Goal: Ask a question: Seek information or help from site administrators or community

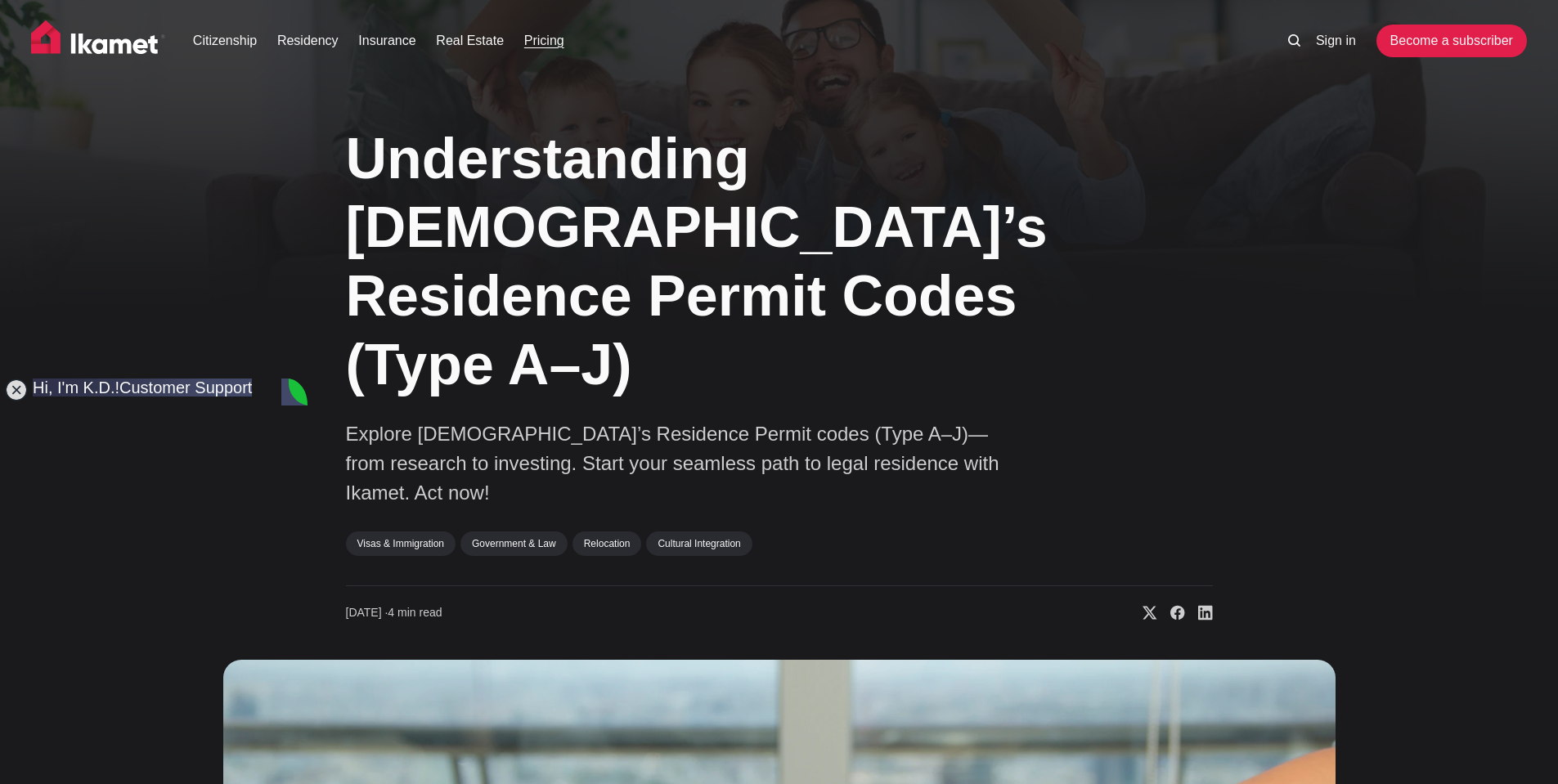
click at [540, 44] on link "Pricing" at bounding box center [544, 41] width 40 height 20
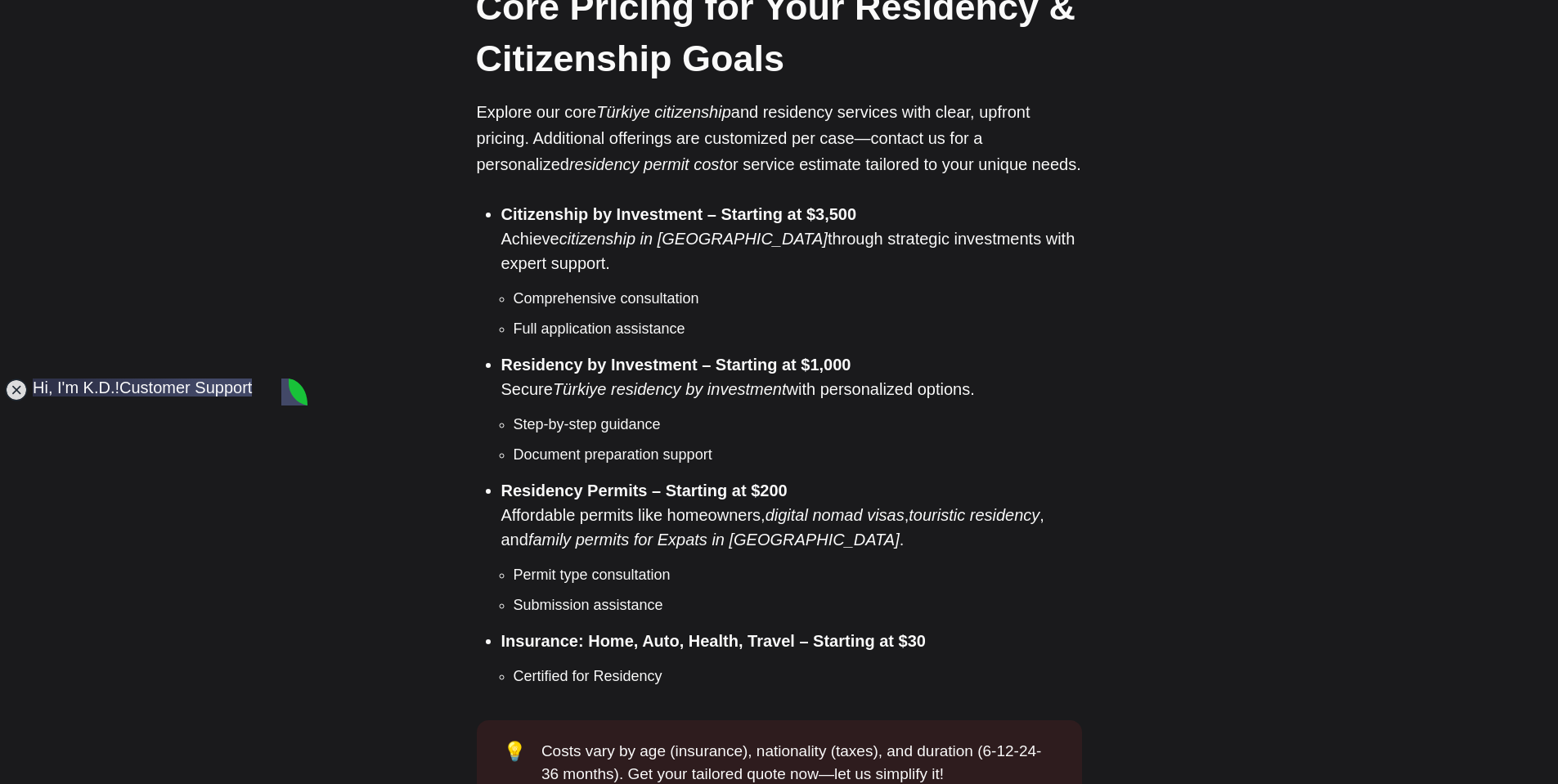
scroll to position [1390, 0]
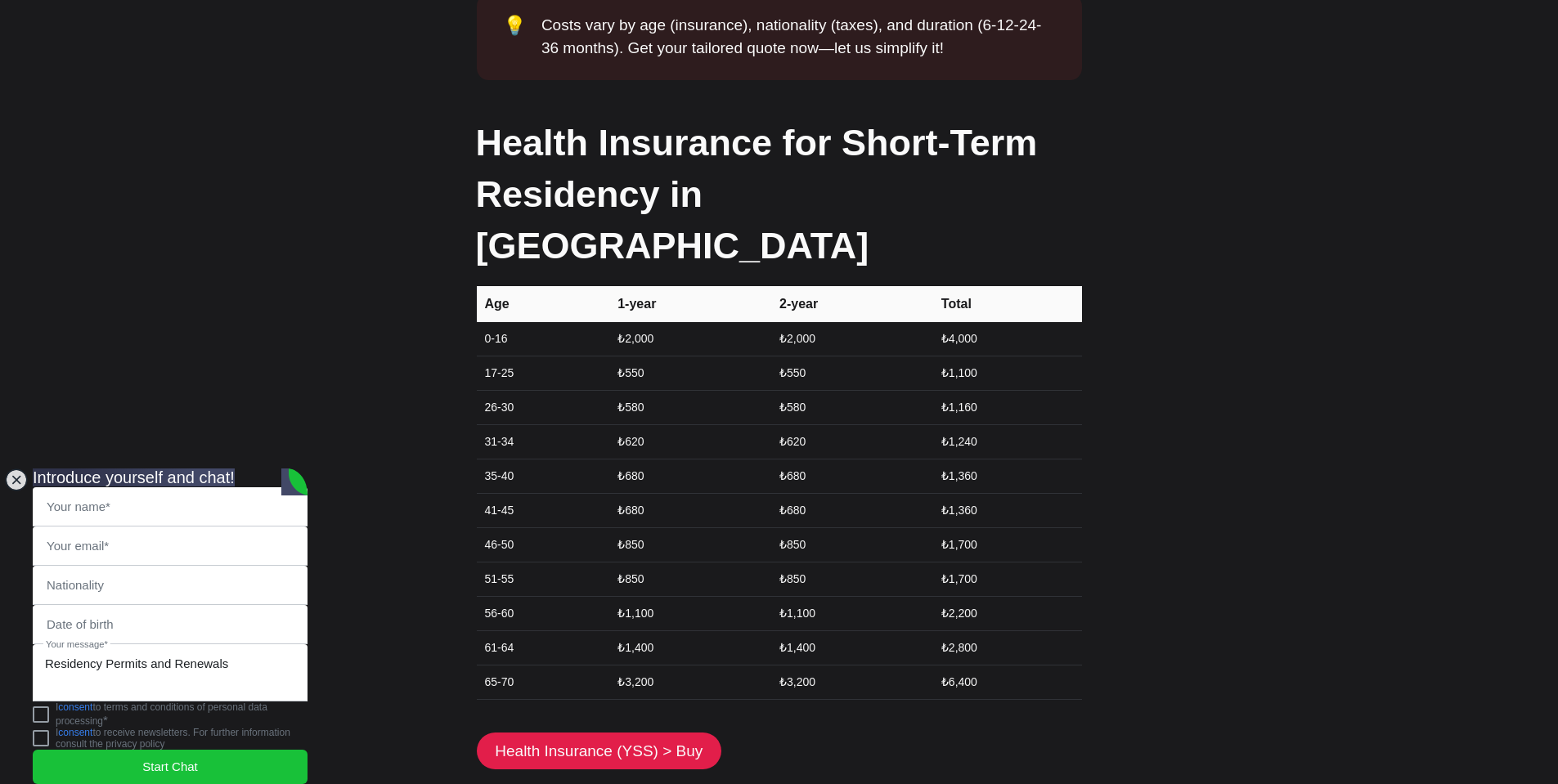
scroll to position [2126, 0]
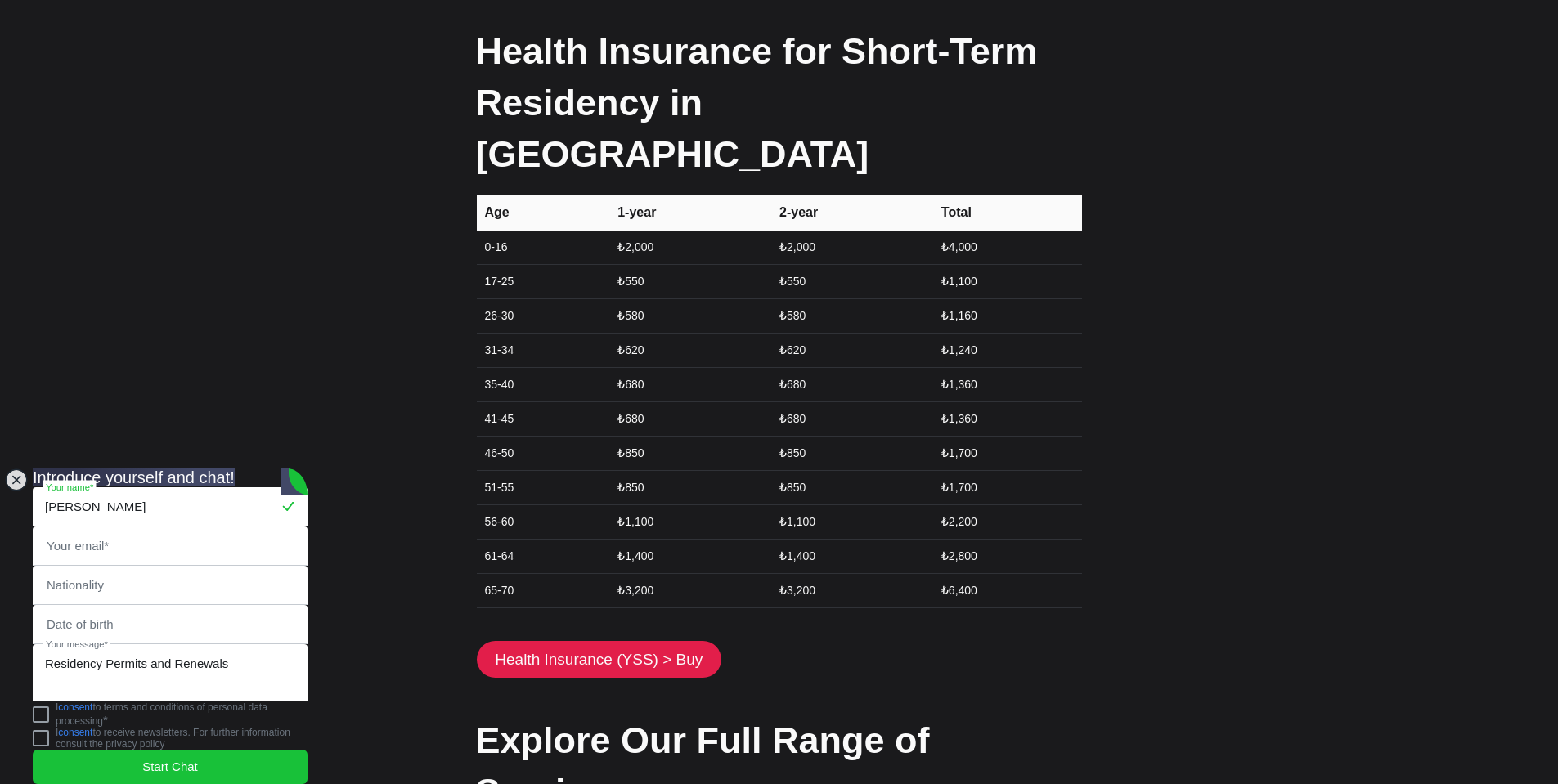
type input "[PERSON_NAME]"
type input "[EMAIL_ADDRESS][DOMAIN_NAME]"
type input "K"
type input "[GEOGRAPHIC_DATA]"
type input "[DATE]"
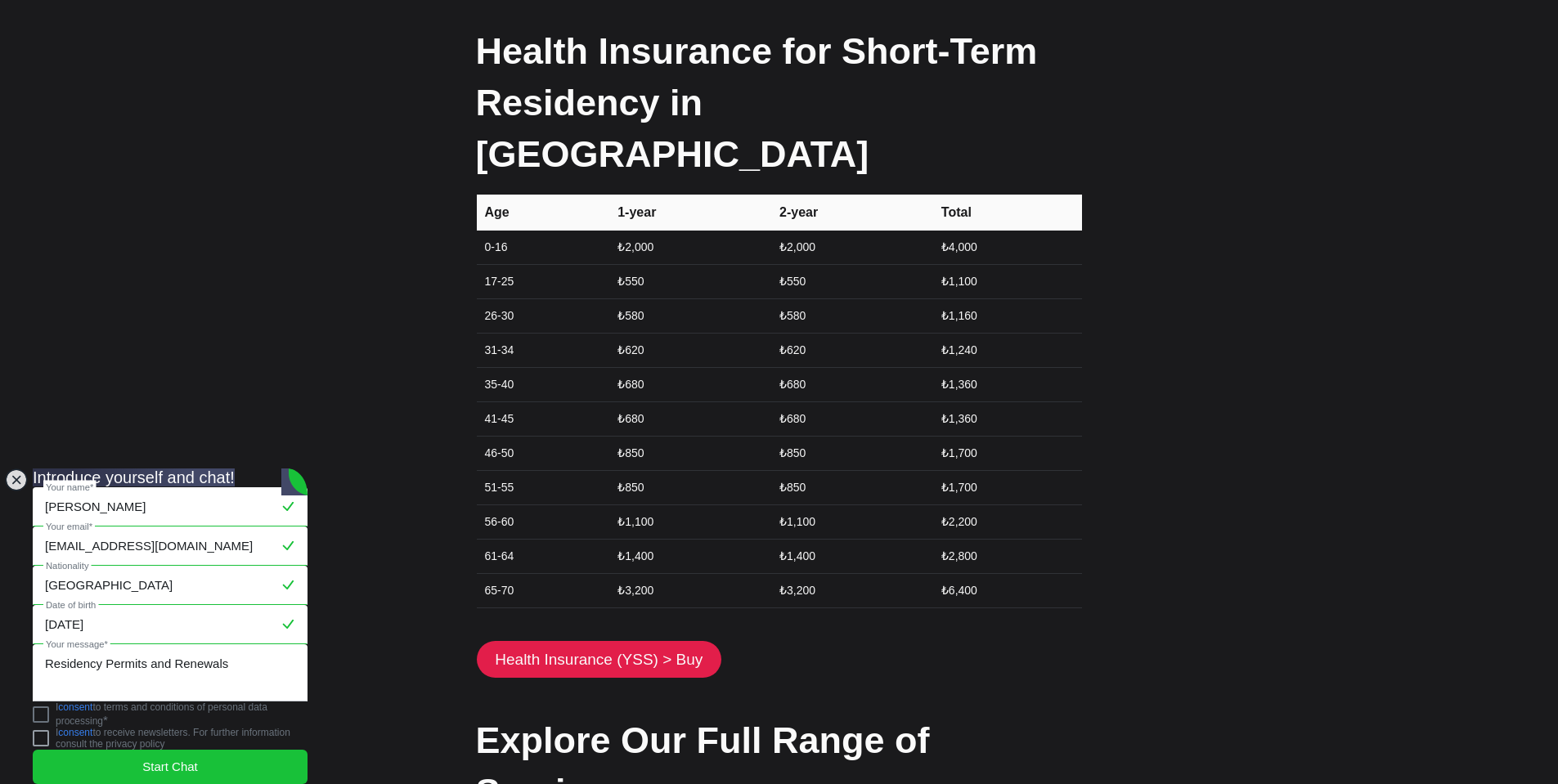
click at [49, 710] on jdiv at bounding box center [40, 714] width 17 height 17
click at [180, 760] on span "Start Chat" at bounding box center [170, 766] width 56 height 18
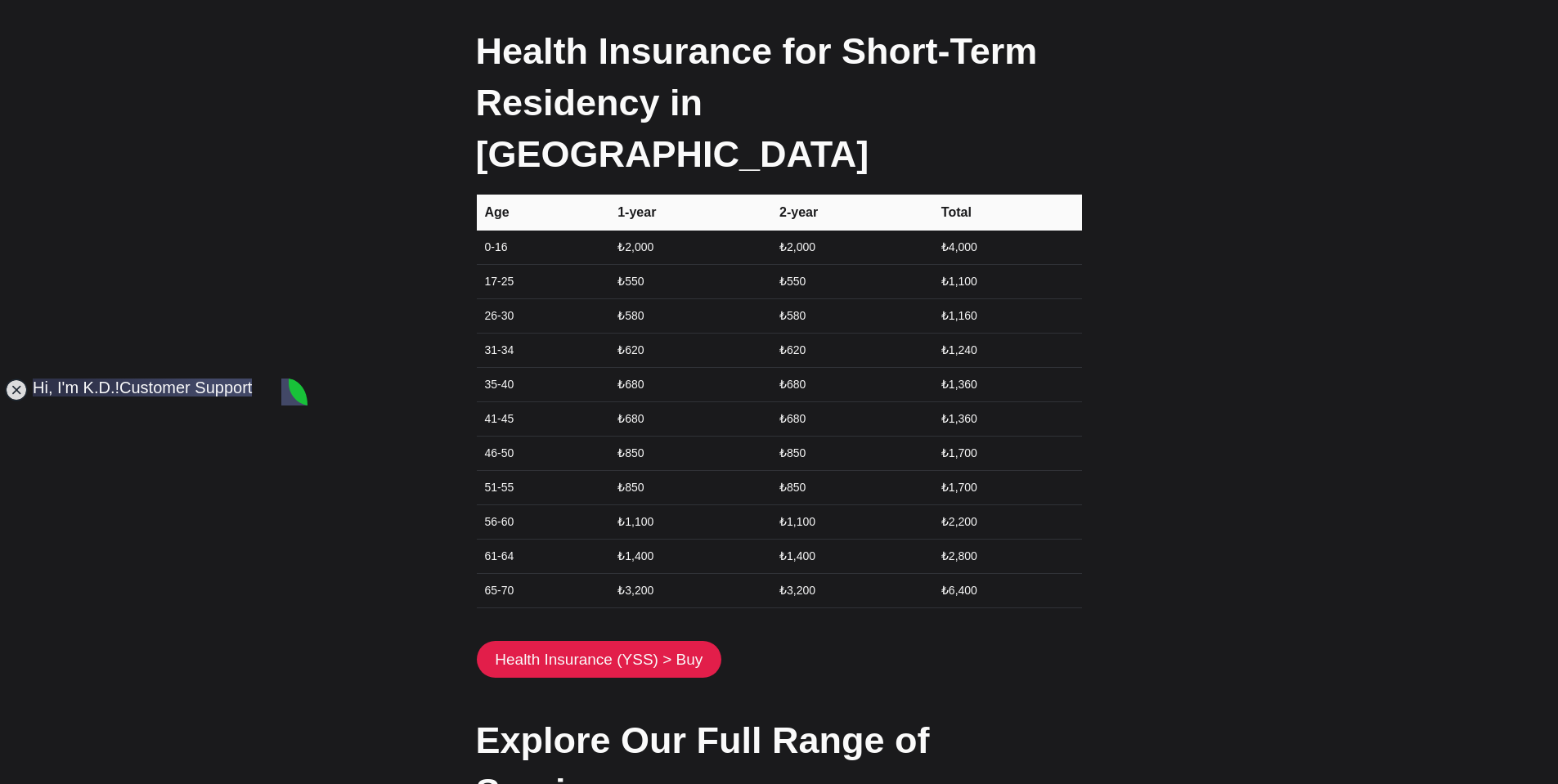
type textarea "I'd like to renew my ikamet."
type textarea "I heard there is an ikamet type for business owner. I have a business in [GEOGR…"
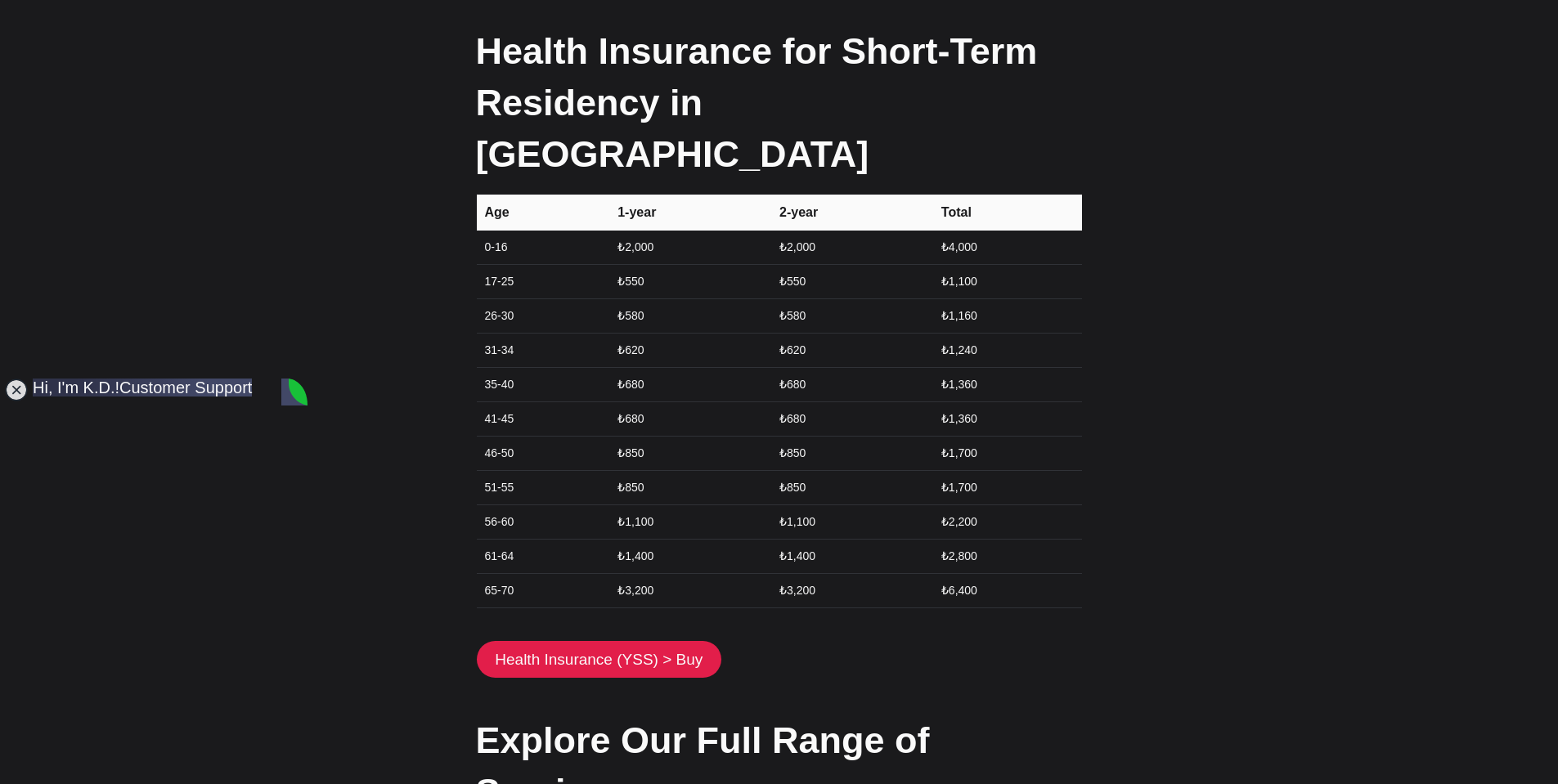
scroll to position [271, 0]
type textarea "More than 5 years"
type textarea "j"
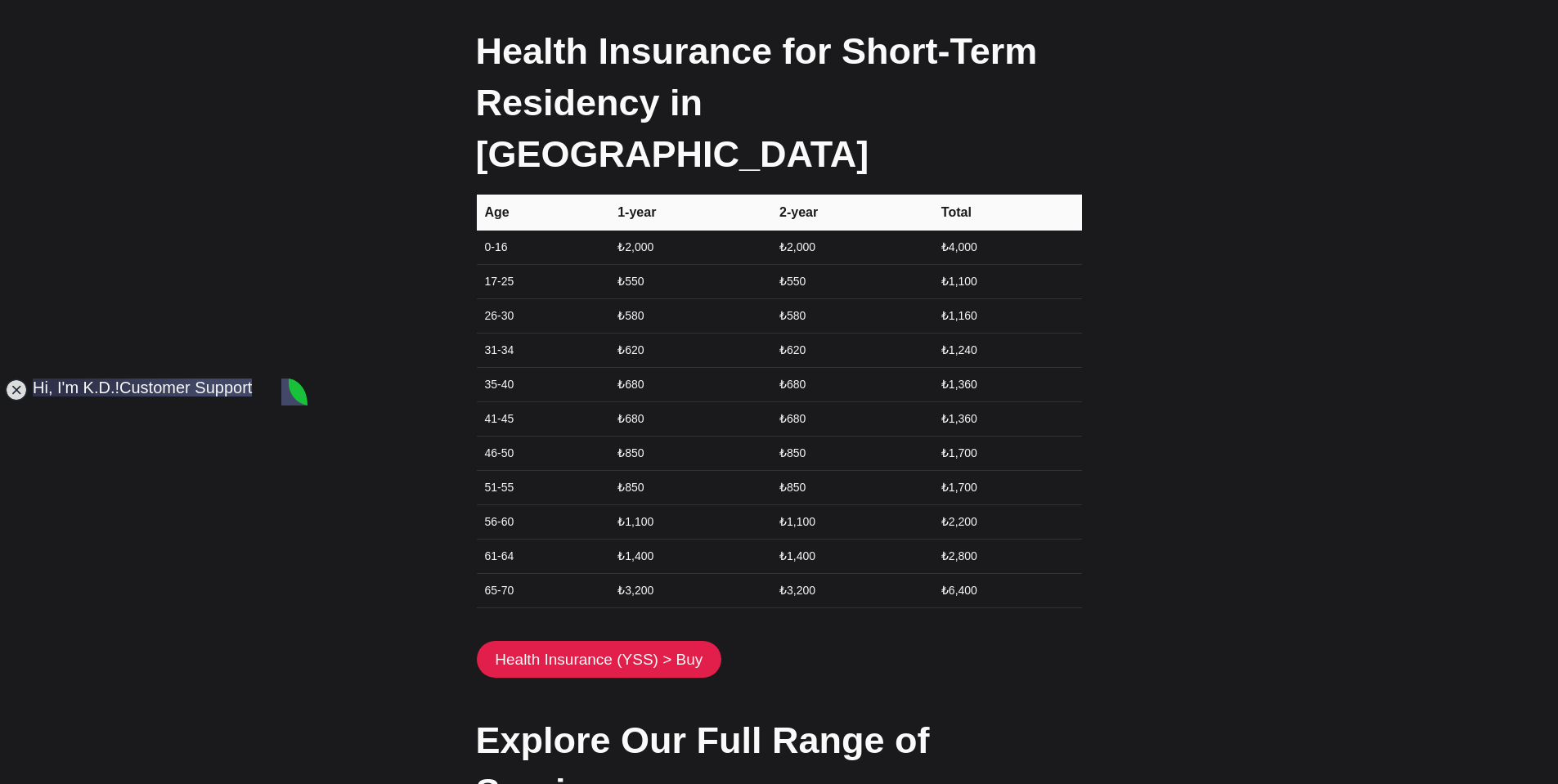
type textarea "2021"
type textarea "The capital was 100,000 TL I suppose"
type textarea "I"
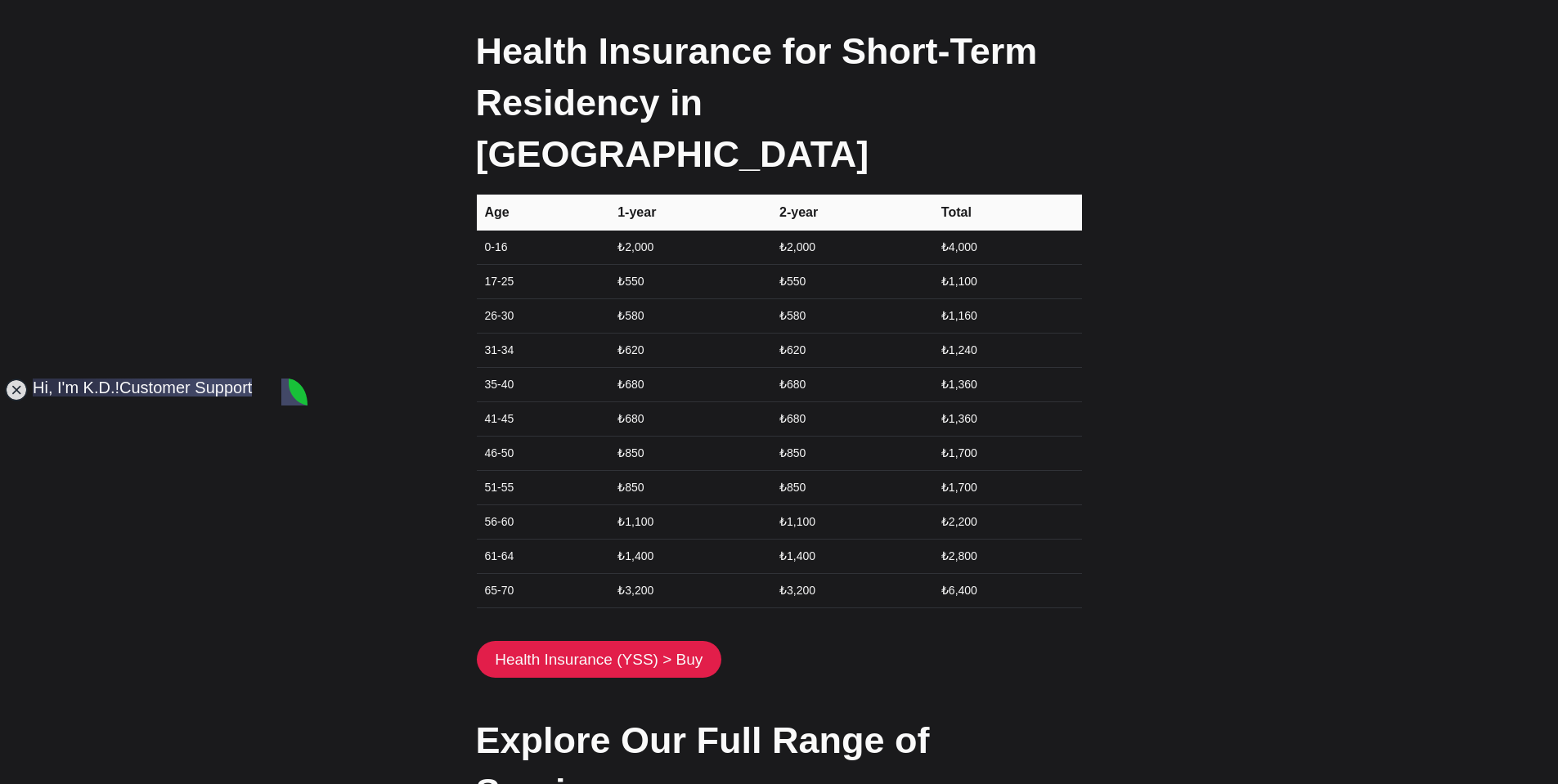
type textarea "I got an ikamet for student for the last 2 years. Can't I apply for a 2-year ik…"
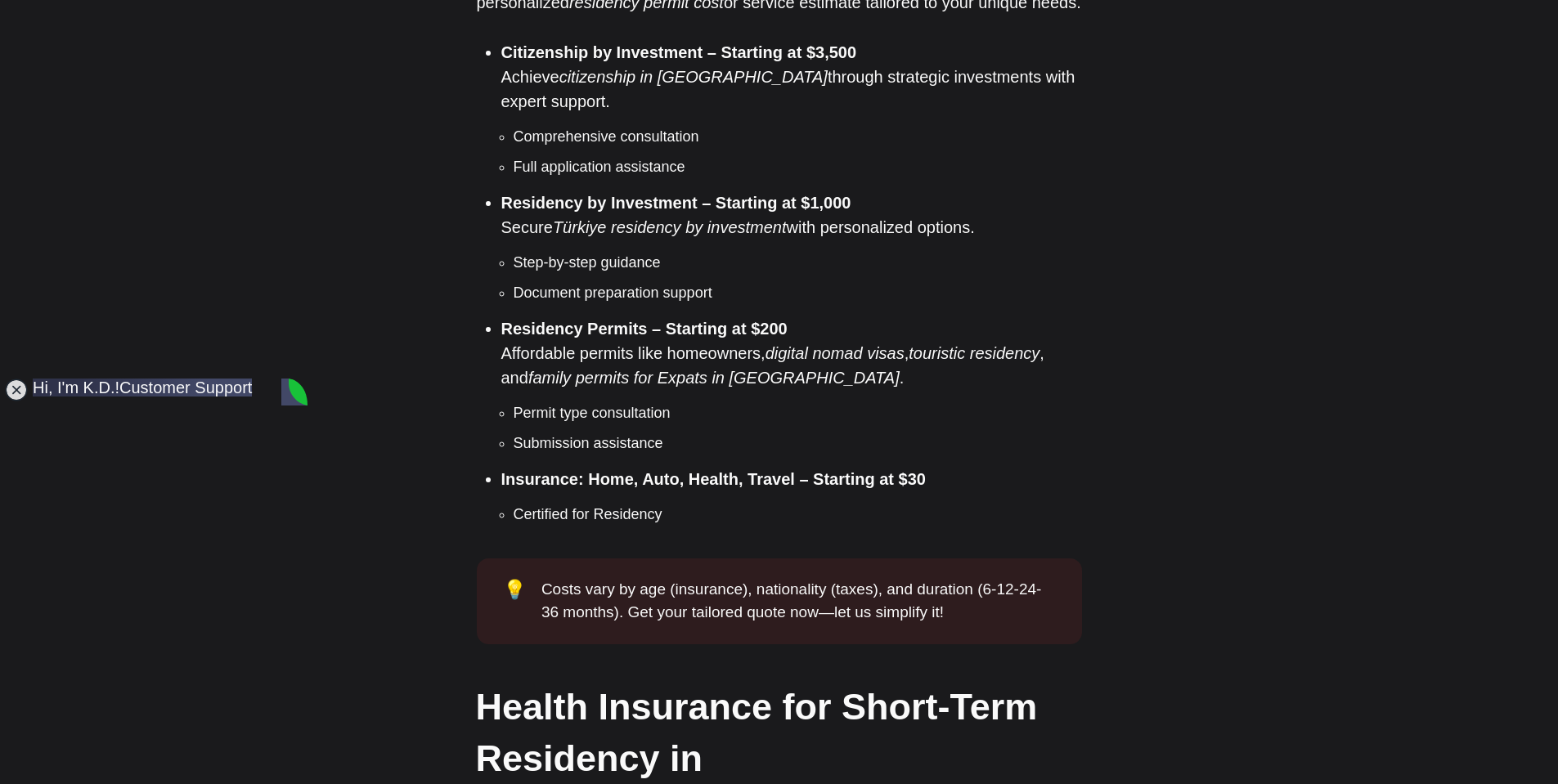
scroll to position [1308, 0]
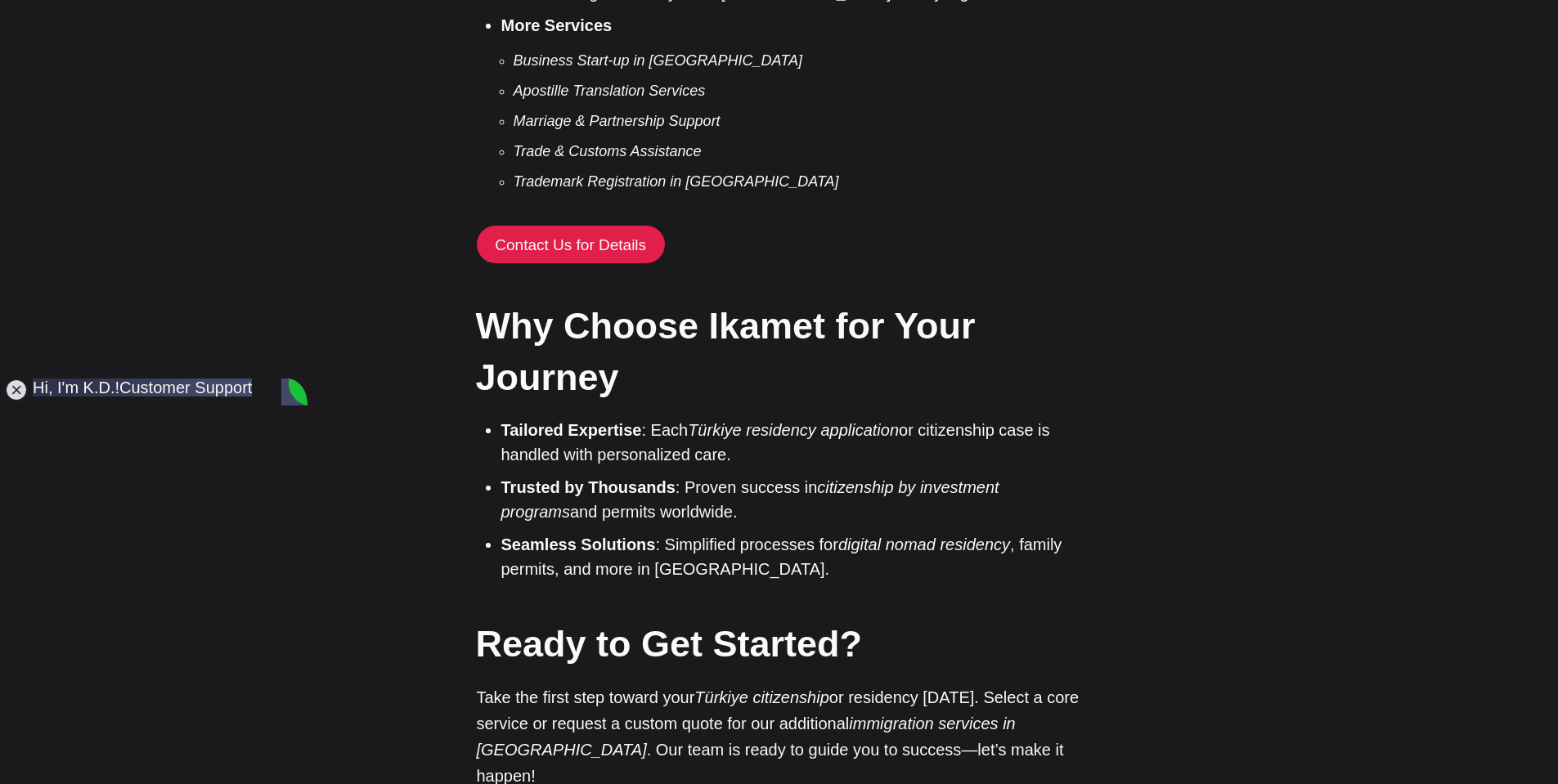
scroll to position [1051, 0]
type textarea "I am not a student any more."
type textarea "I"
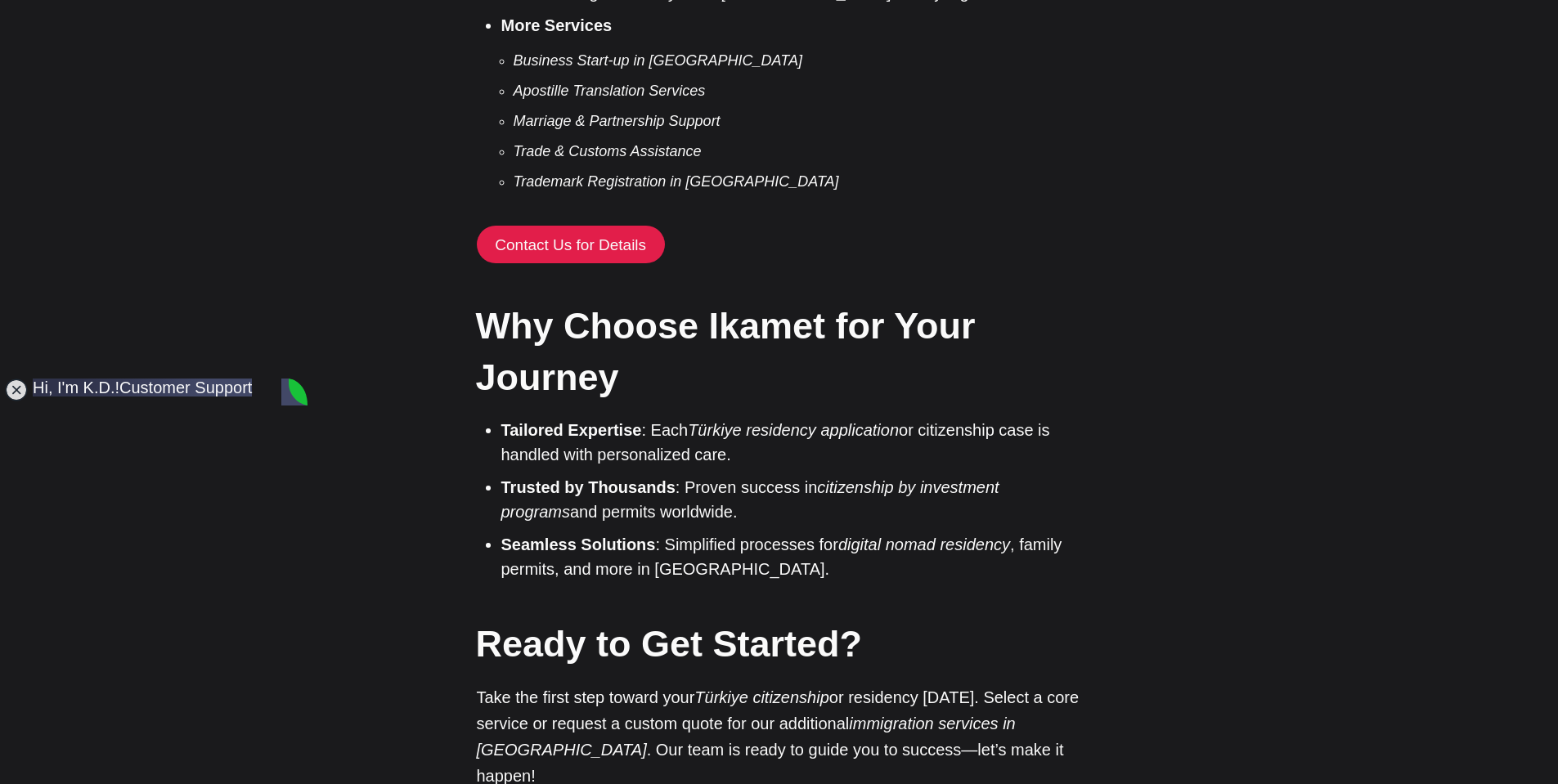
scroll to position [1251, 0]
type textarea "Is a tourist ikamet available?"
type textarea "6-month is too burdensome. I don't want it"
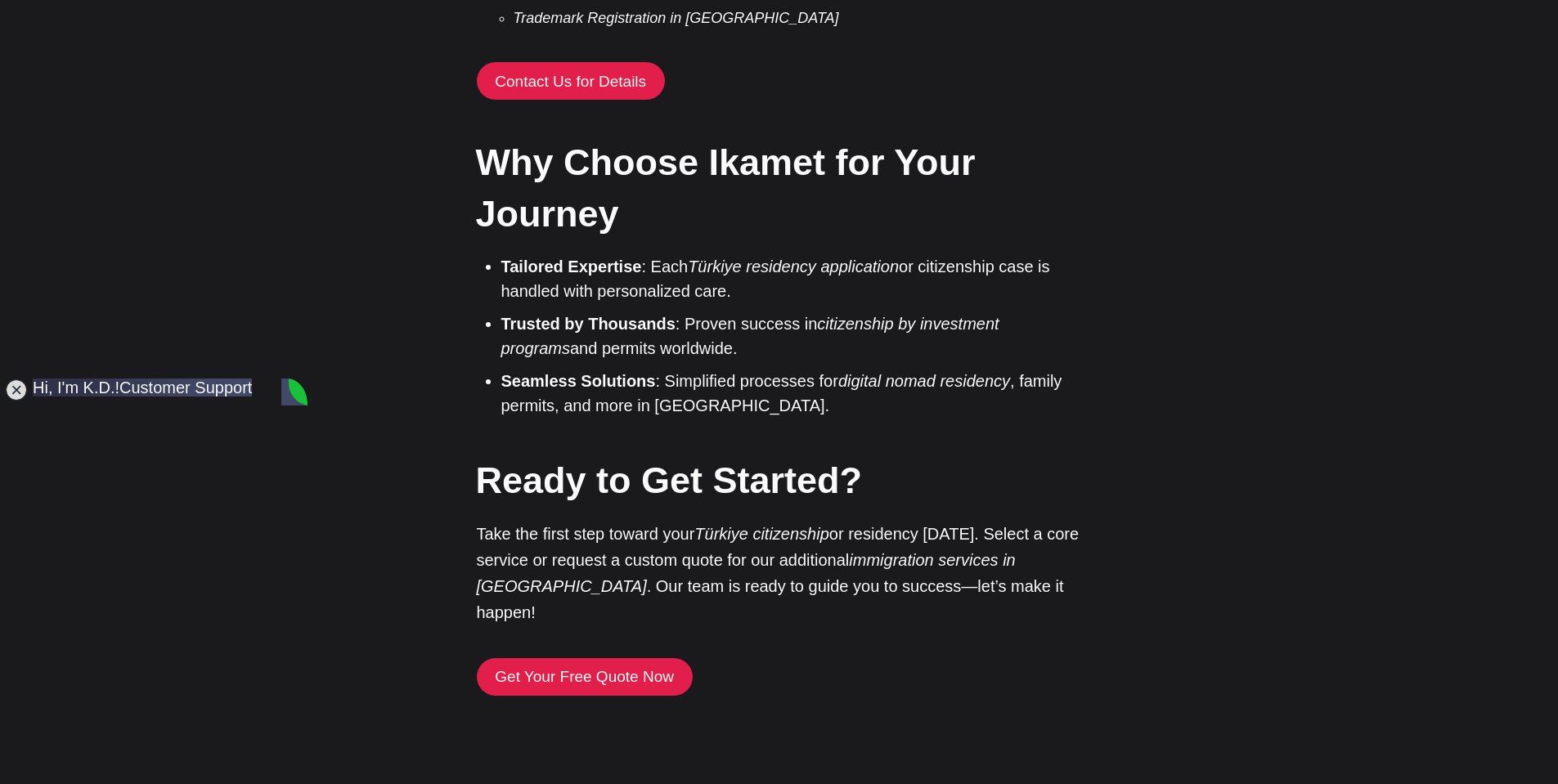
scroll to position [1596, 0]
type textarea "What if I apply as a business owner?"
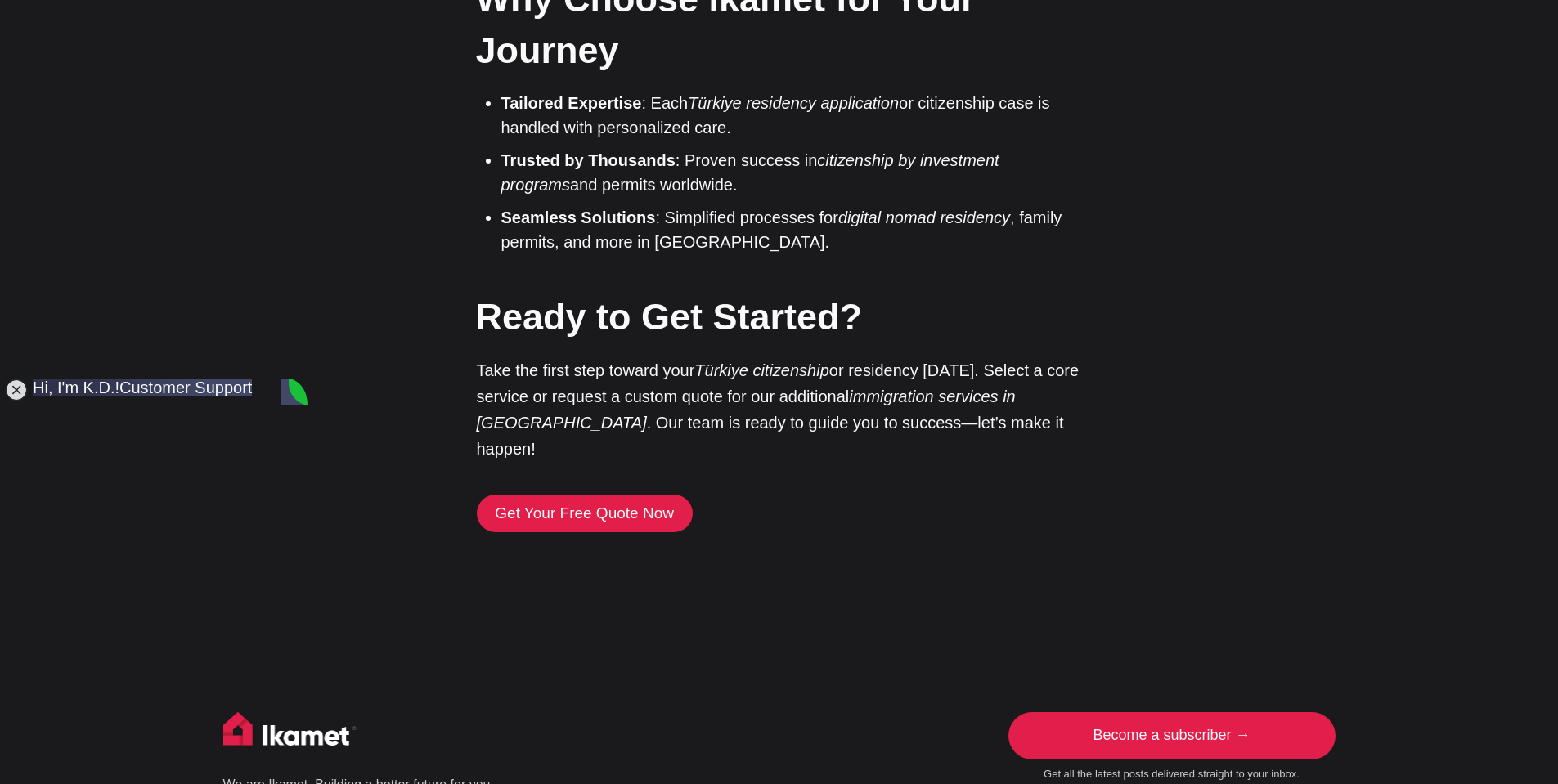
scroll to position [1936, 0]
type textarea "Why not?"
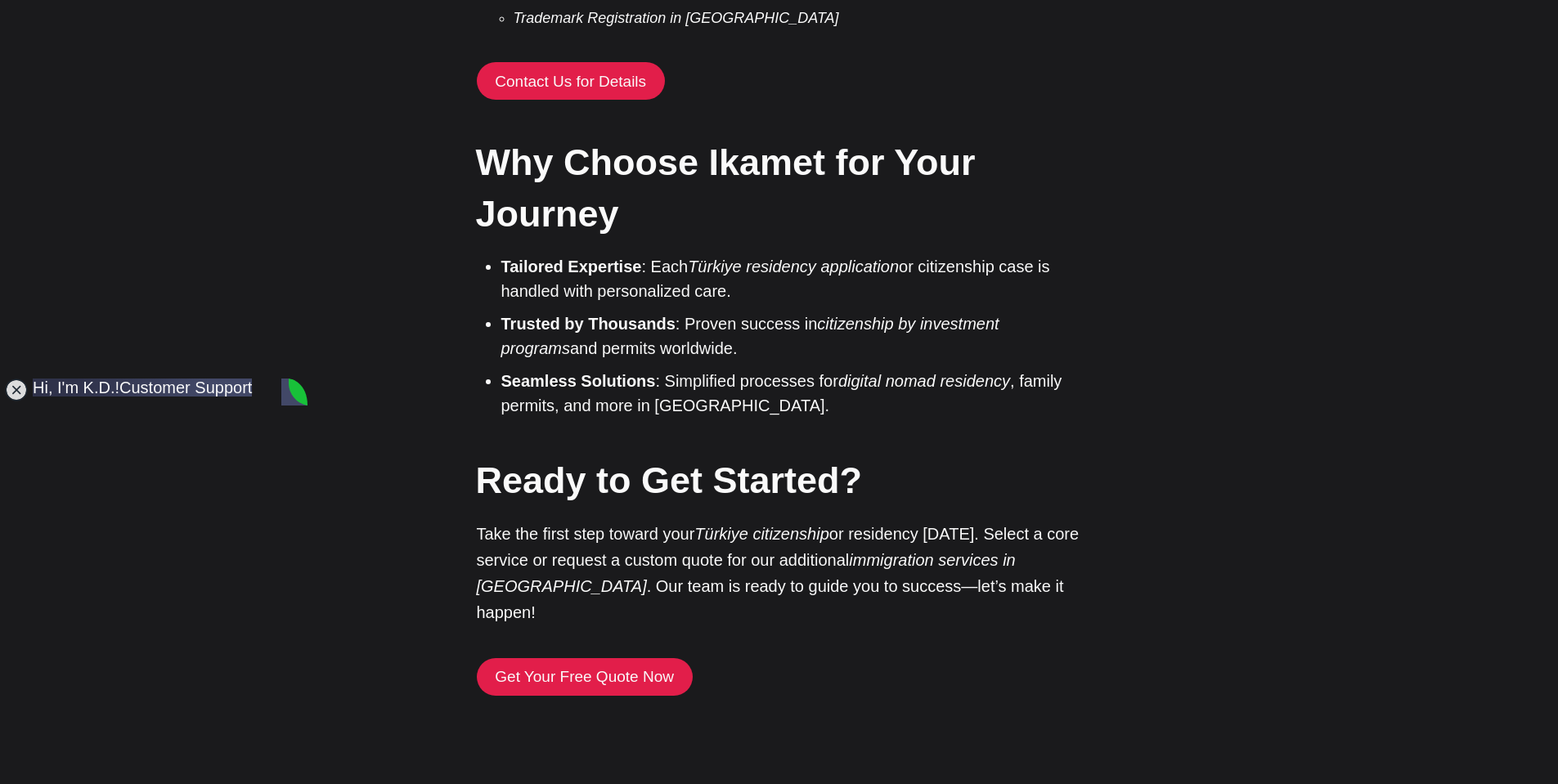
scroll to position [2072, 0]
type textarea "i"
type textarea "Is that right?"
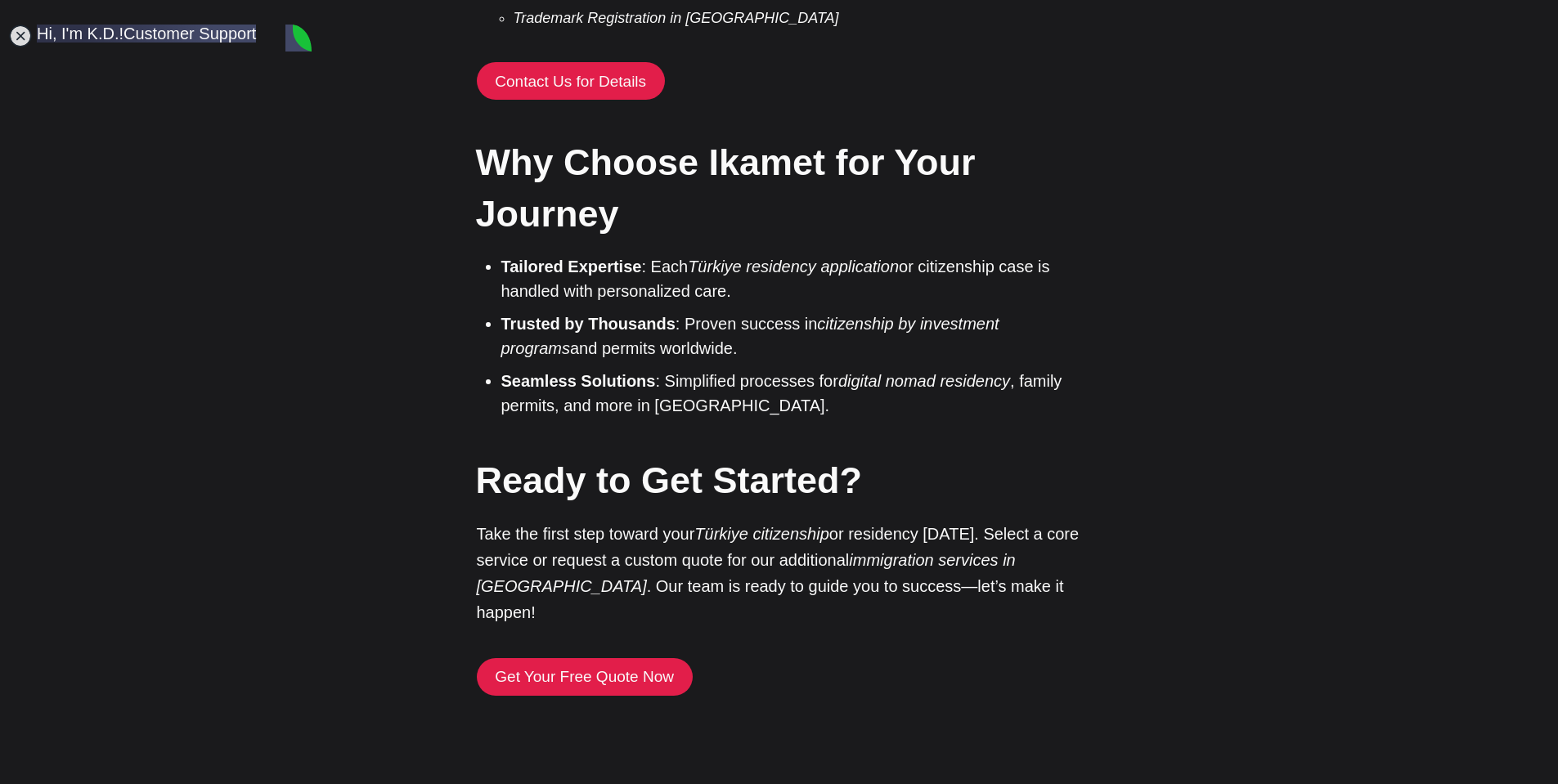
scroll to position [1929, 0]
drag, startPoint x: 263, startPoint y: 379, endPoint x: 264, endPoint y: 23, distance: 356.0
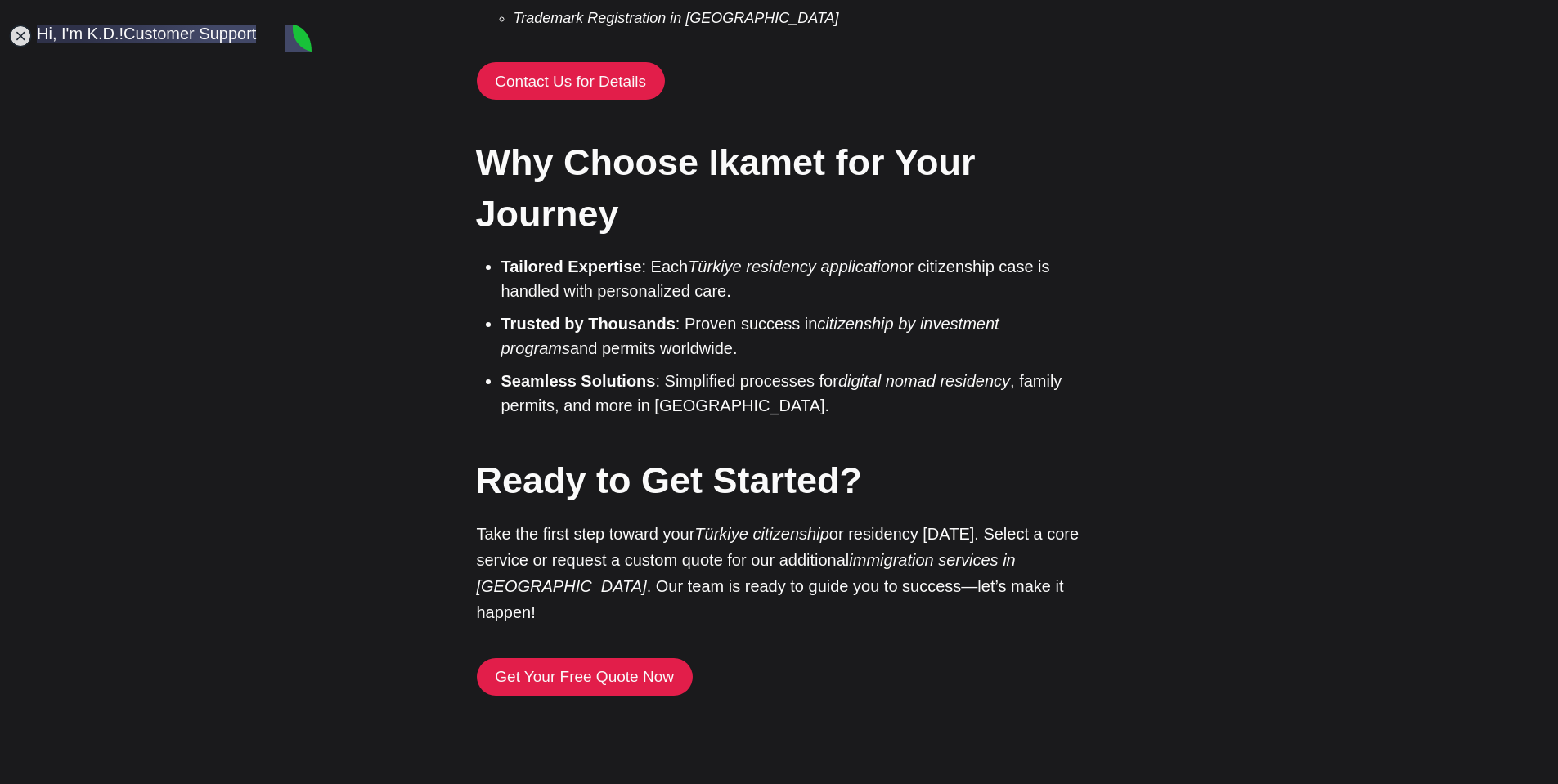
type textarea "In summary, your suggestion is getting a tourist ikamet, isn't it?"
type textarea "with a six-month term"
type textarea "how come?"
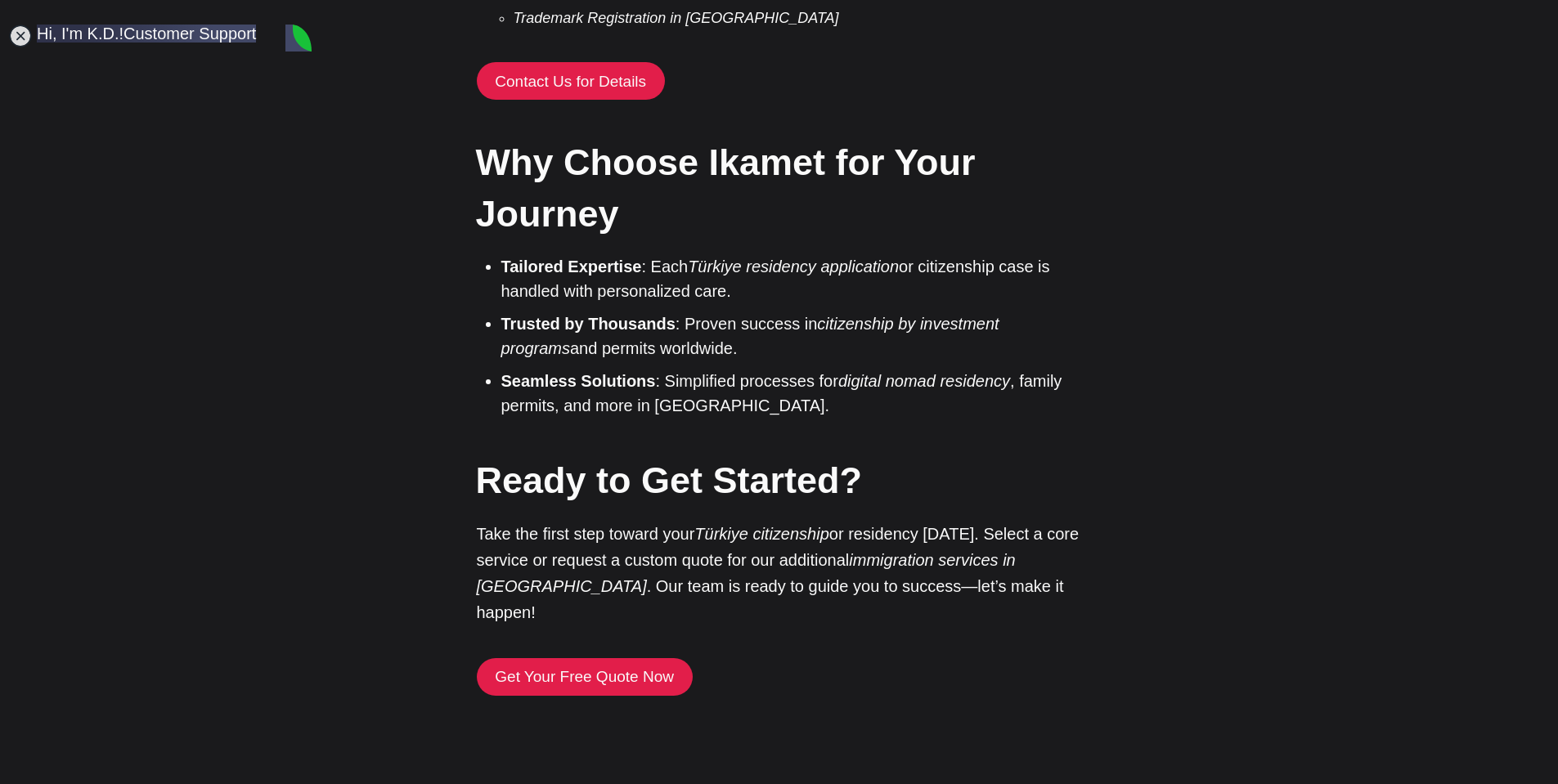
scroll to position [2524, 0]
type textarea "I'm living in [GEOGRAPHIC_DATA]. [PERSON_NAME]"
type textarea "What do you mean by "a work permet"? How can I get it? Any qualificiations?"
type textarea "I've lived here more than 3 years consecutively even though I've lived here for…"
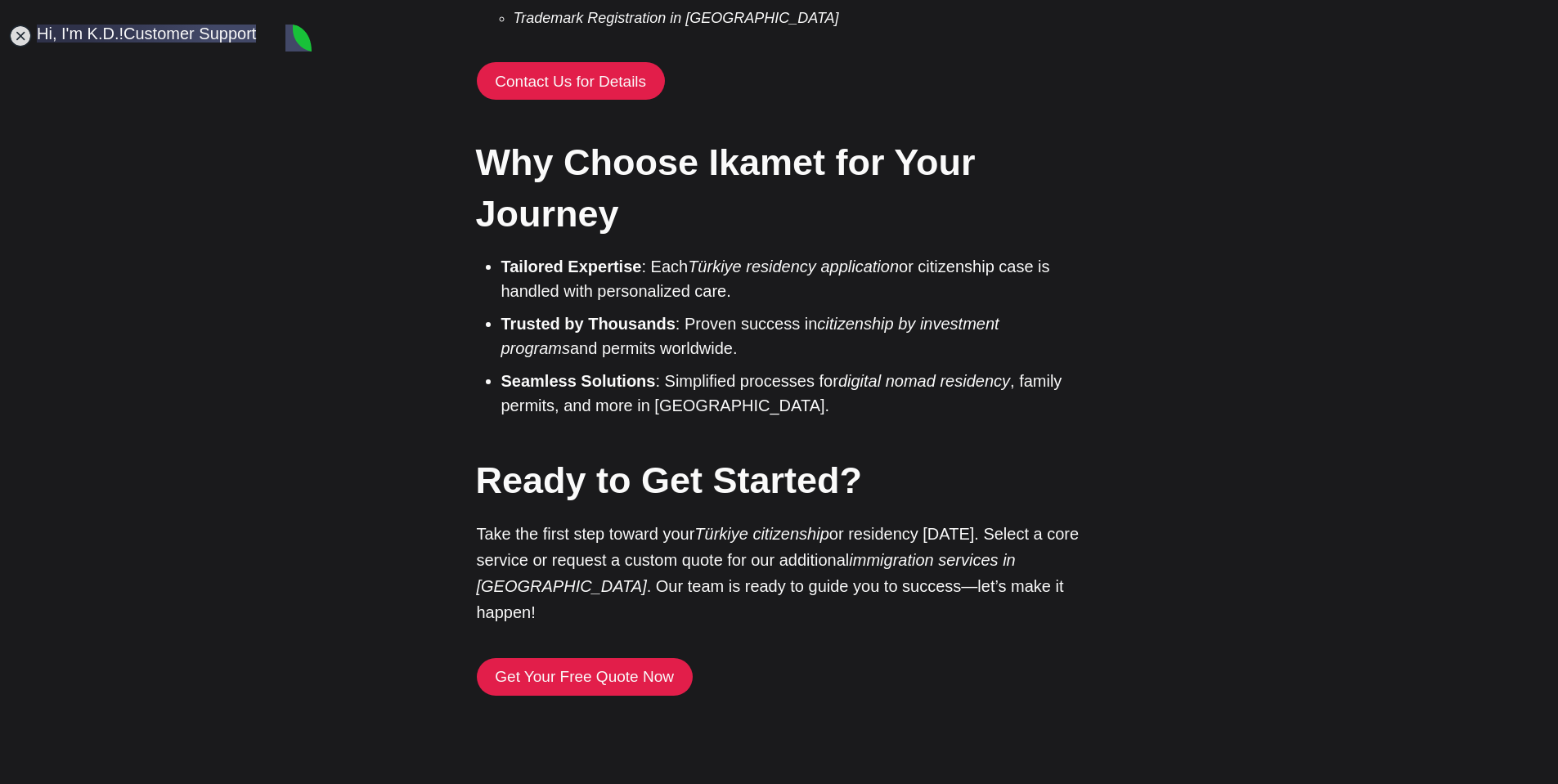
scroll to position [3297, 0]
type textarea "master"
type textarea "MBA"
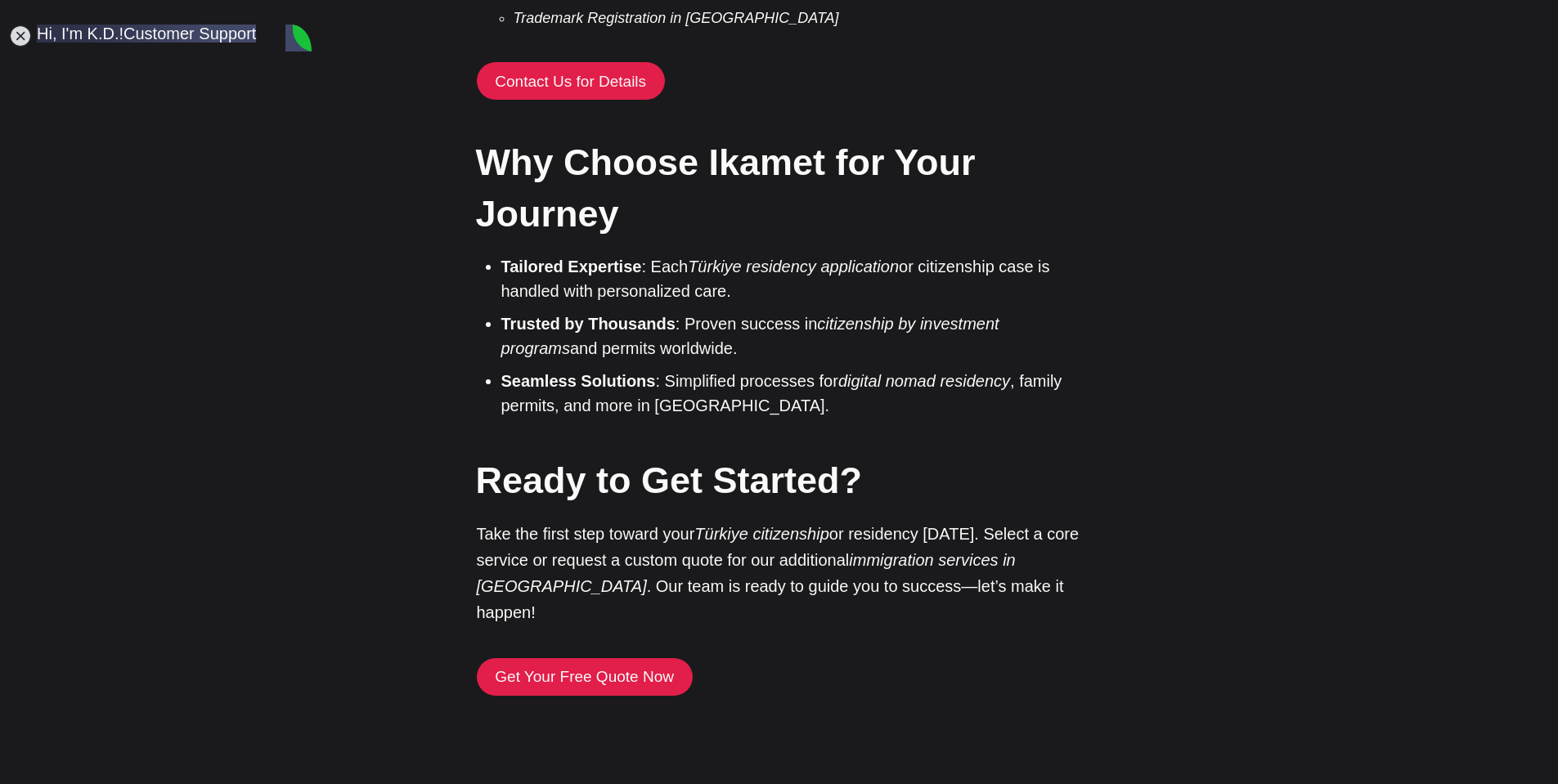
type textarea "i"
type textarea "I don't get your point clearly. Can you explain some more?"
type textarea "Yes"
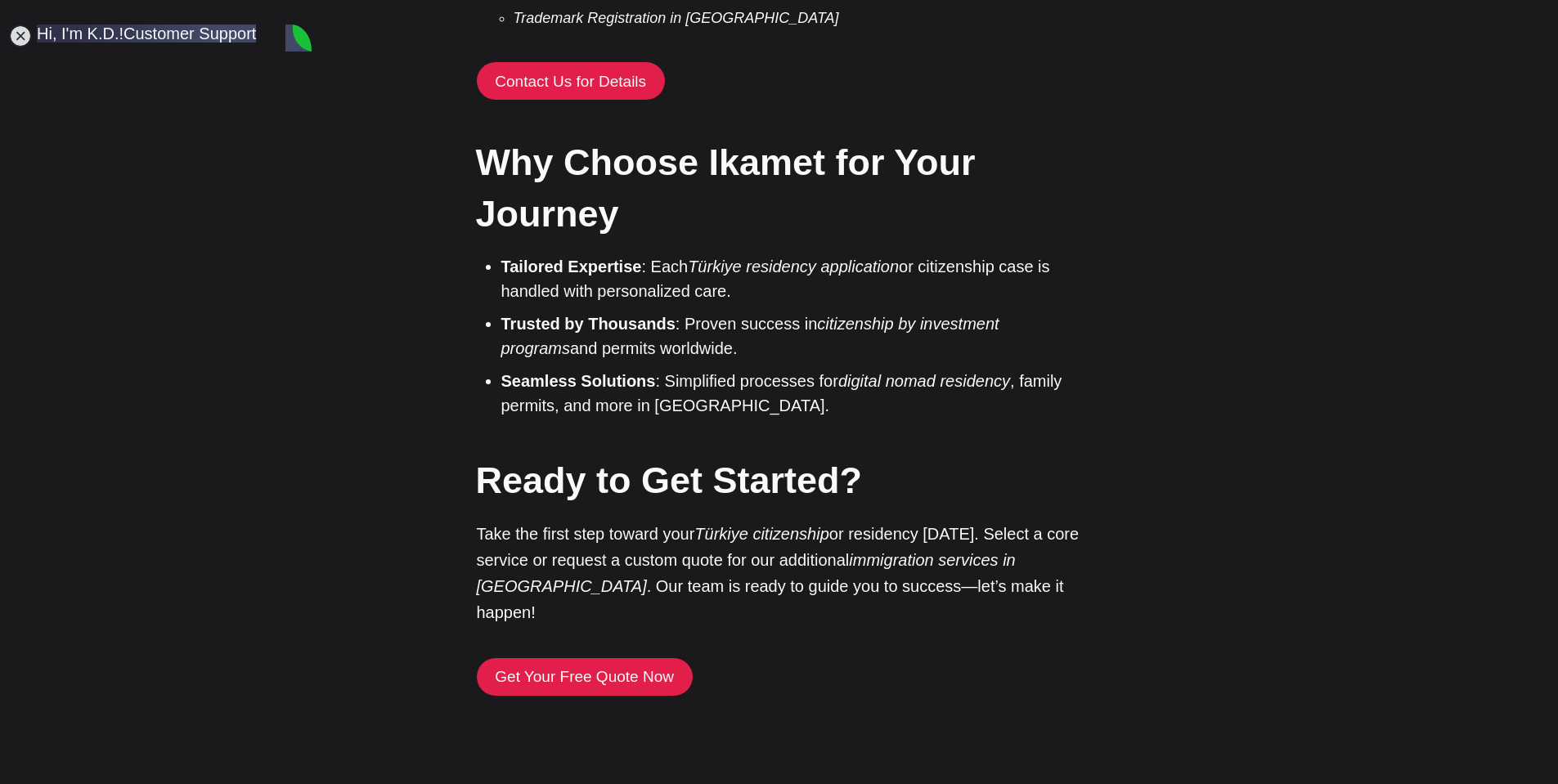
type textarea "Letter code? Orenci/Student?"
type textarea "I told you I received an ikamet as a student for the last 2 years"
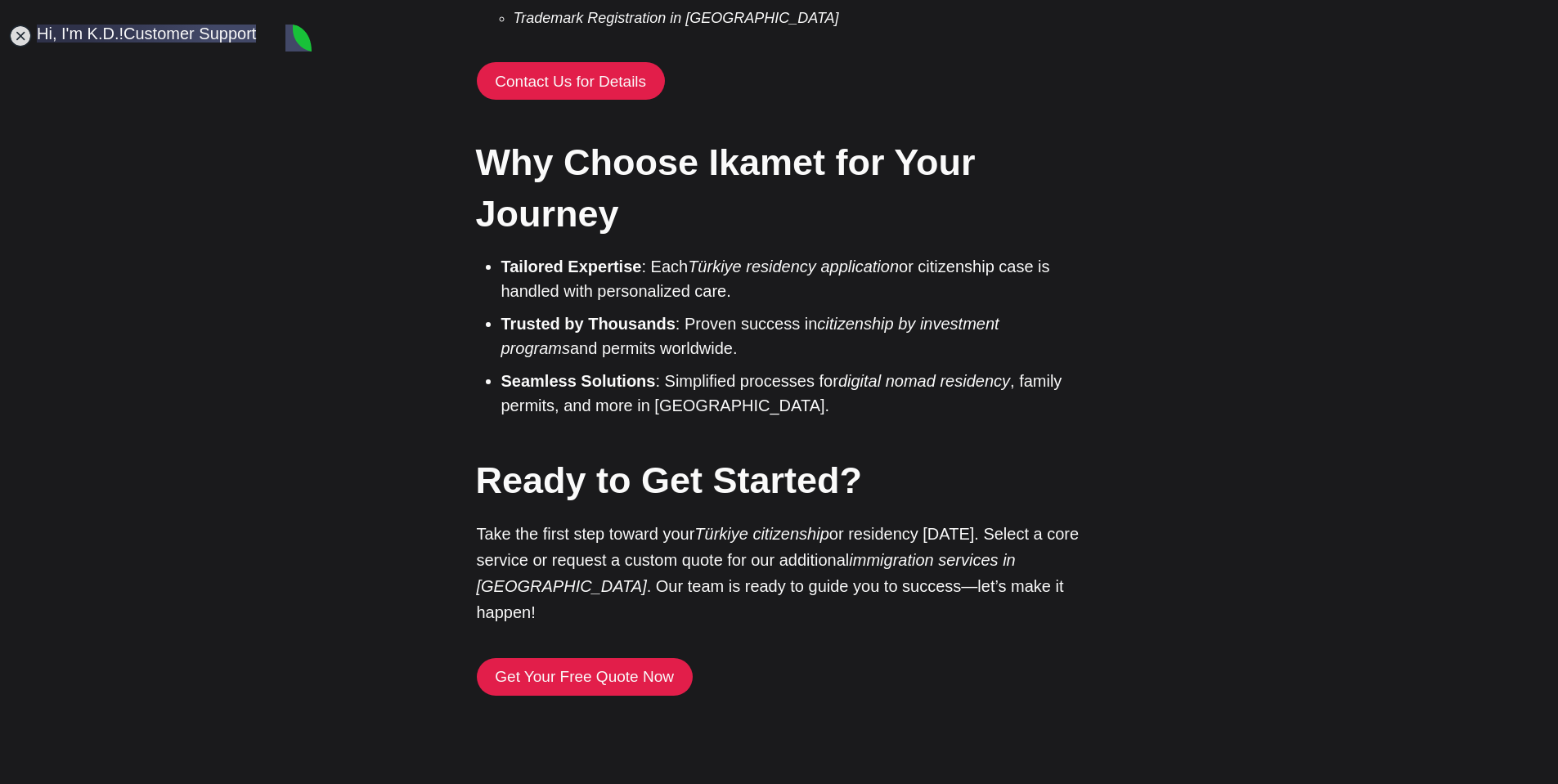
type textarea "I was"
type textarea "yes"
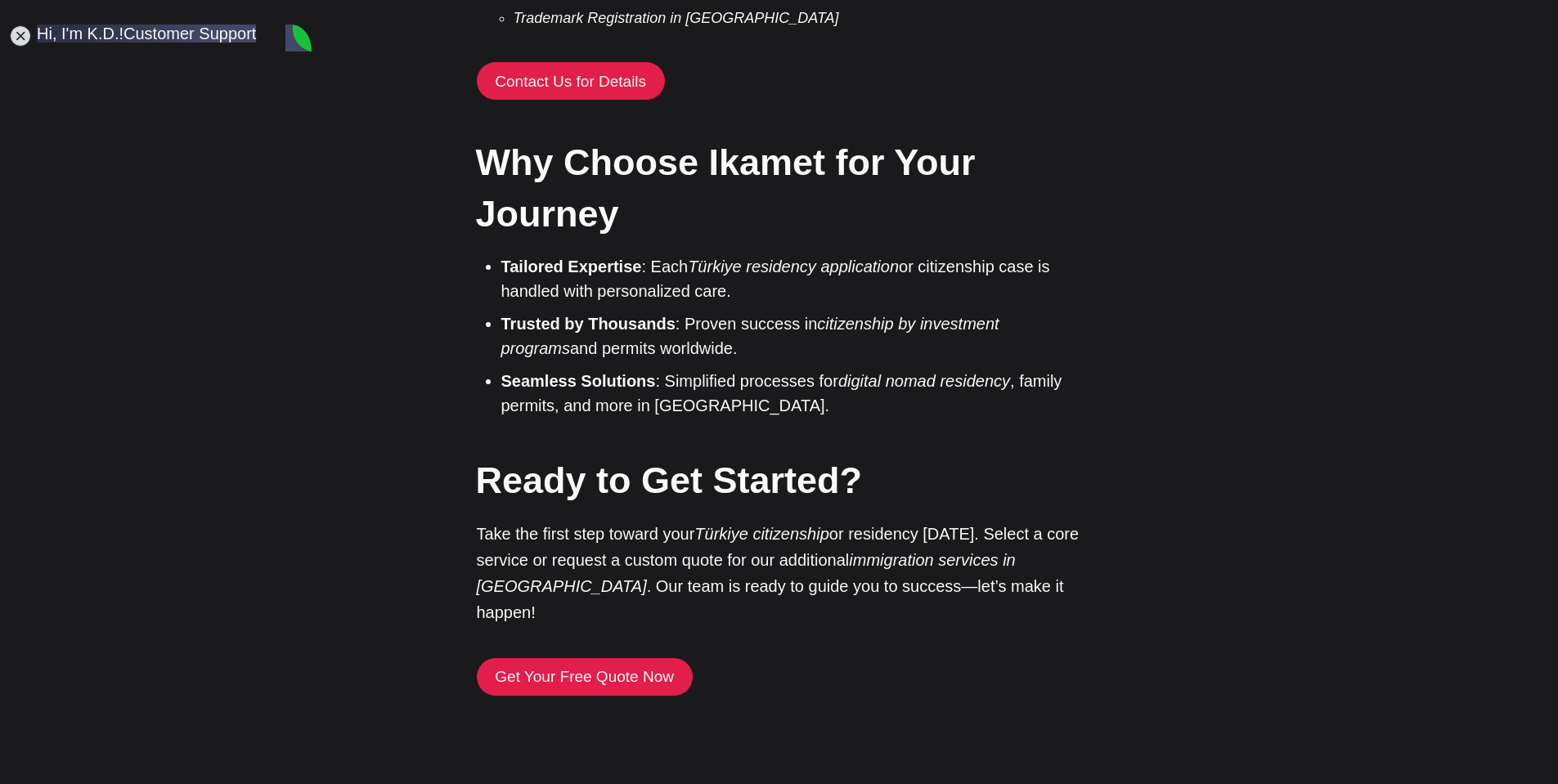
type textarea "m"
type textarea "I"
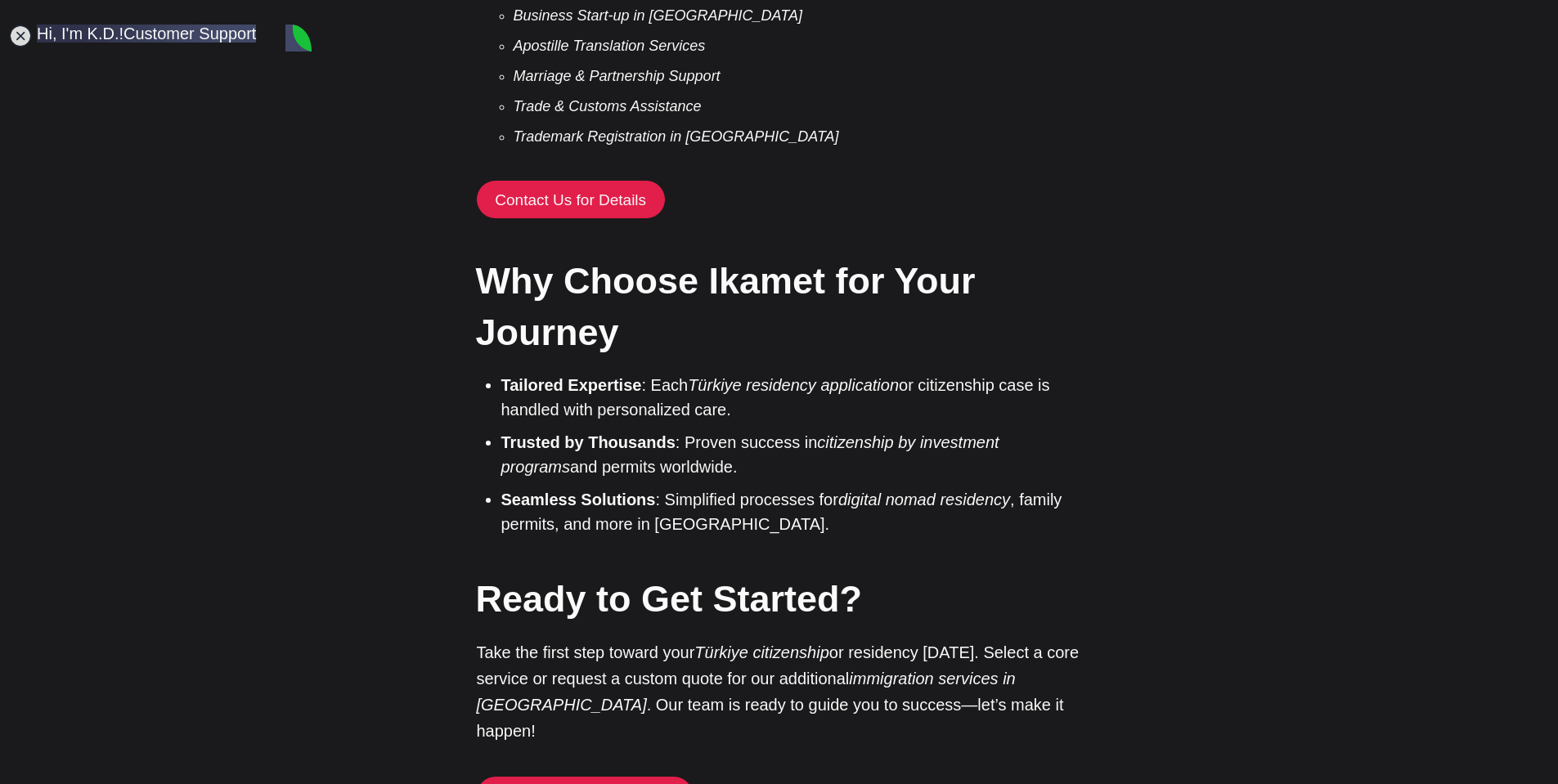
scroll to position [4566, 0]
type textarea "I have no idea. I could not atten the class because of my business."
type textarea "My ikamet seems valid. I used to come and go abroad. There was no problem at al…"
type textarea "I came back to [GEOGRAPHIC_DATA] last August presenting my ikamet in the immiga…"
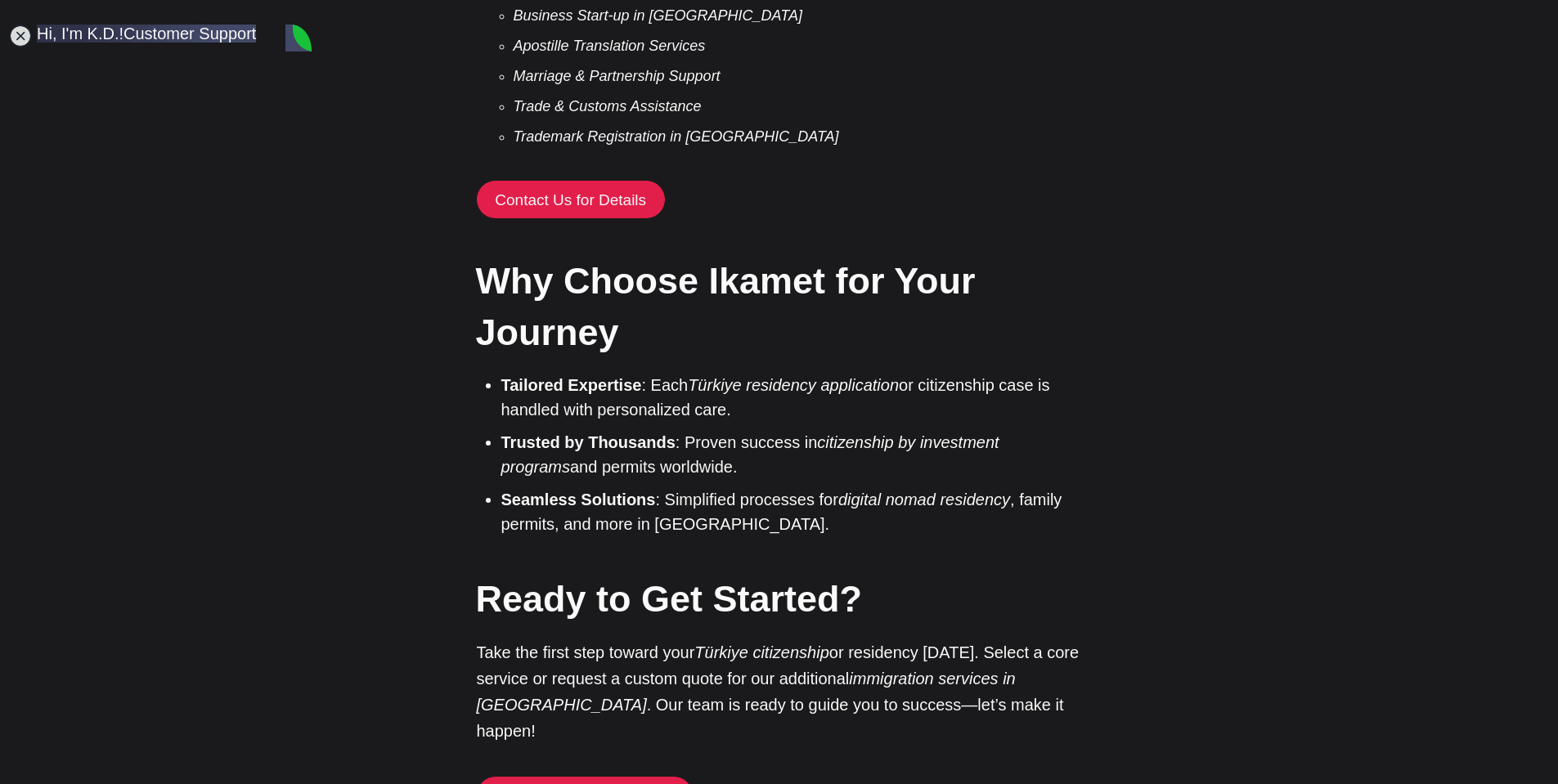
scroll to position [5245, 0]
type textarea "This was not first time. I passed the immigration with the same manner in last …"
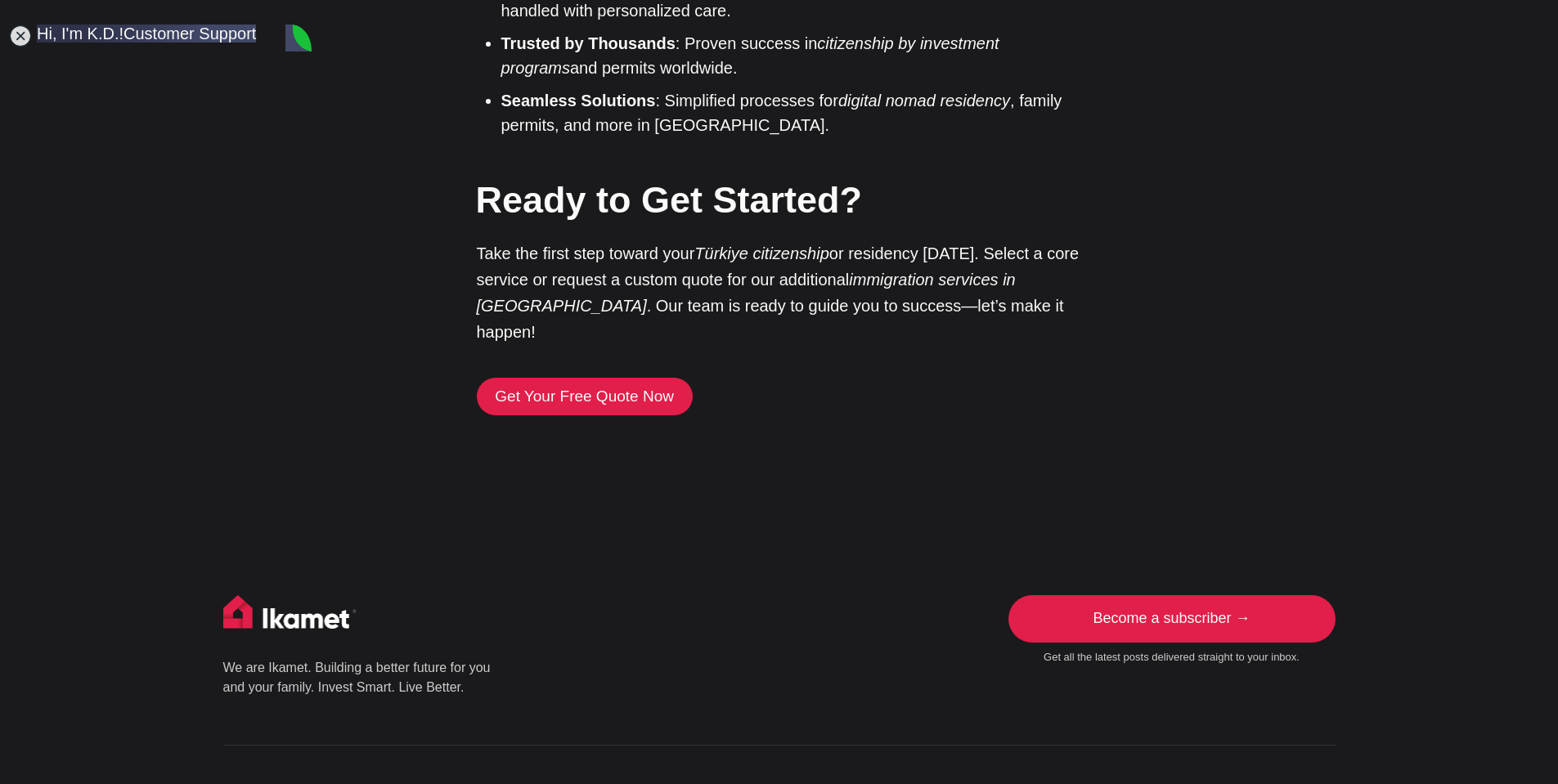
scroll to position [3970, 0]
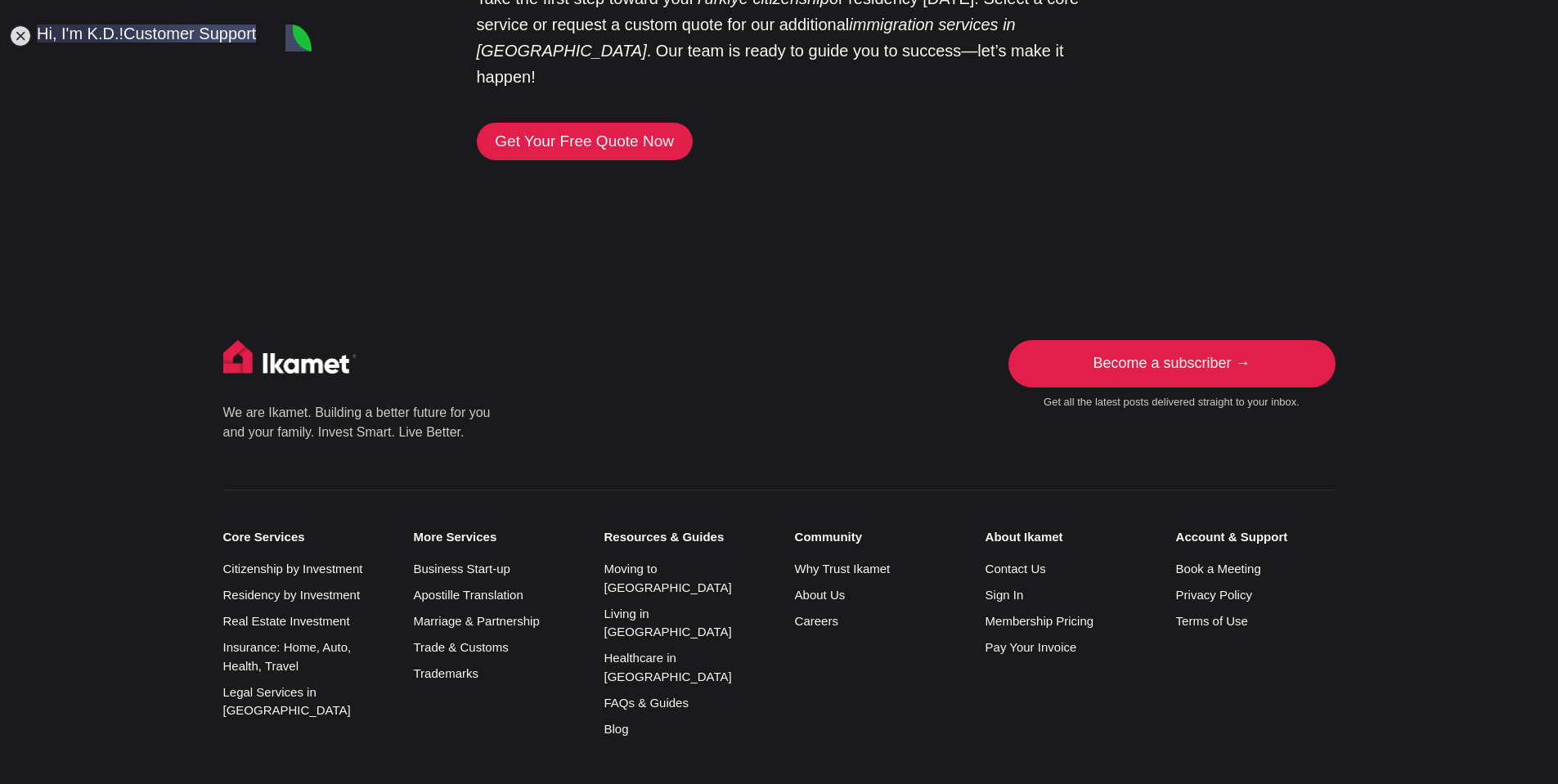
type textarea "The school just registered me as "failed"."
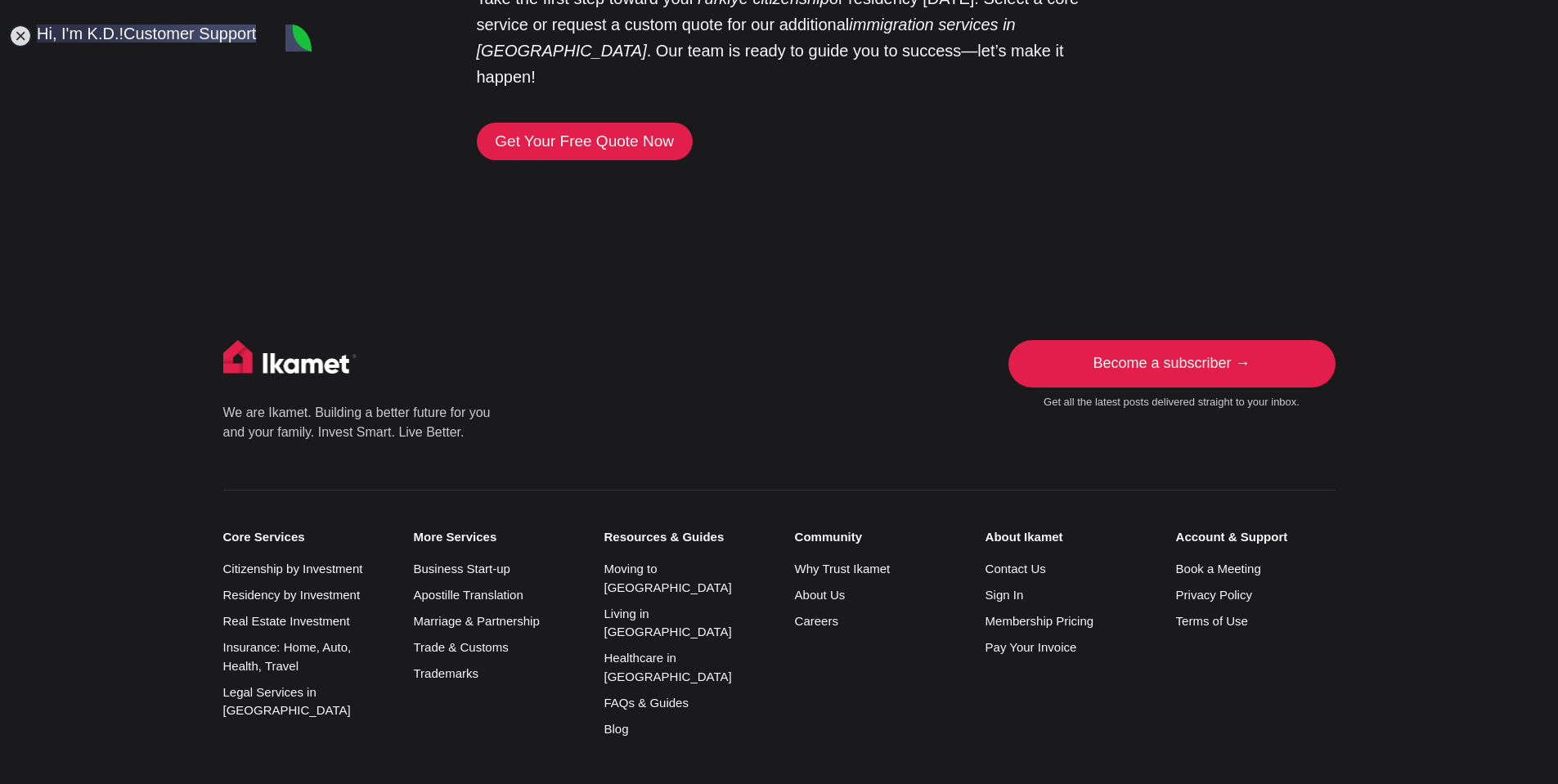
scroll to position [5793, 0]
drag, startPoint x: 353, startPoint y: 777, endPoint x: 154, endPoint y: 729, distance: 204.7
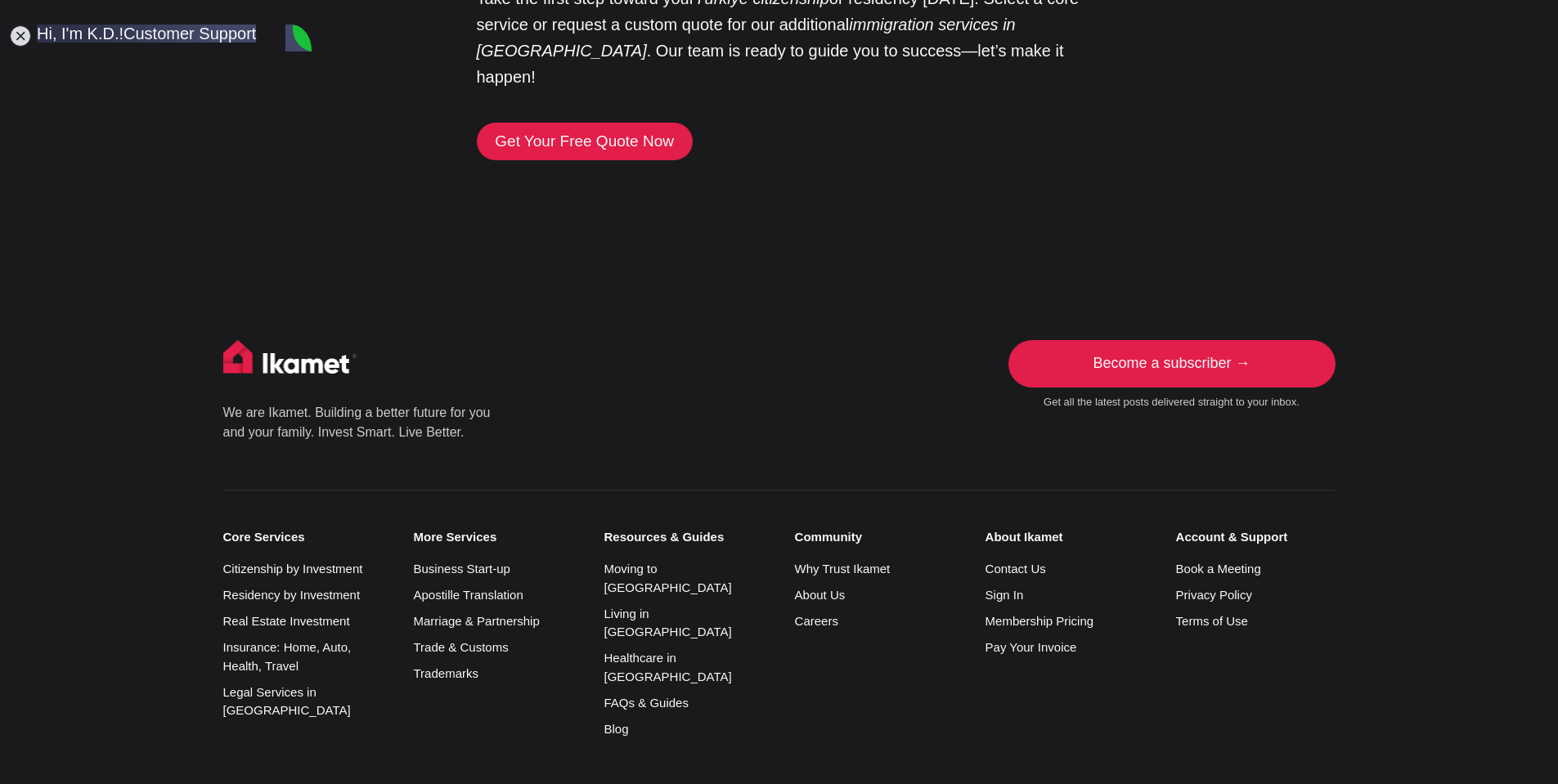
type textarea "Since it is about to be expired, I think I am able to apply with a diffent type…"
type textarea "99920809770"
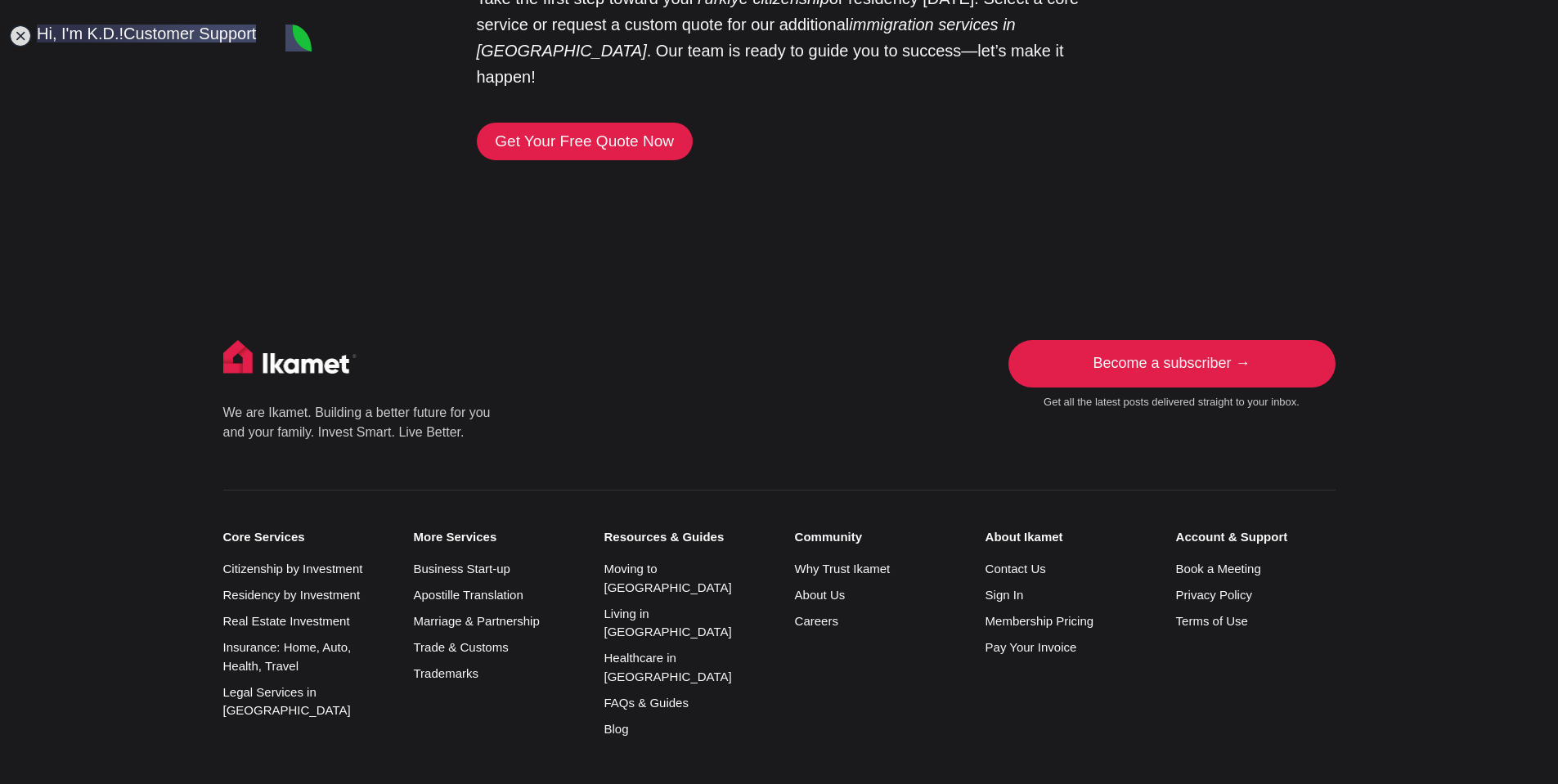
scroll to position [5935, 0]
type textarea "i"
type textarea "If the extention is not available, I may go back to [GEOGRAPHIC_DATA] and may t…"
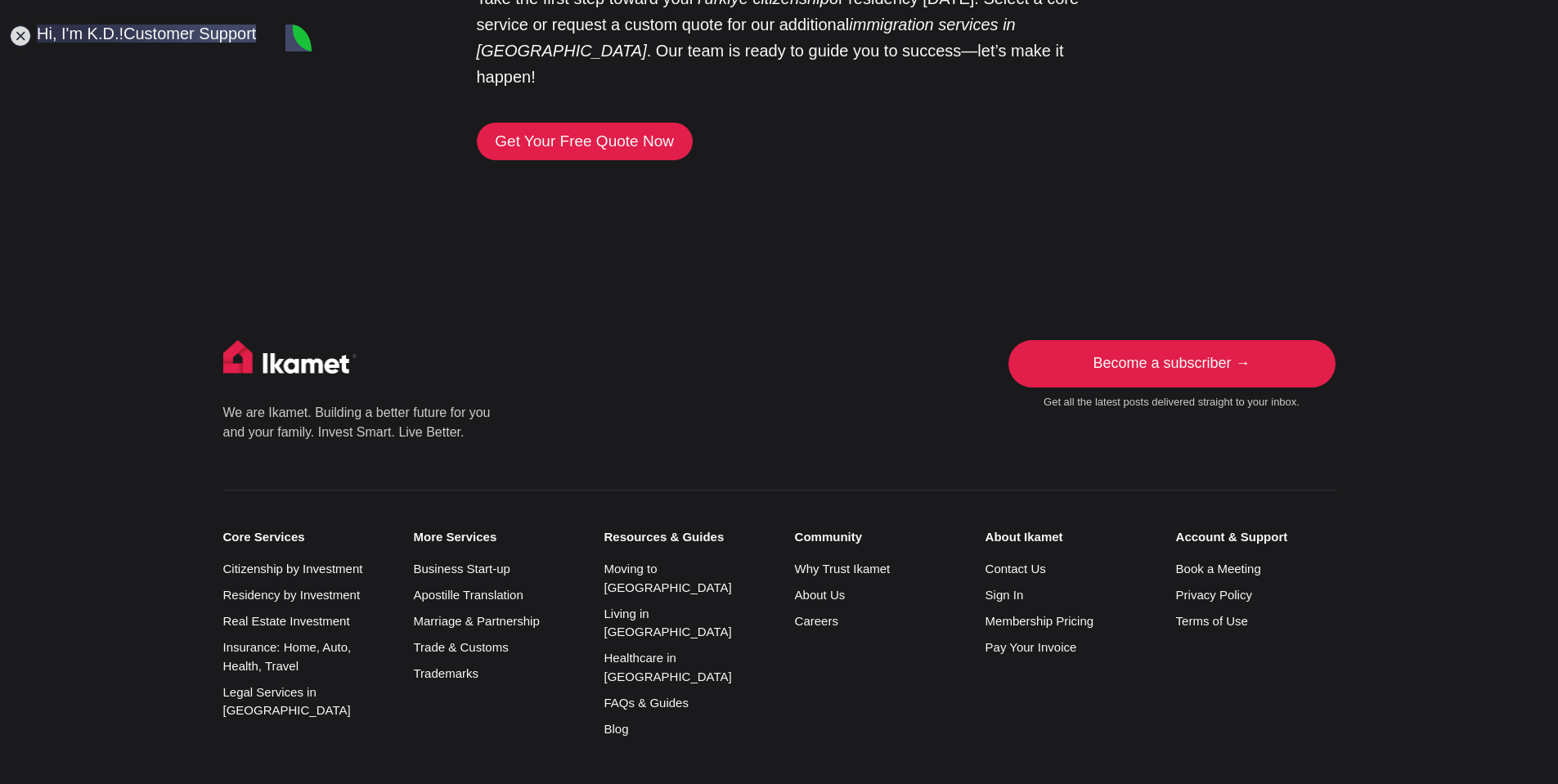
scroll to position [6044, 0]
type textarea "B"
type textarea "E"
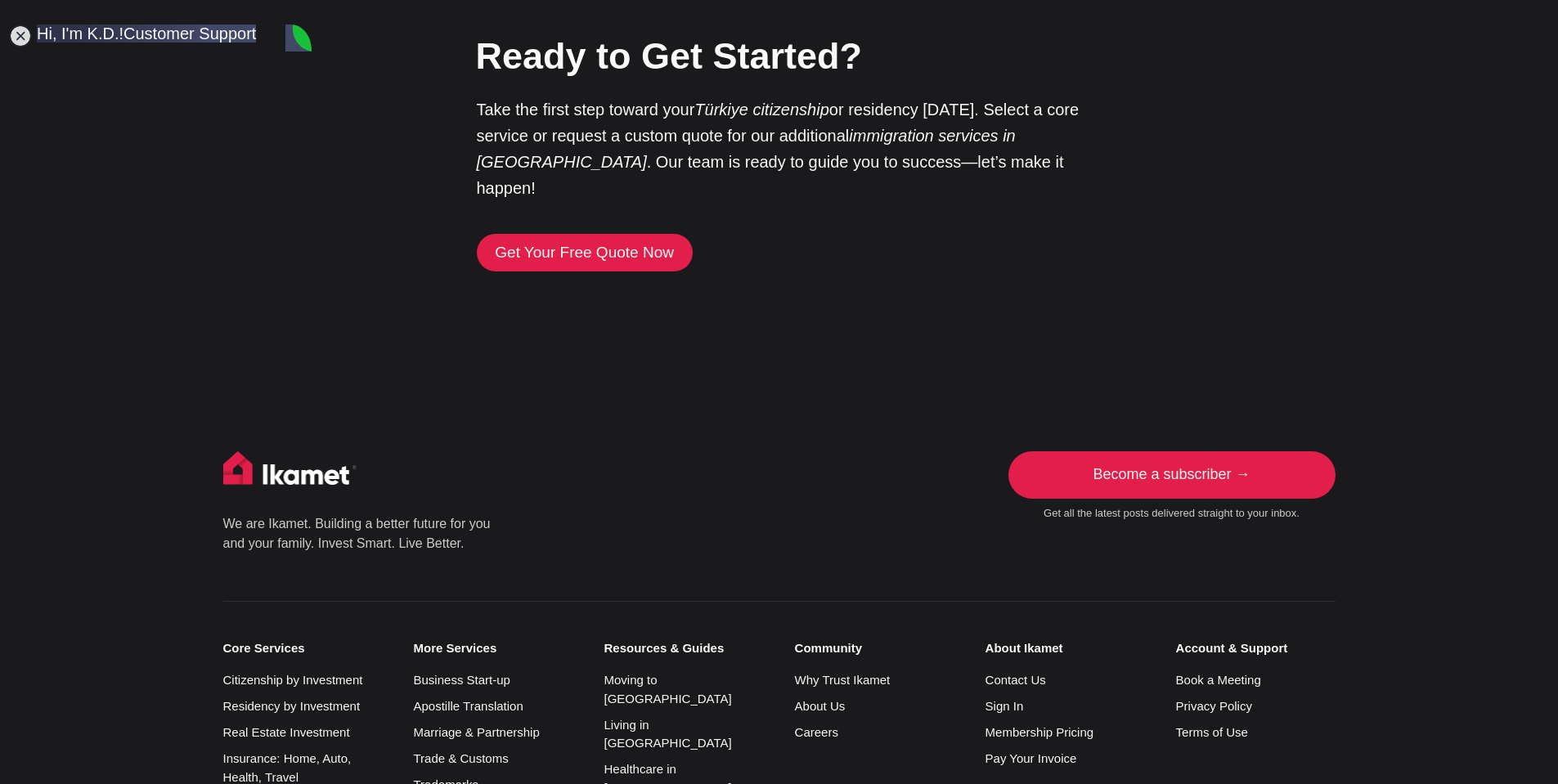
scroll to position [3806, 0]
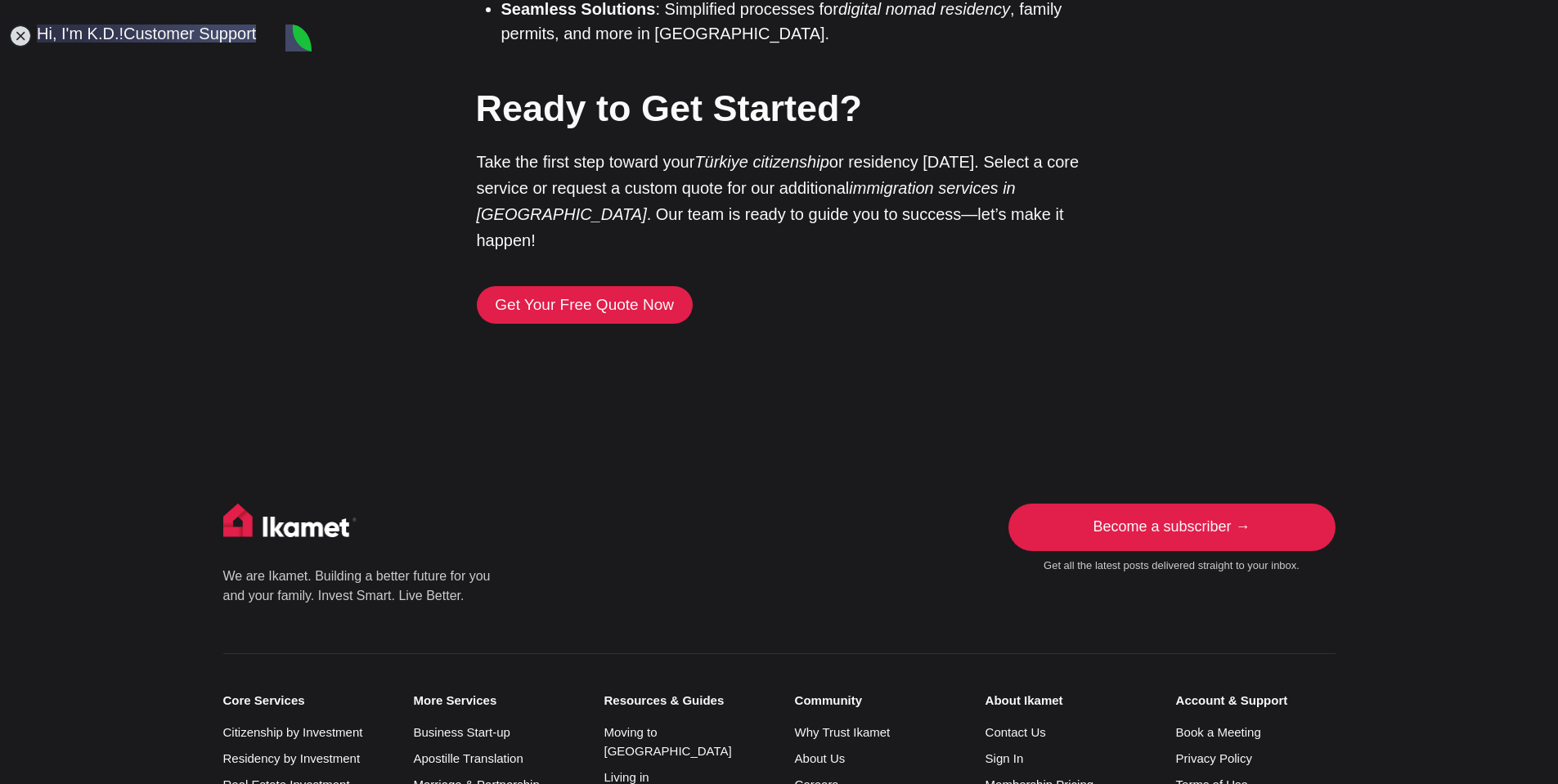
drag, startPoint x: 61, startPoint y: 719, endPoint x: 46, endPoint y: 718, distance: 15.0
type textarea "There was an issue when I tried to renew my ikamet as a student because I had n…"
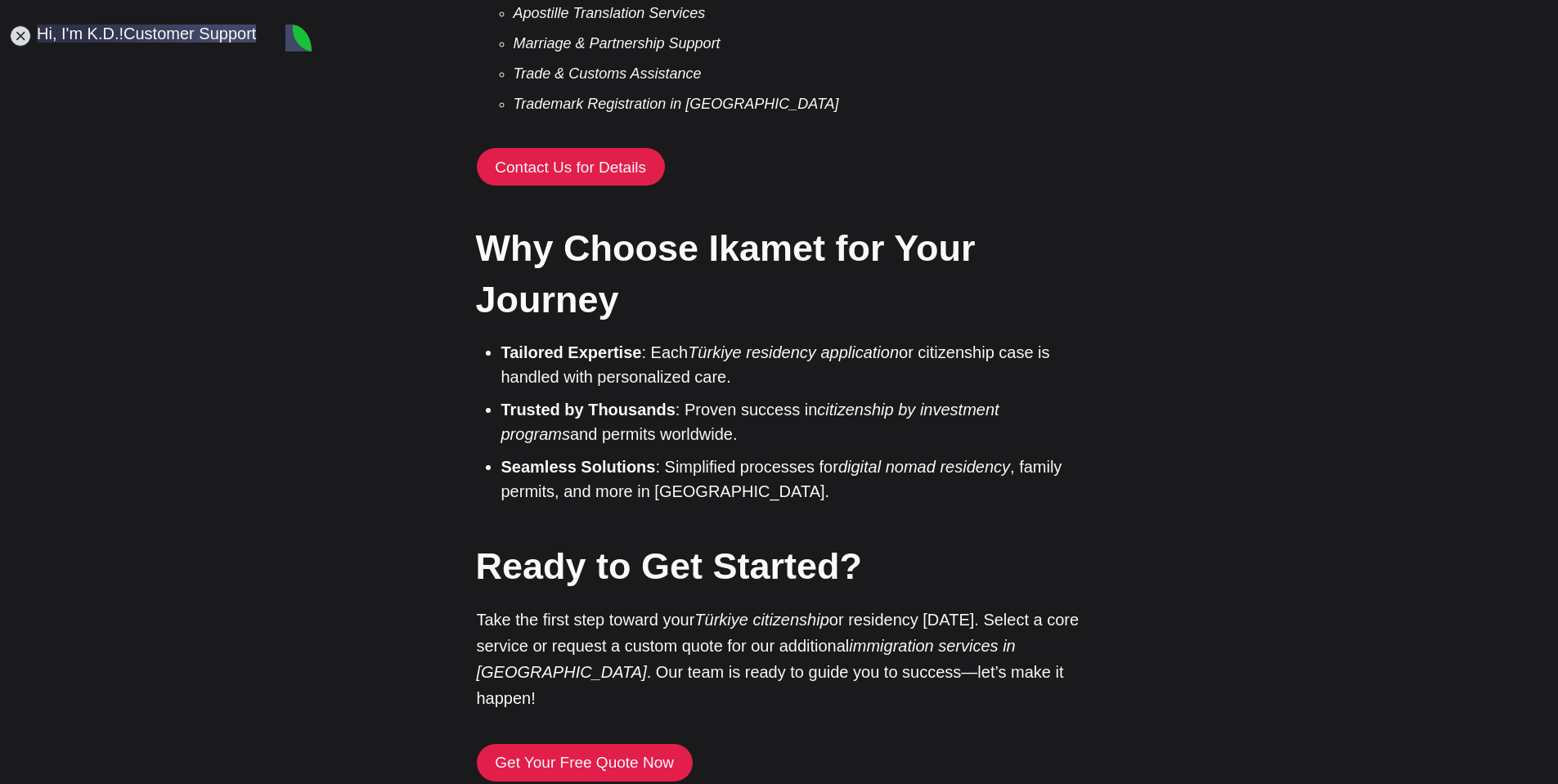
scroll to position [0, 0]
drag, startPoint x: 116, startPoint y: 747, endPoint x: -34, endPoint y: 585, distance: 220.8
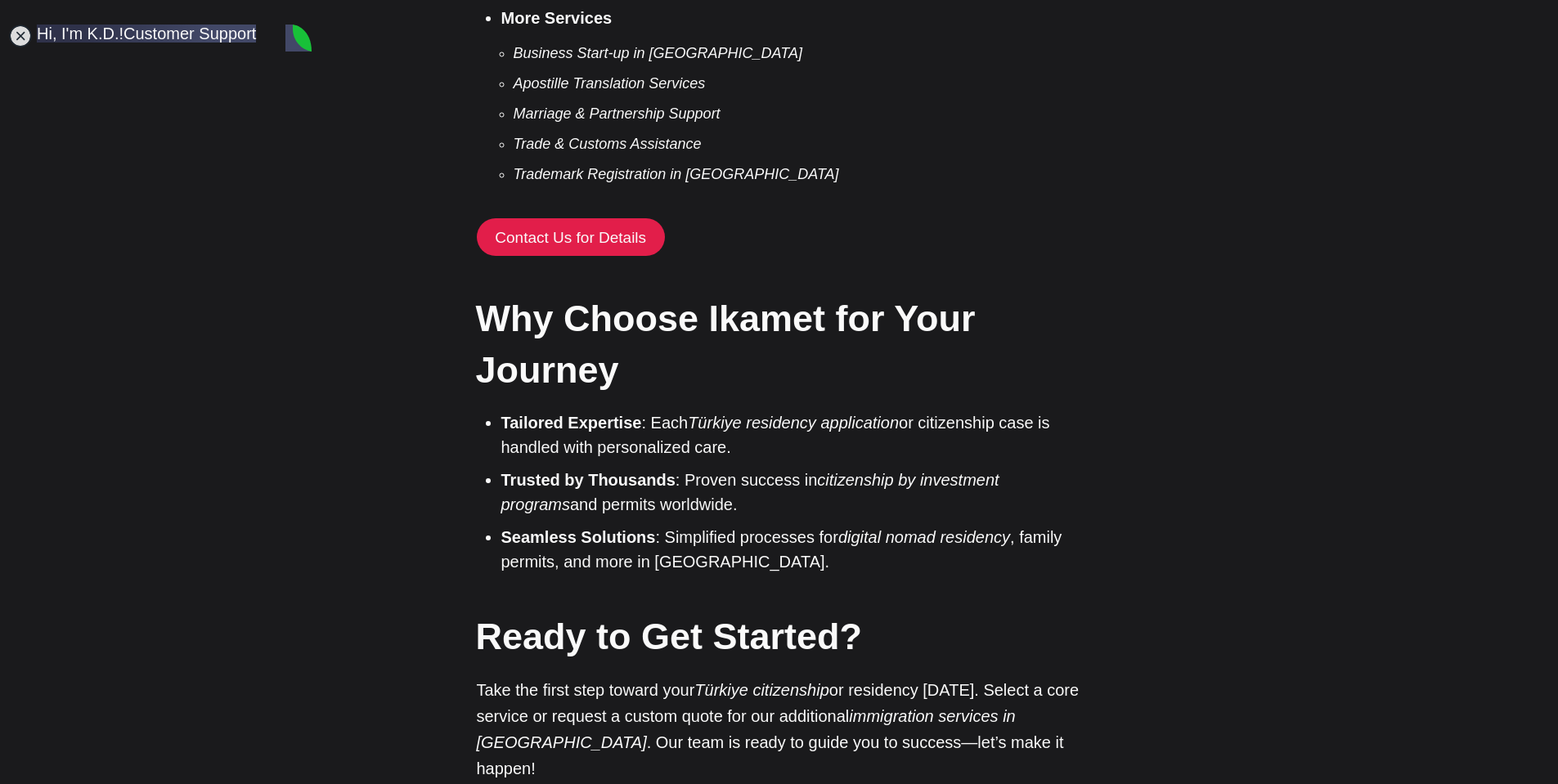
scroll to position [7, 0]
drag, startPoint x: 94, startPoint y: 739, endPoint x: 157, endPoint y: 753, distance: 64.5
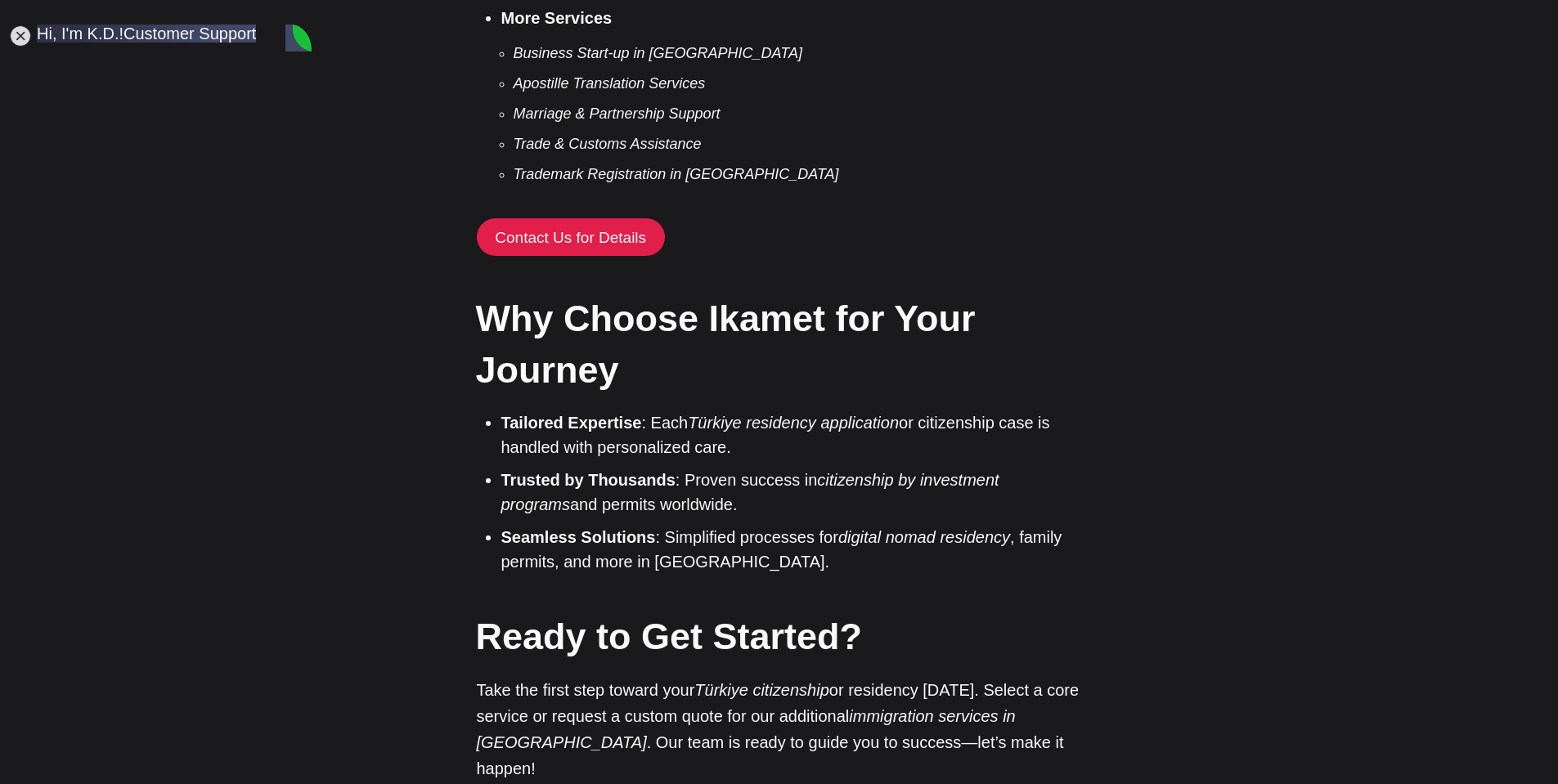
type textarea "How could you check this? As I said, I haven't got any problem or issue when I …"
type textarea "As I said, the university deals with me as "Failed", not as "non-attended"."
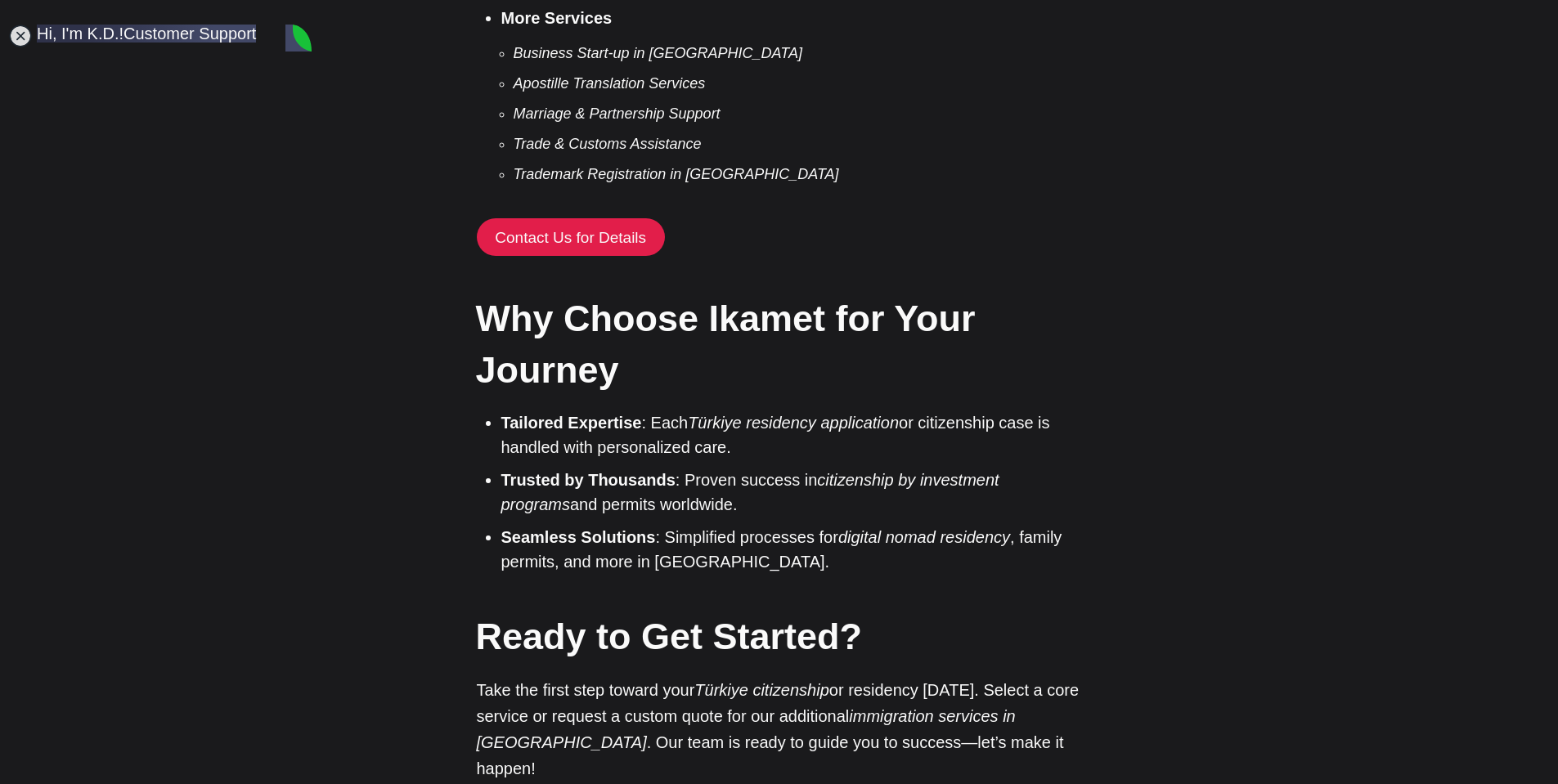
type textarea "Sure. Thanks for your kindness. I better go back."
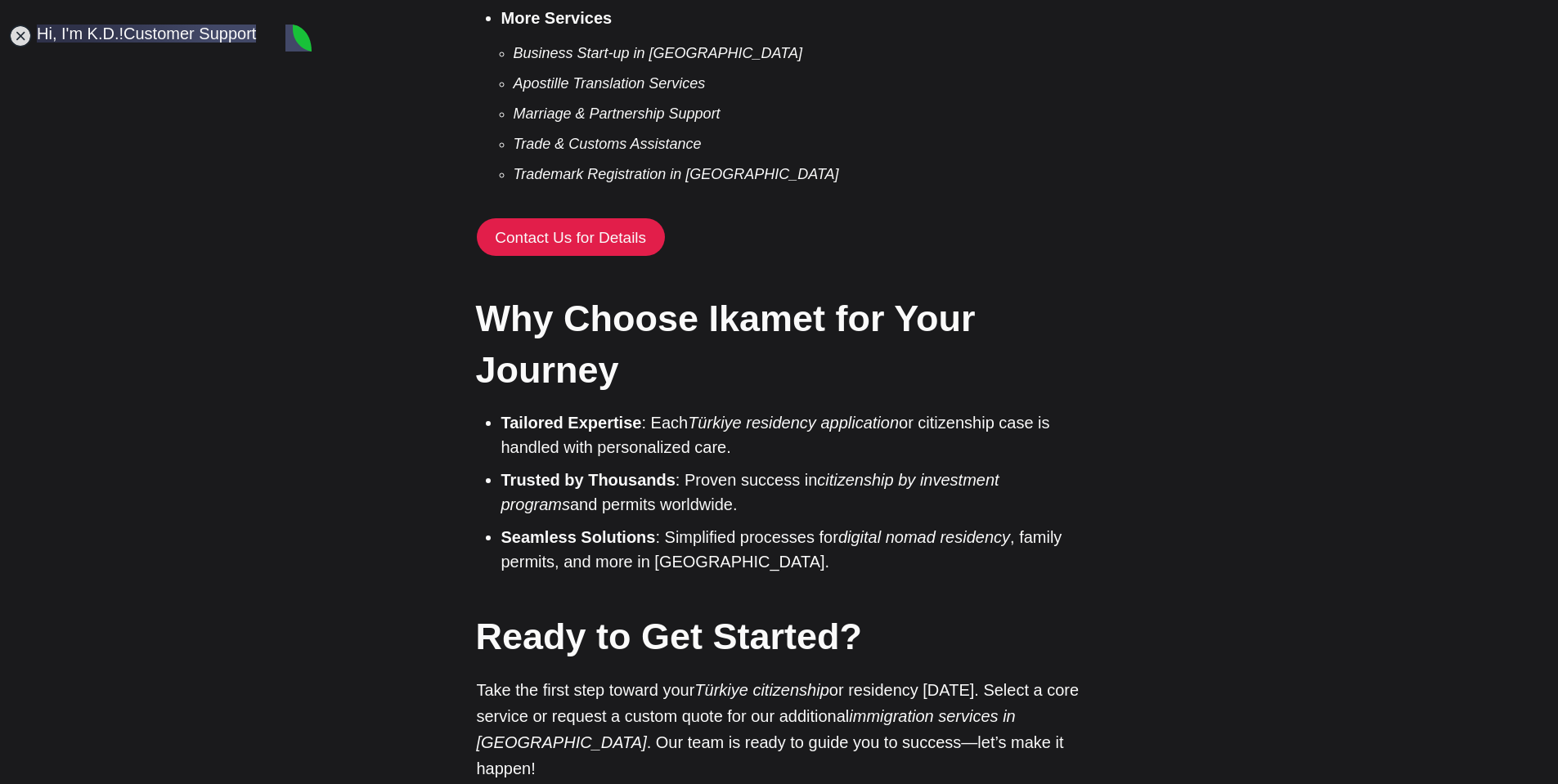
scroll to position [6962, 0]
type textarea "Thanks so much. I appreciate your kind attention."
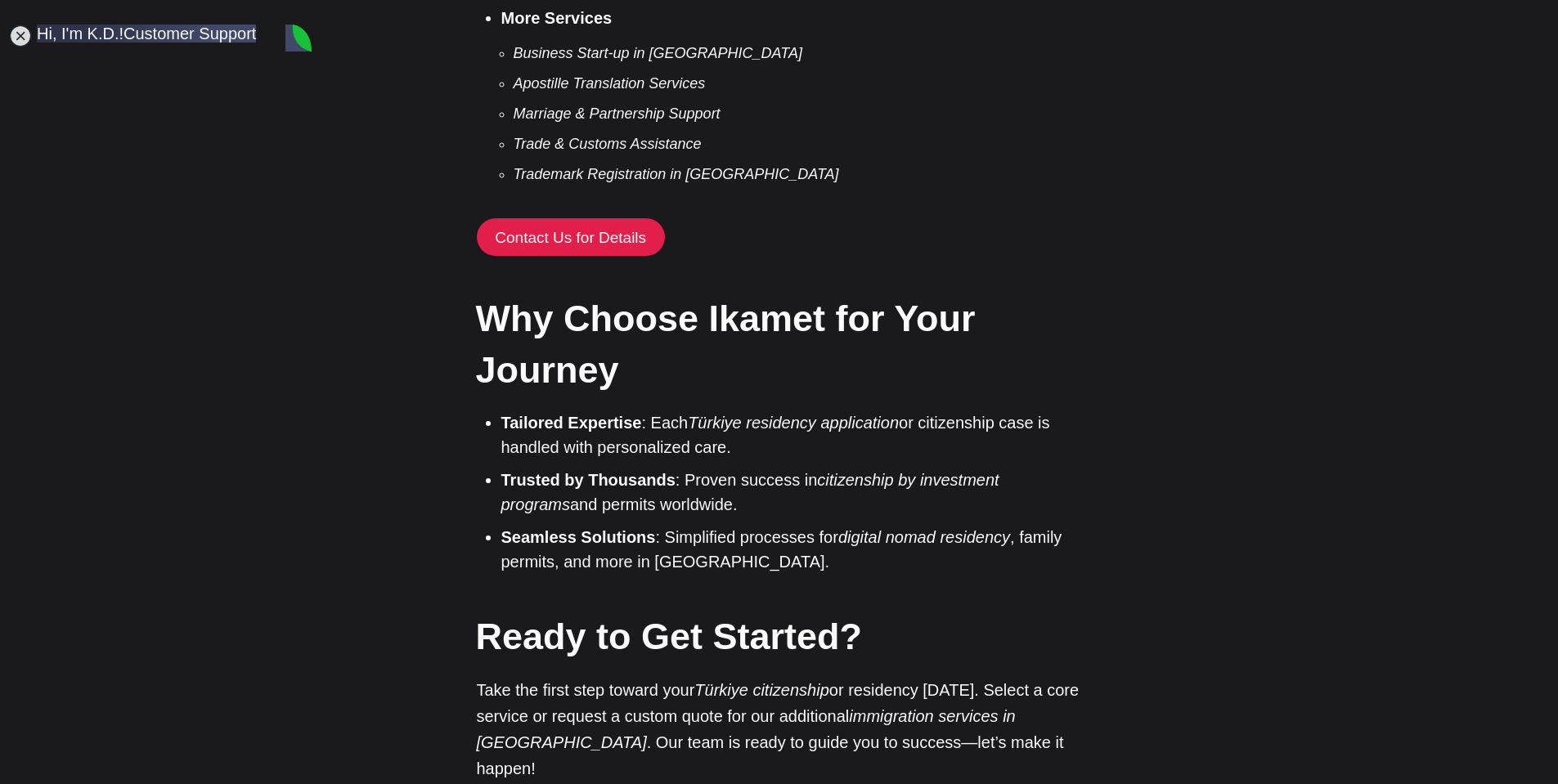
scroll to position [7317, 0]
type textarea "O"
type textarea "What if I do not extend it and go back before the expiry and turn back to [GEOG…"
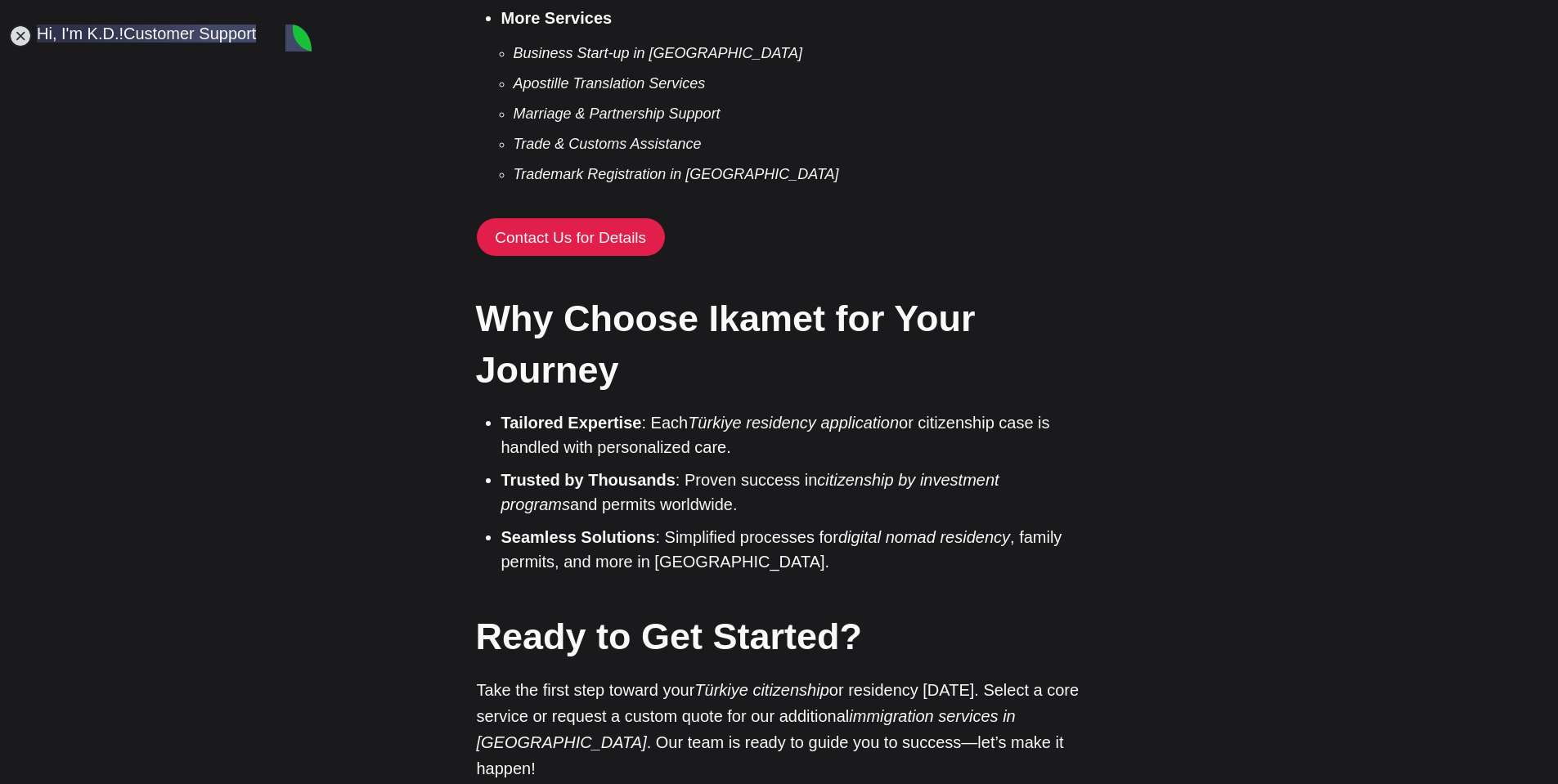
type textarea "?"
type textarea "I am sure it is valid"
type textarea "100%"
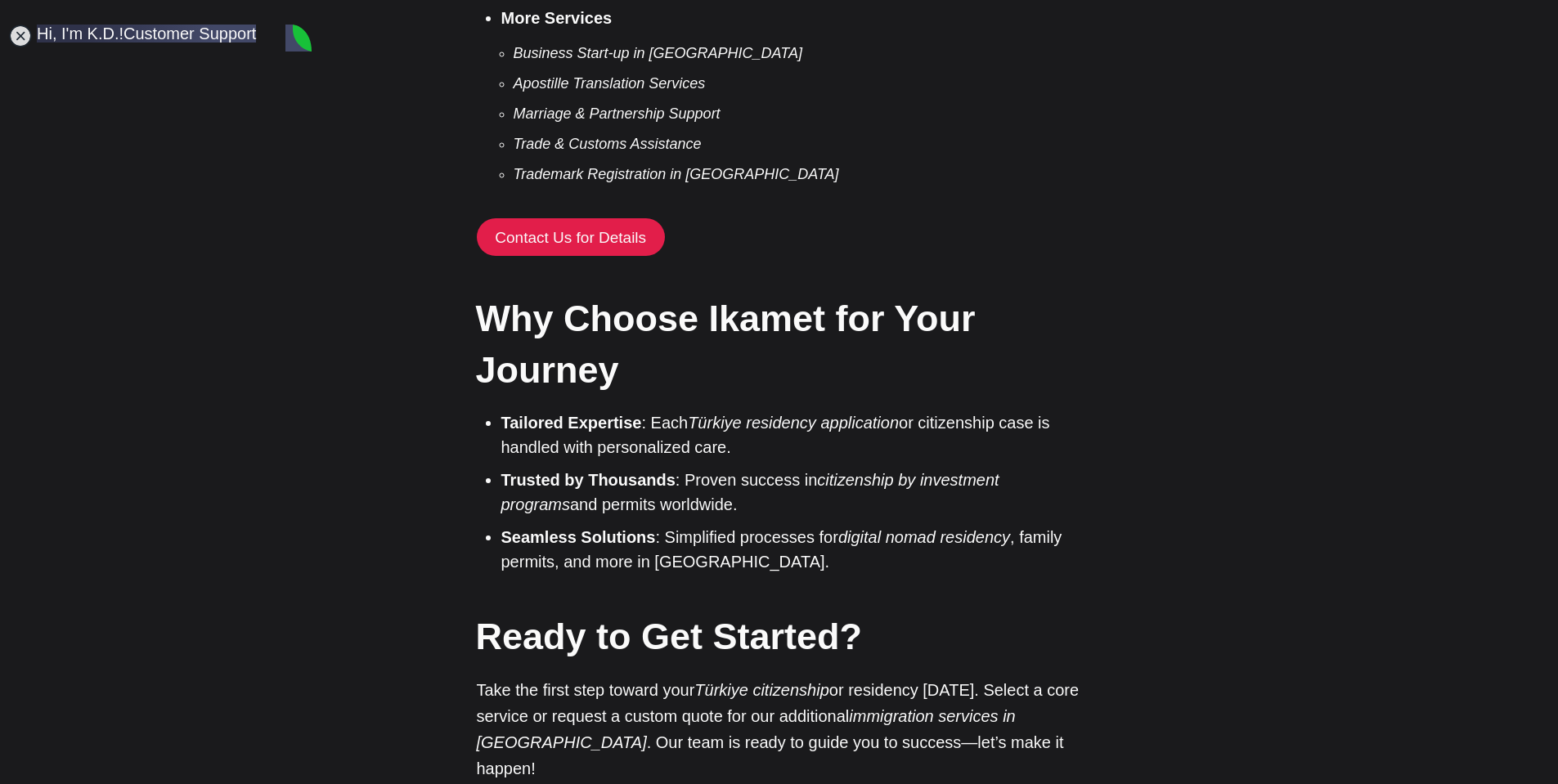
scroll to position [8221, 0]
type textarea "Okay. Got you. Once it is cleared, I will get back to you again. Thanks."
type textarea "What to ask? Validity of my permit?"
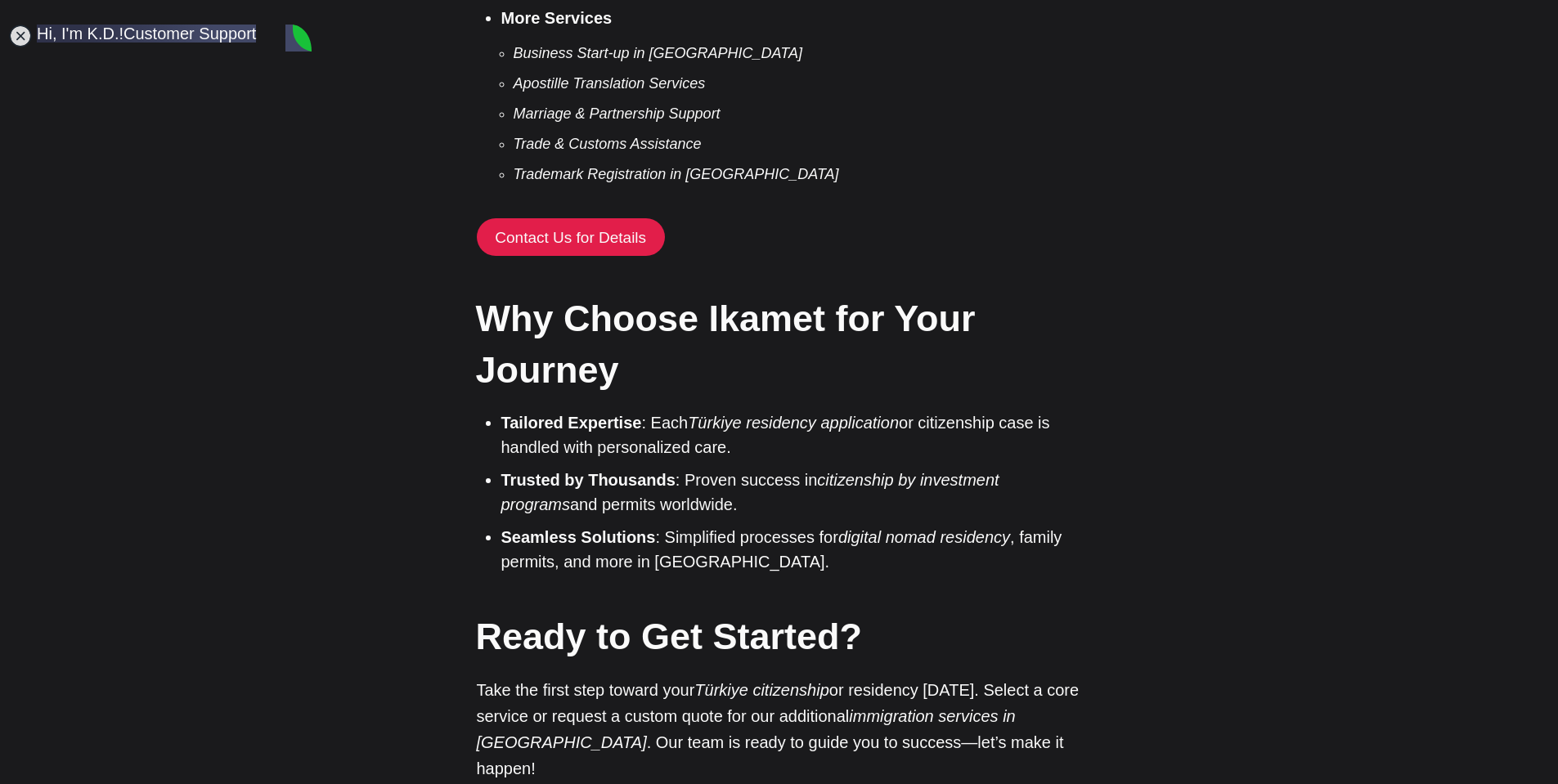
type textarea "Thanks again"
type textarea "Well noted. Thanks"
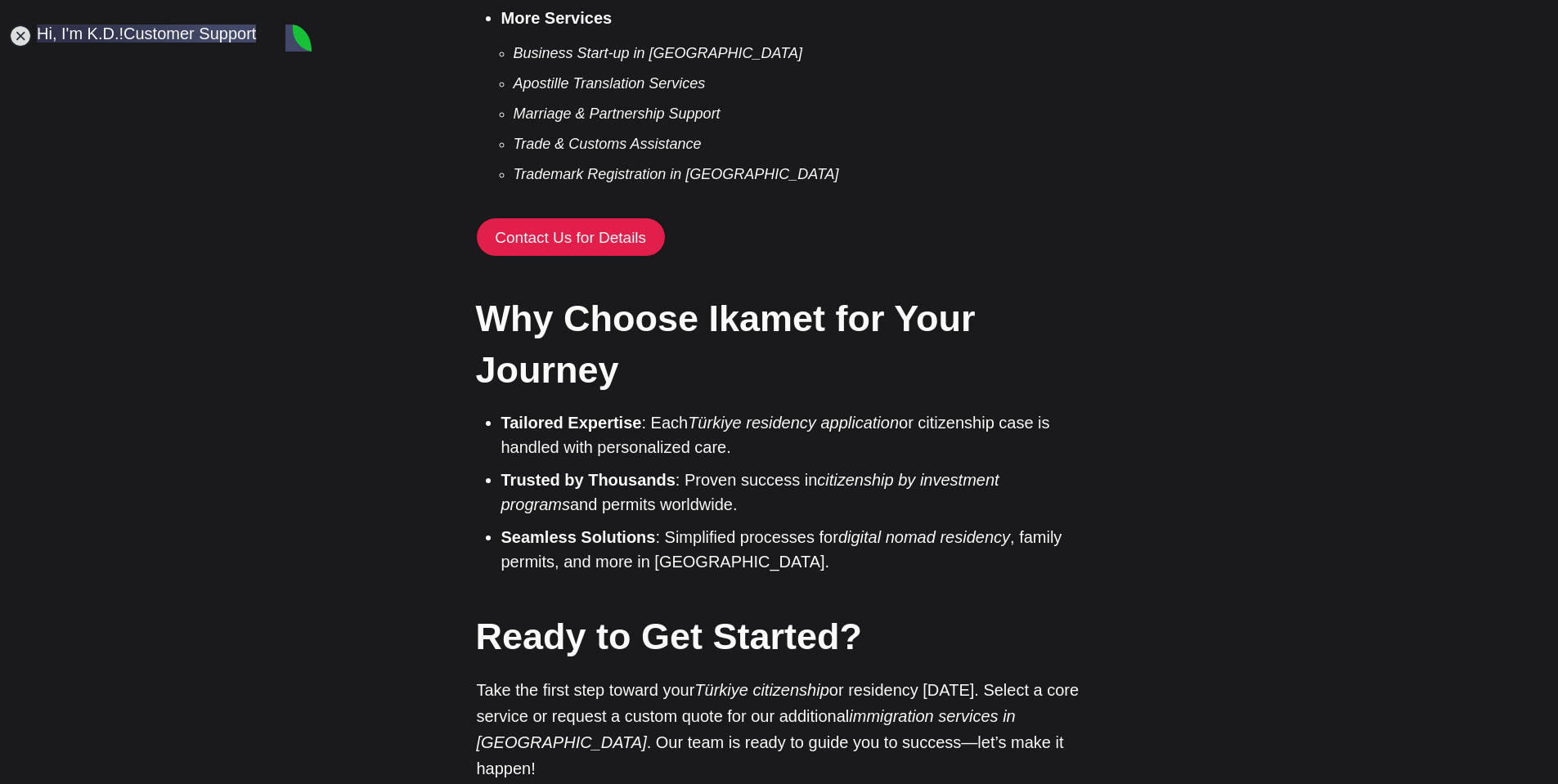
scroll to position [9340, 0]
type textarea "Okay."
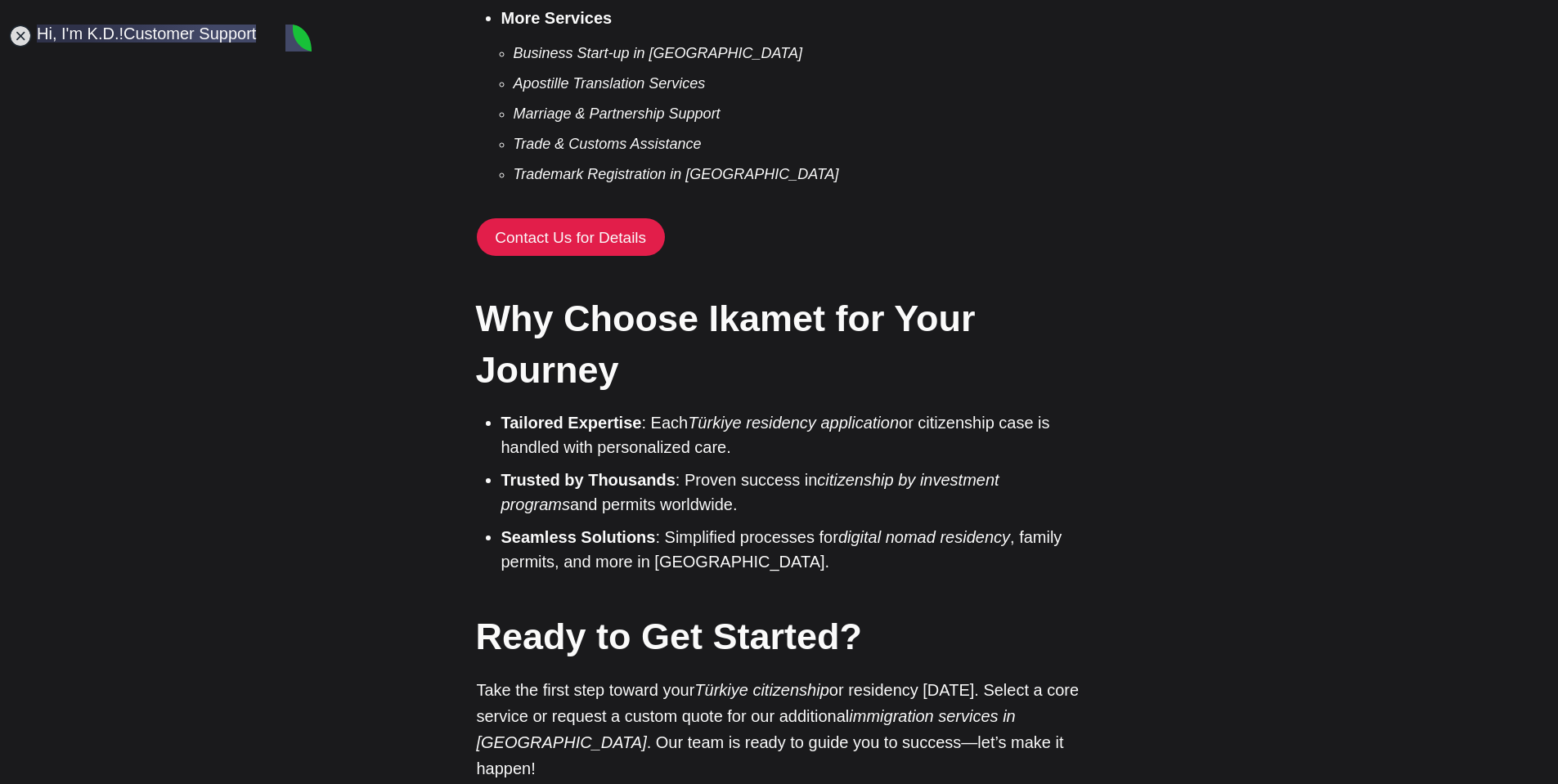
drag, startPoint x: 111, startPoint y: 727, endPoint x: 8, endPoint y: 722, distance: 103.1
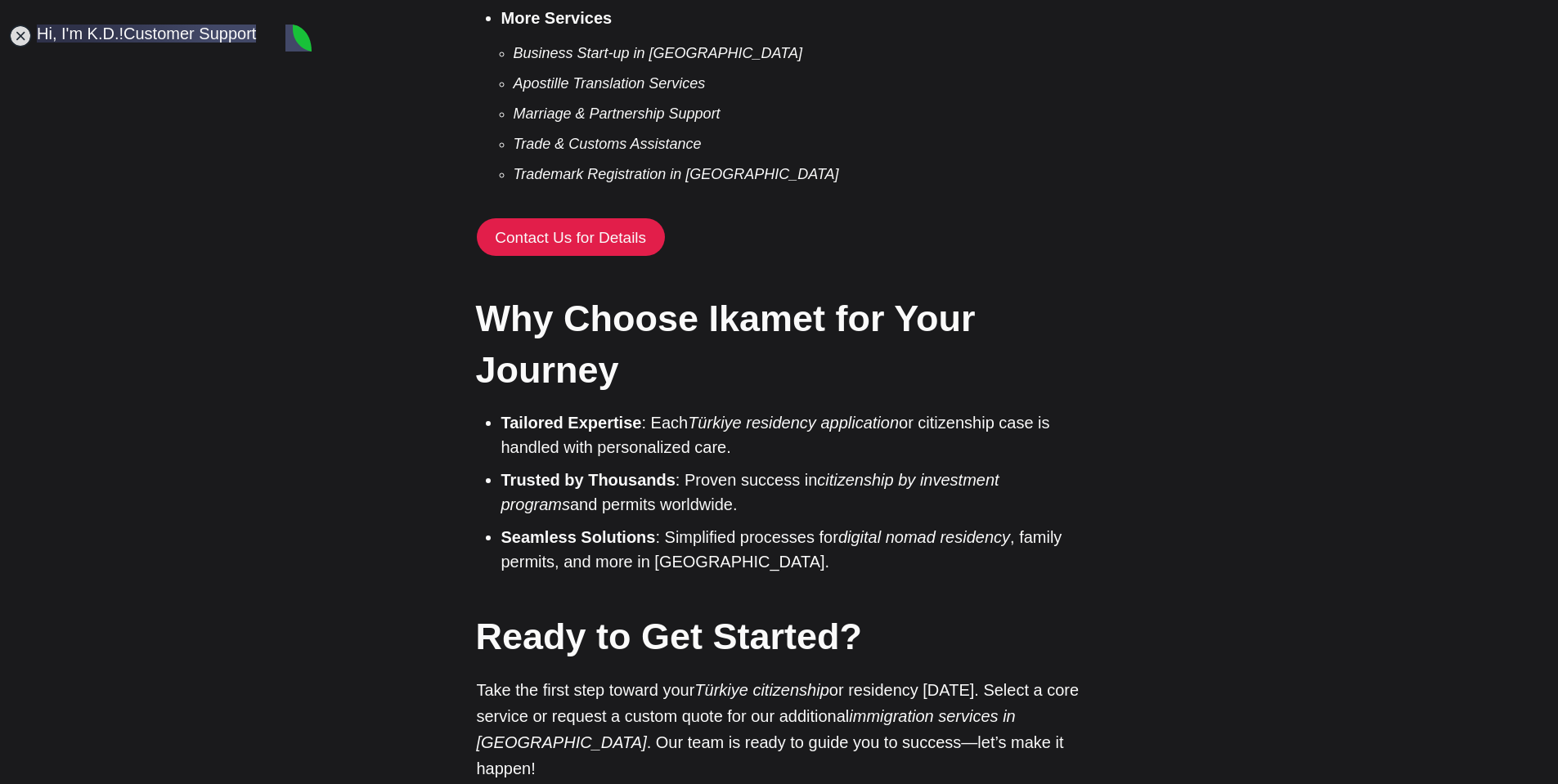
type textarea "May I ask in which menu of e-devlet I can get to know the status of my ikamet?"
type textarea "I'm in e-devlet site now"
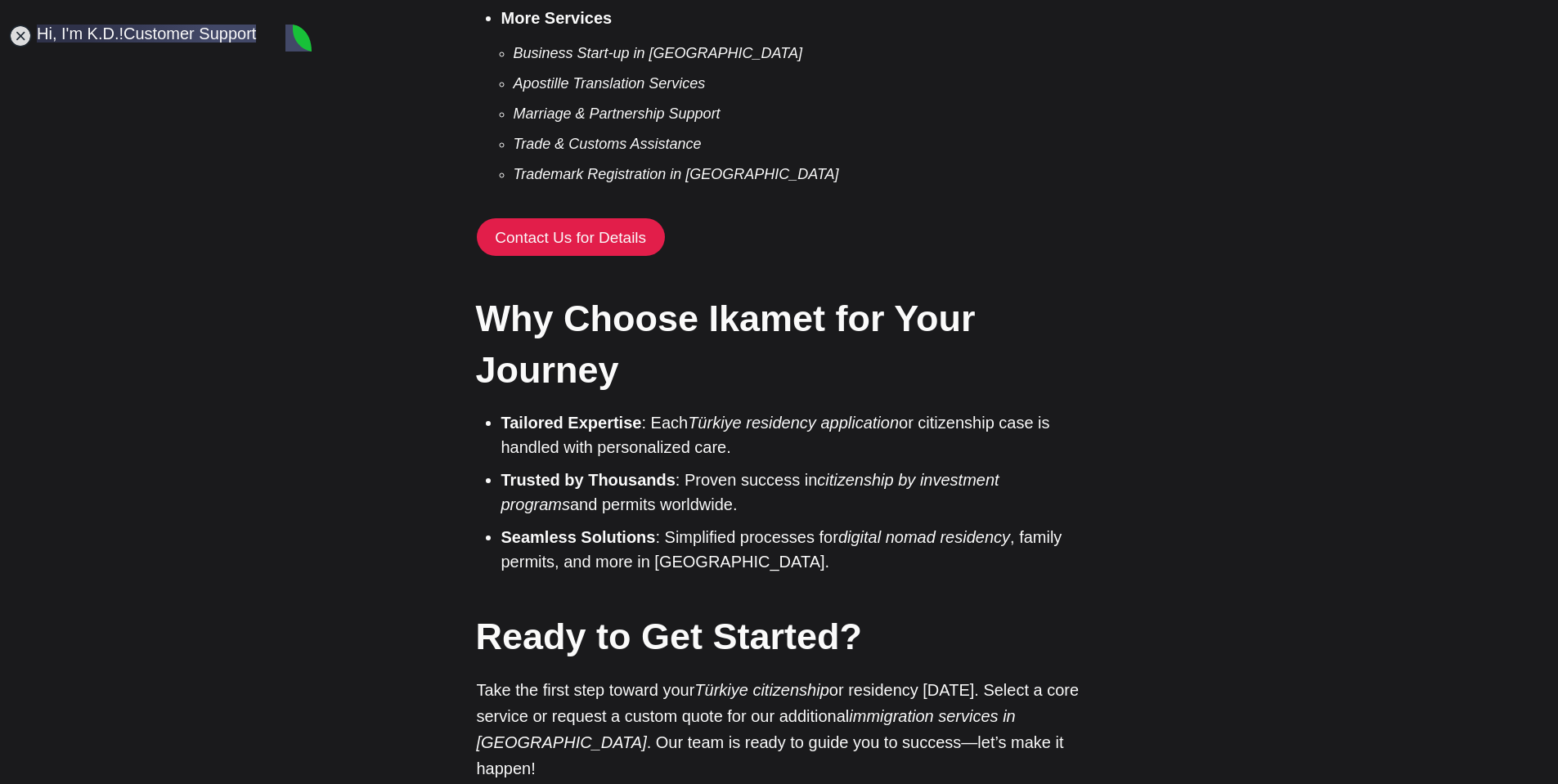
scroll to position [9021, 0]
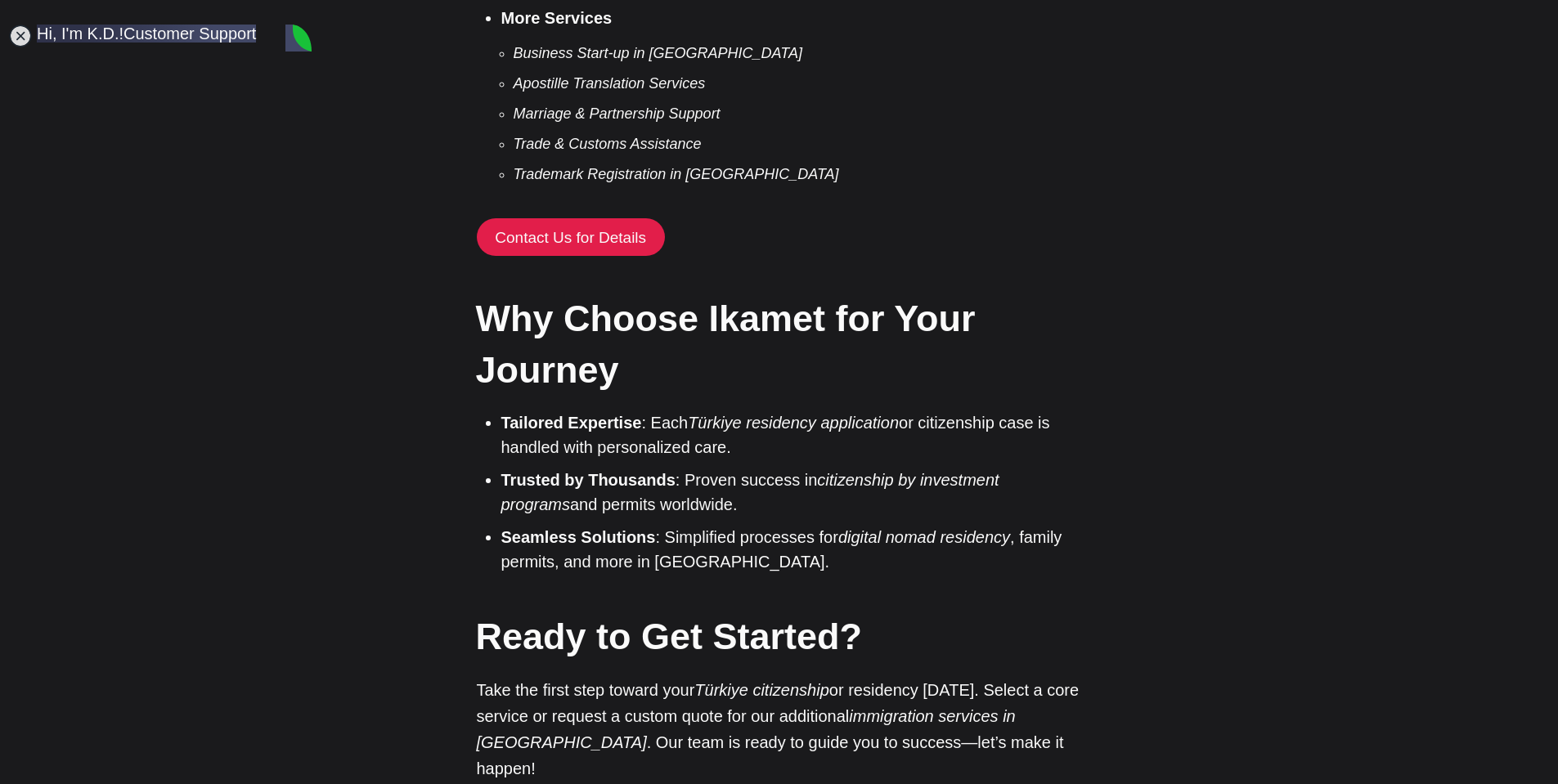
scroll to position [54, 0]
type textarea "The link brought me the verification page and I did verify myself thru "interne…"
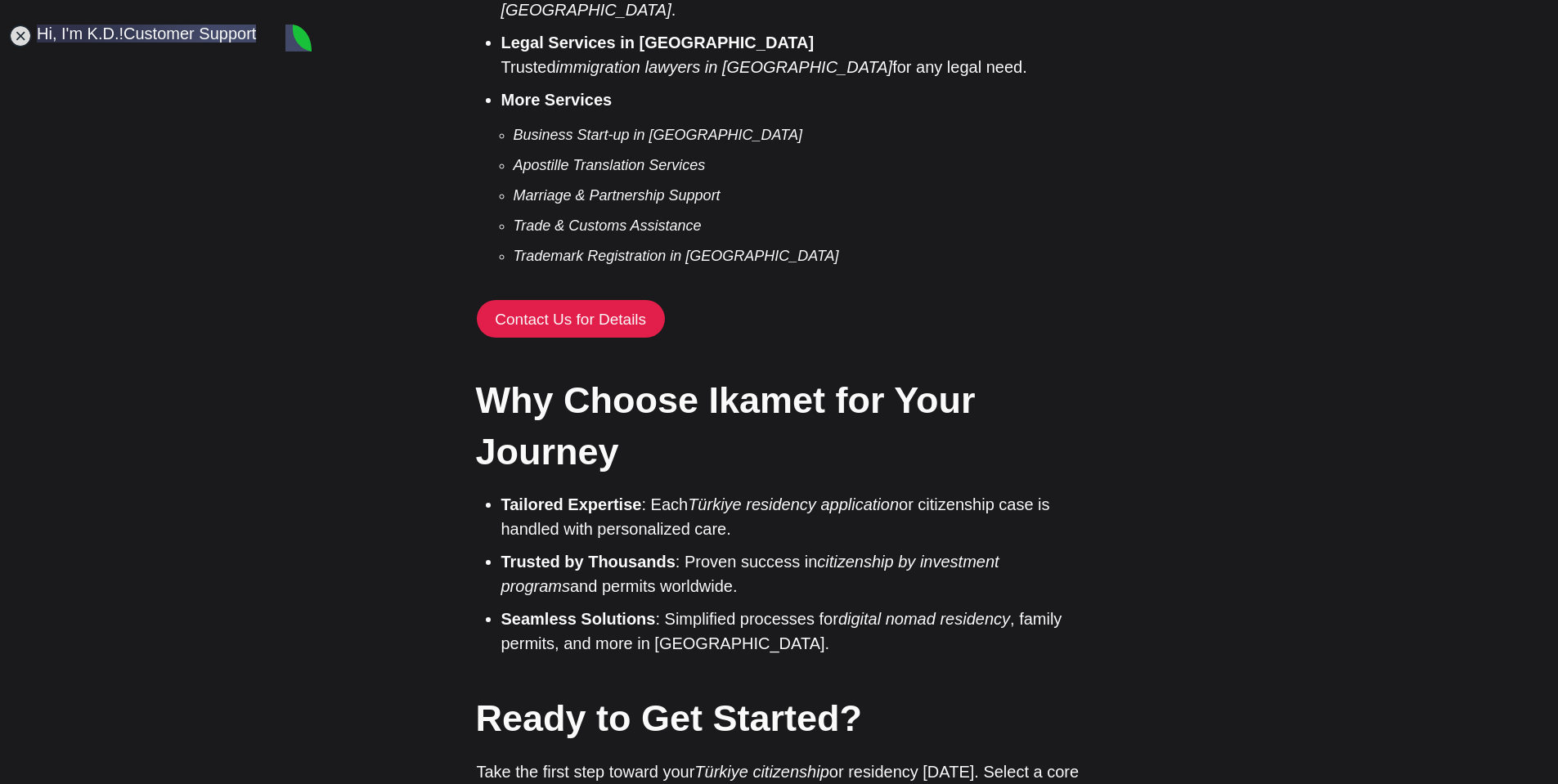
scroll to position [10264, 0]
type textarea "T"
type textarea "I know what you mean. But that page did not show up at all. Only my online bank…"
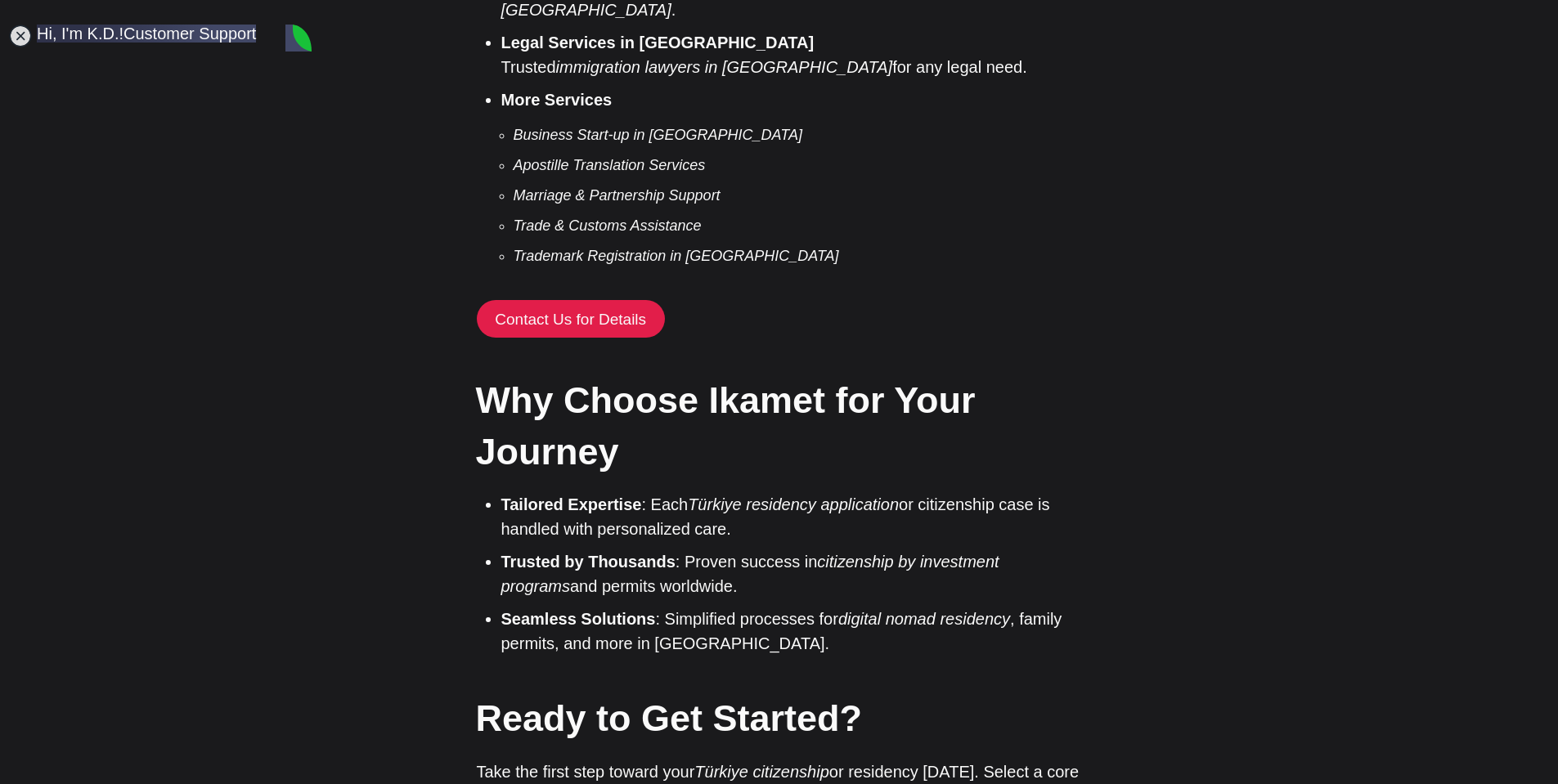
scroll to position [10367, 0]
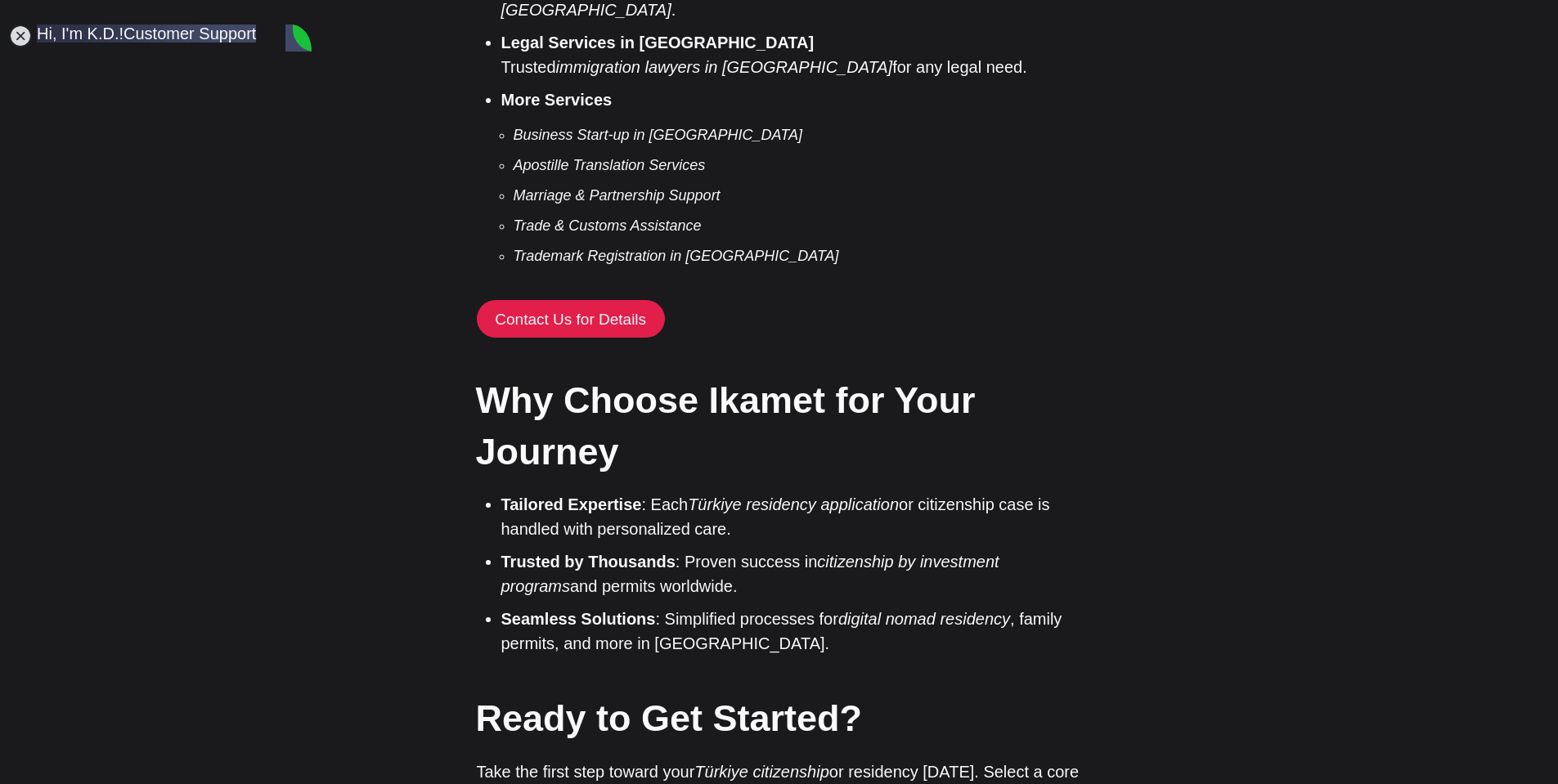
type textarea "o"
type textarea "I will deal with it. Okay"
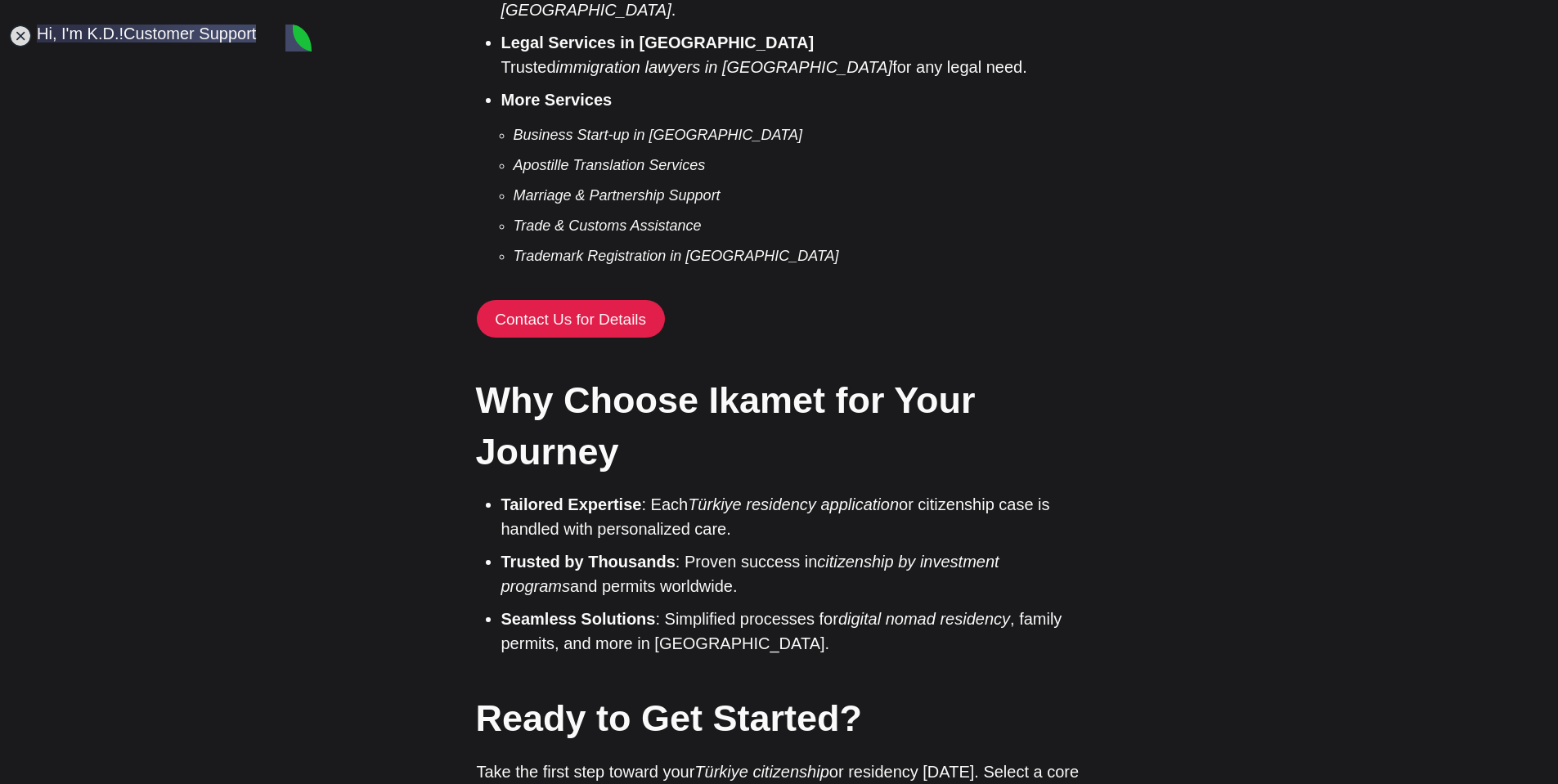
type textarea "j"
type textarea "y"
type textarea "Yes"
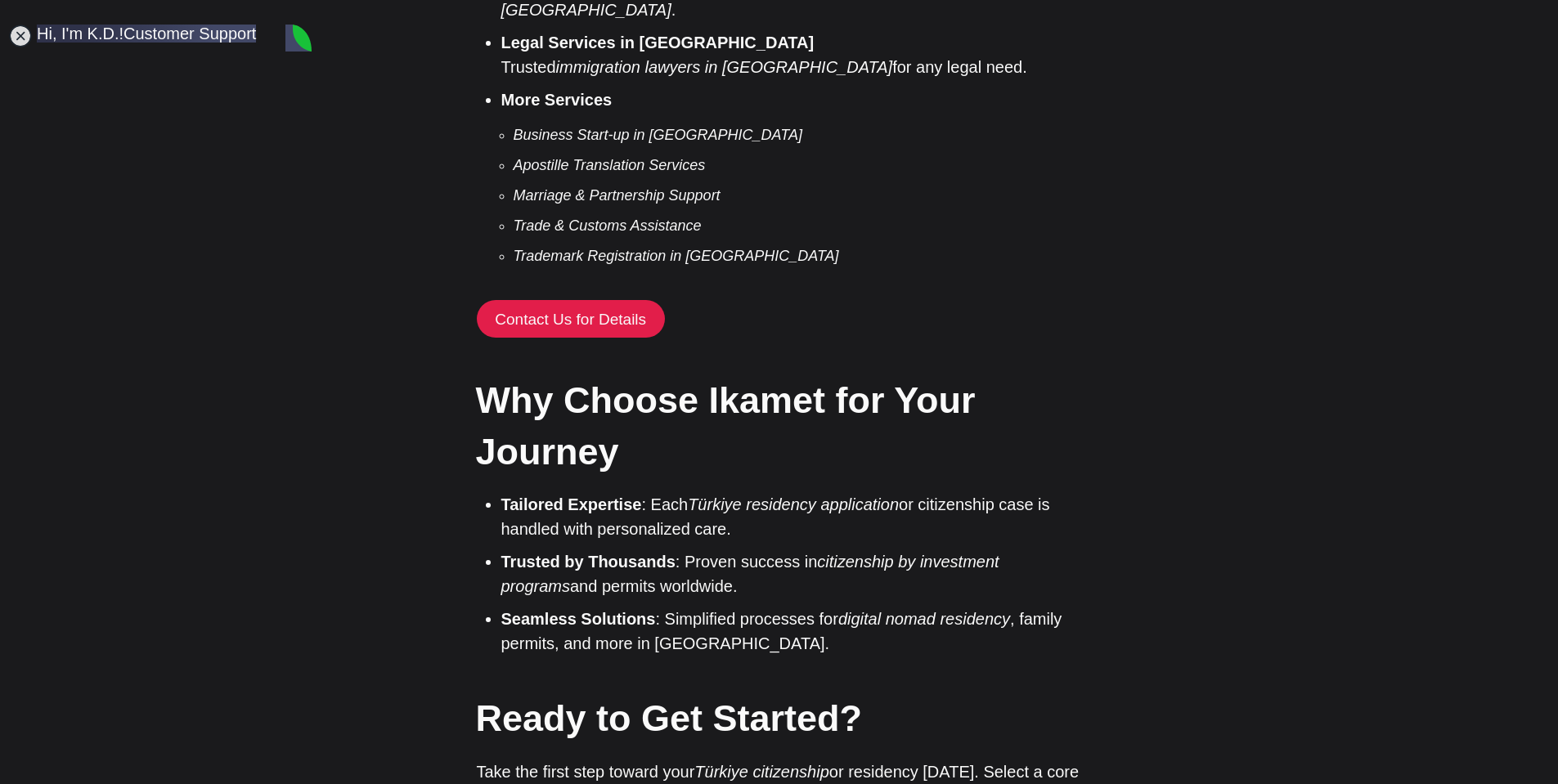
type textarea "O"
type textarea "ㅑ"
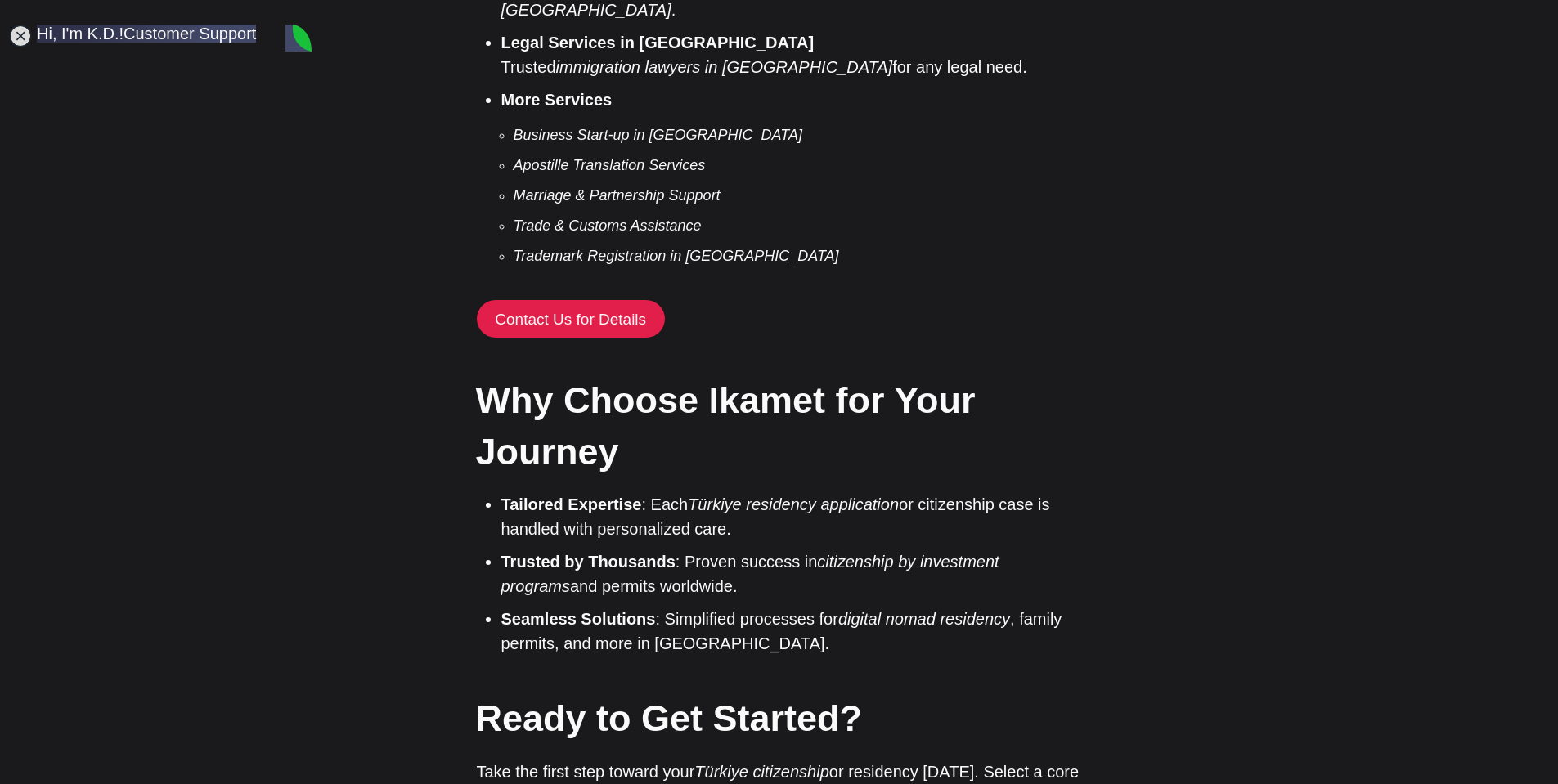
type textarea "i"
type textarea "I logged in with mobile"
type textarea "I can see my status"
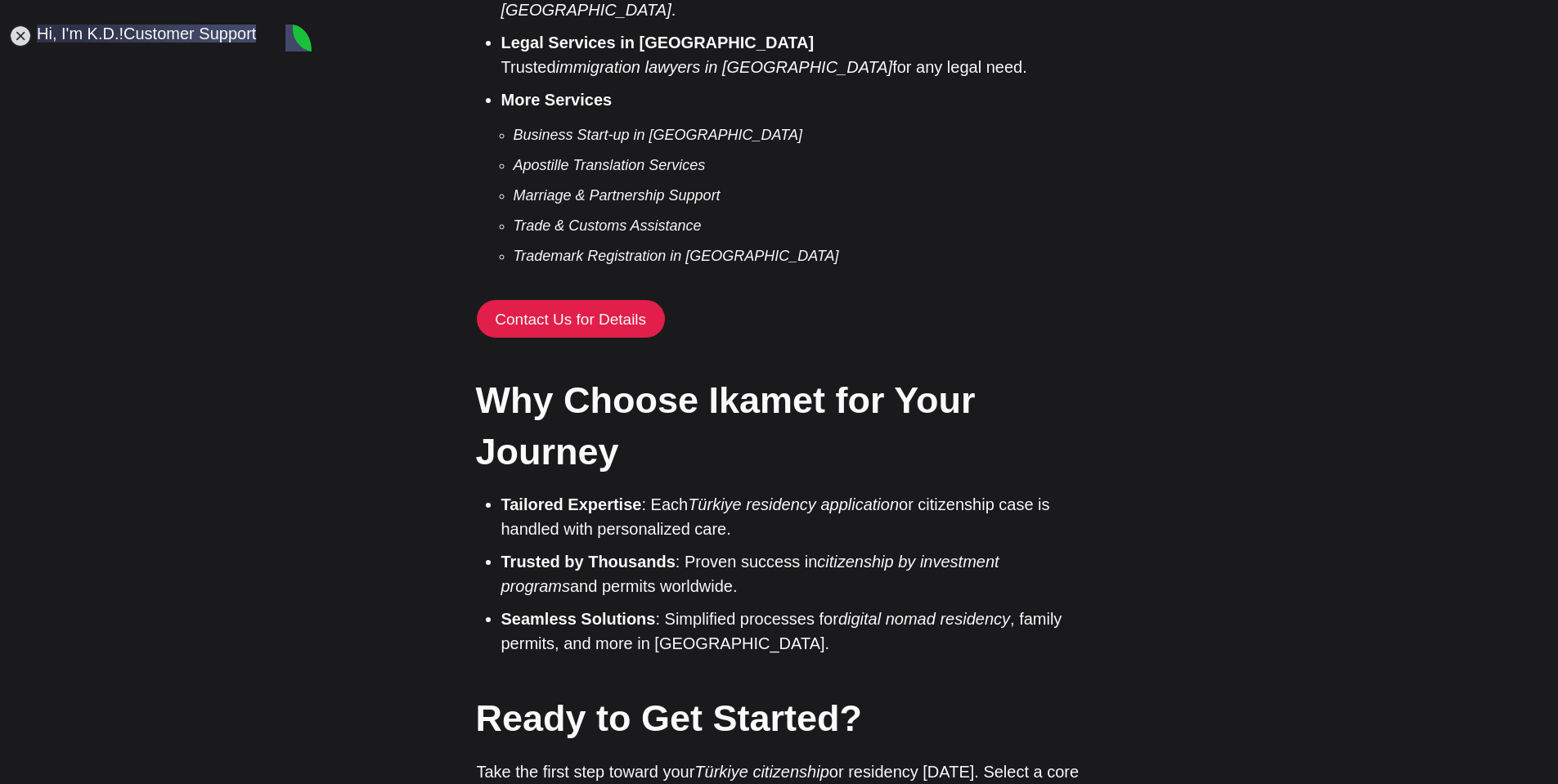
type textarea "But I don't know where I can check the verification of my status"
type textarea "I just tried with my laptop instead of mobile"
type textarea "okay"
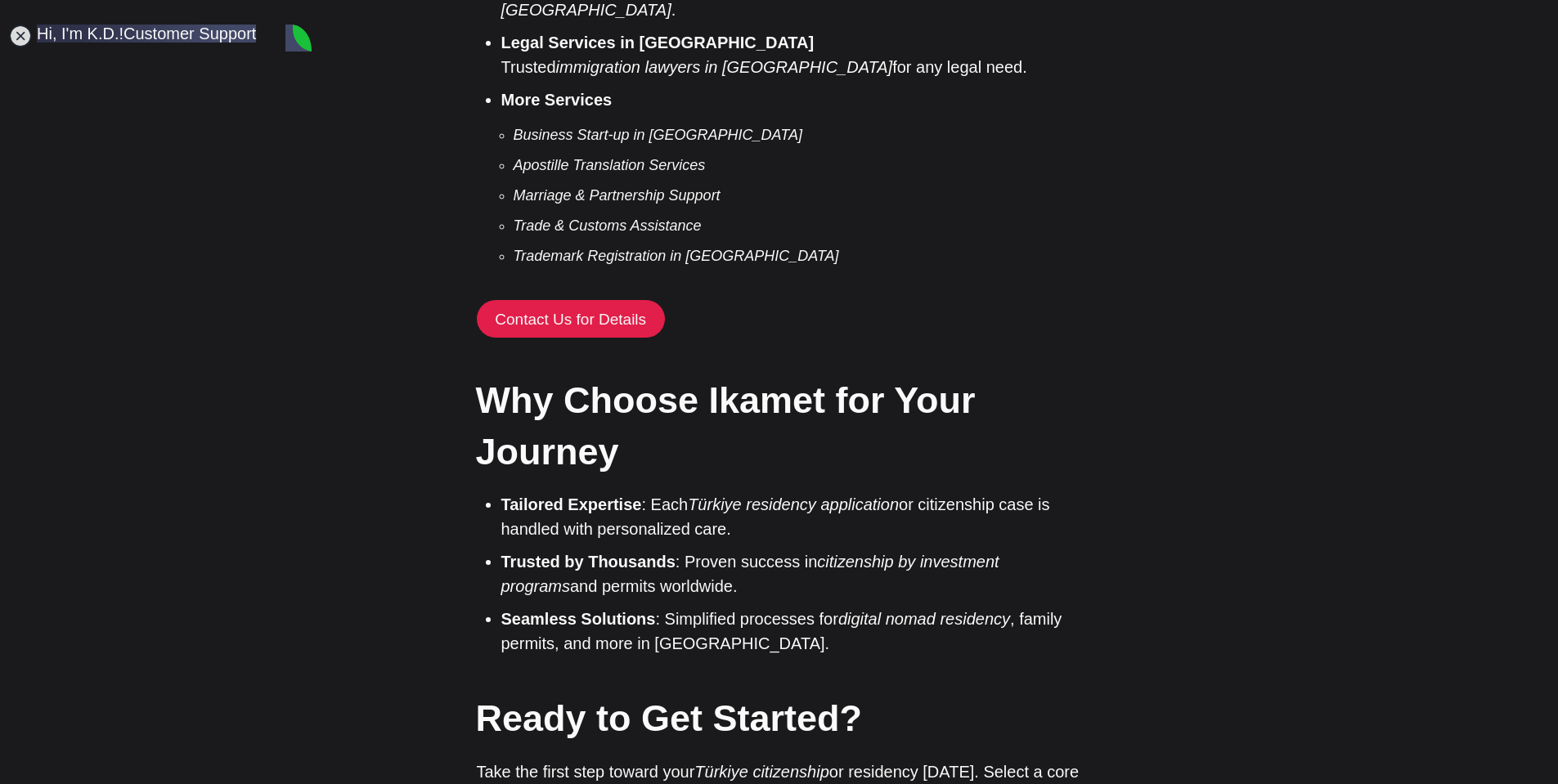
scroll to position [11729, 0]
type textarea "Sorry to bother you"
type textarea "Hi, I checked my status in the e-devlet and it says "Durumu: Acik"."
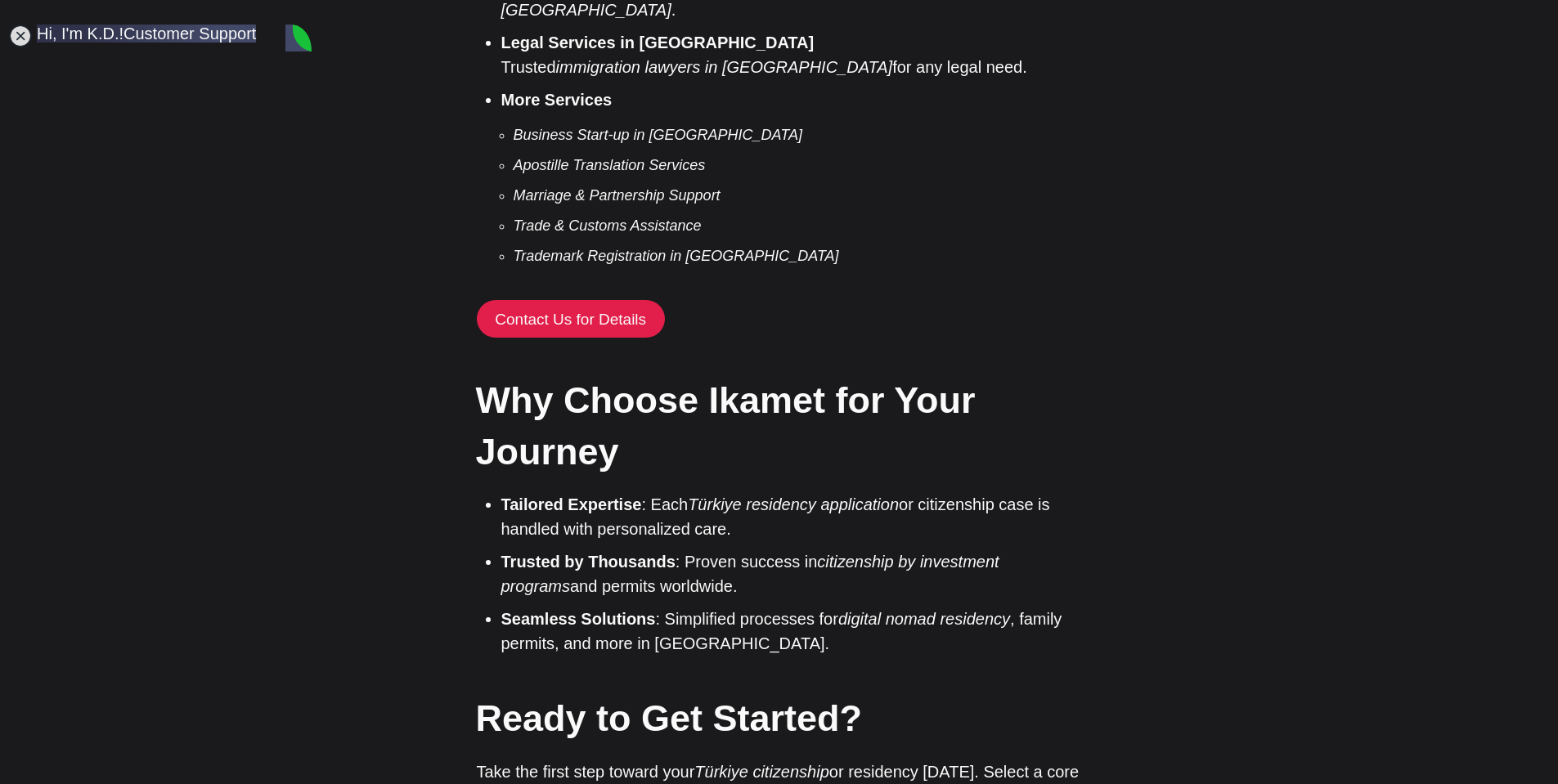
scroll to position [11951, 0]
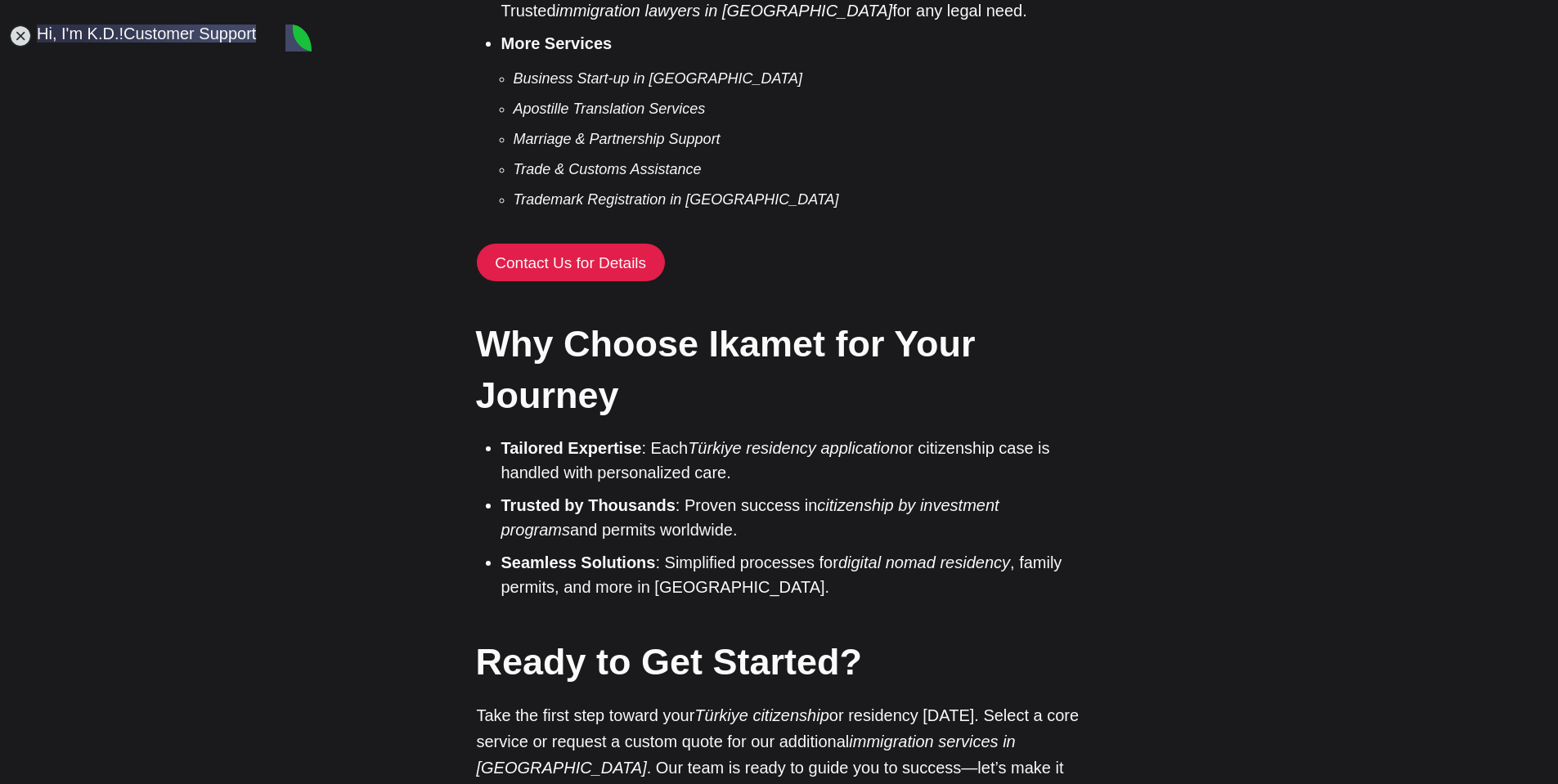
scroll to position [3278, 0]
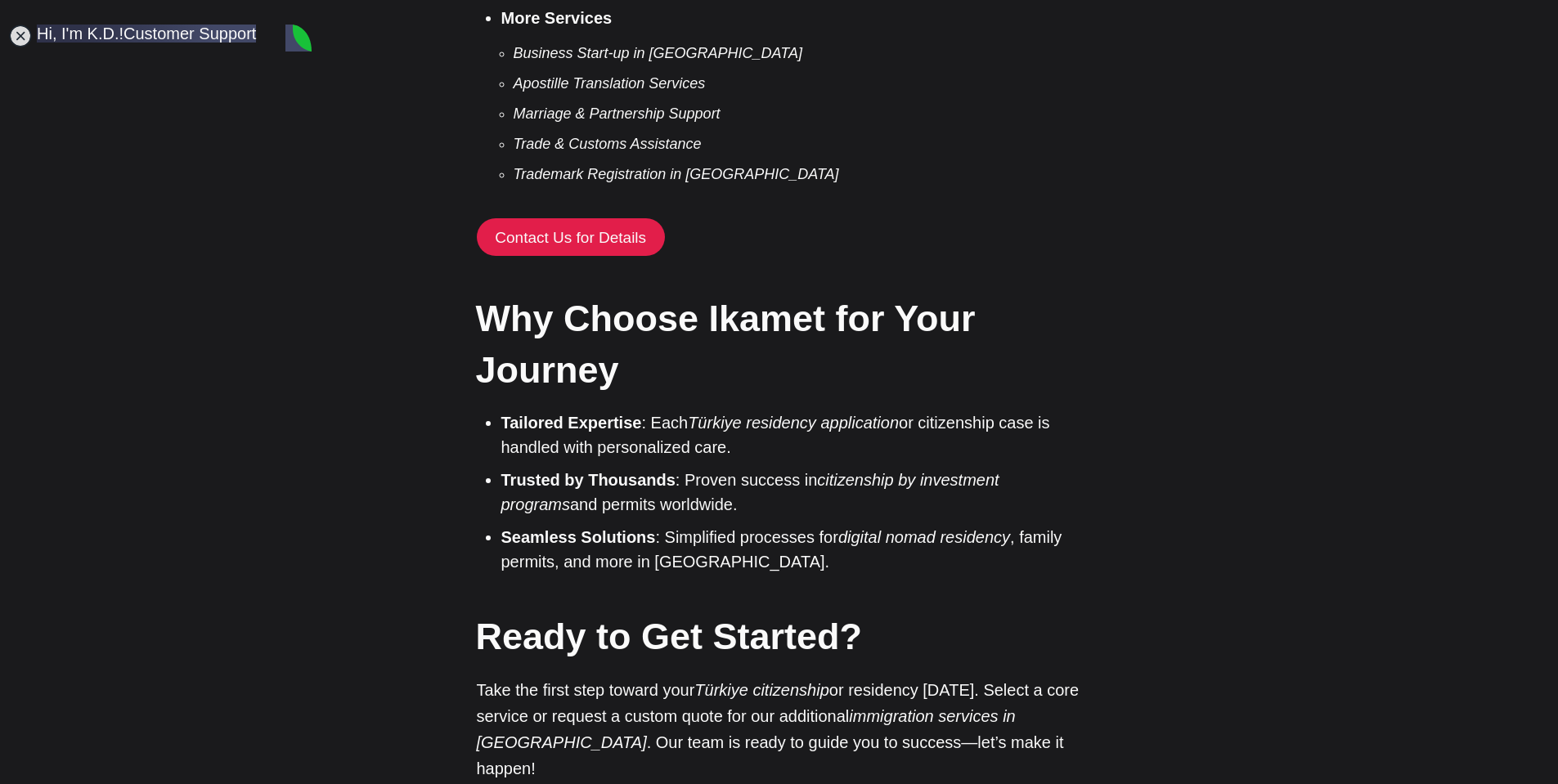
click at [72, 64] on jdiv at bounding box center [174, 405] width 1911 height 2395
click at [65, 54] on jdiv at bounding box center [174, 405] width 1911 height 2395
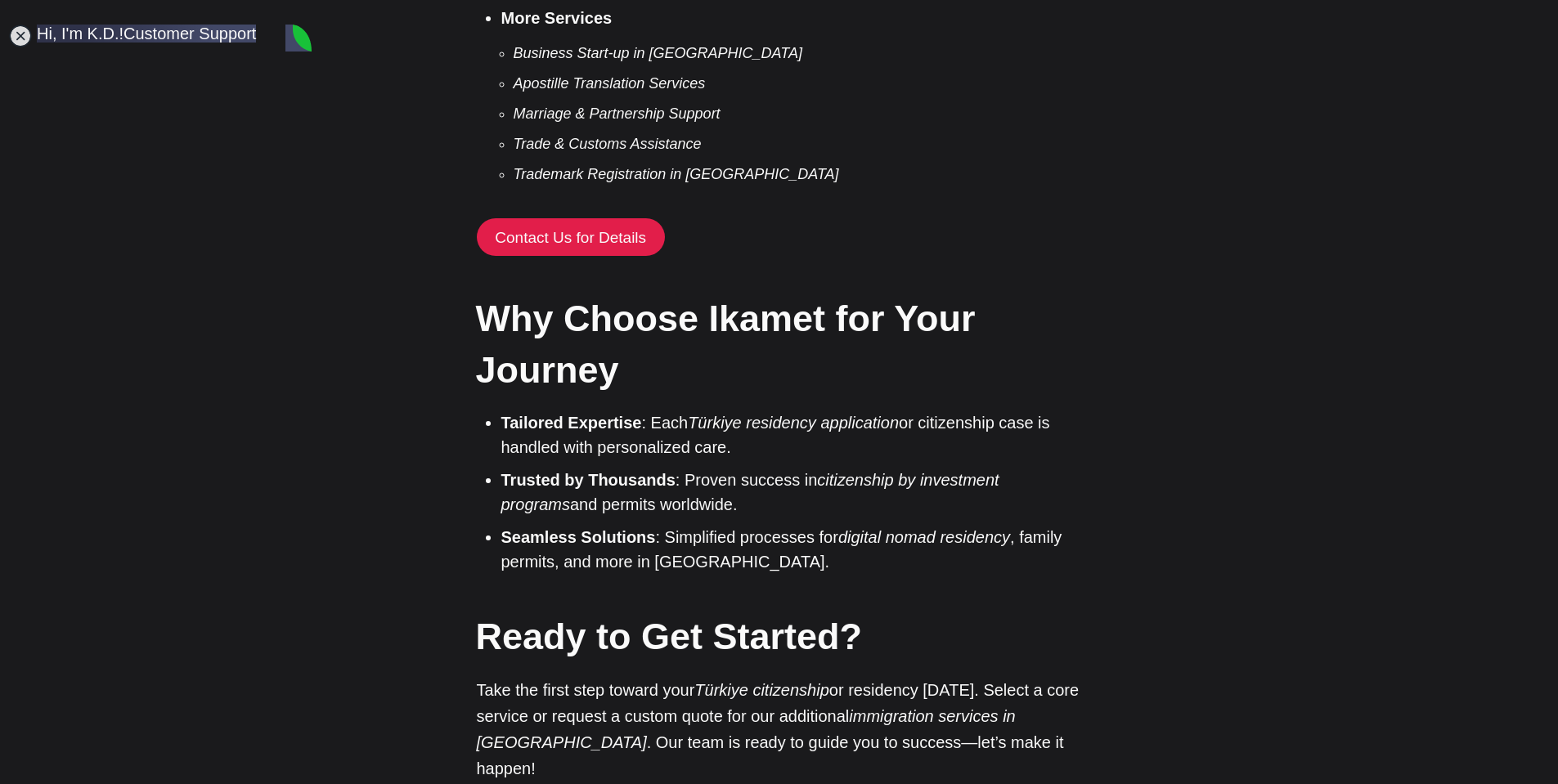
click at [65, 54] on jdiv at bounding box center [165, 53] width 255 height 57
click at [124, 44] on jdiv at bounding box center [165, 53] width 255 height 57
click at [146, 63] on jdiv at bounding box center [174, 405] width 1911 height 2395
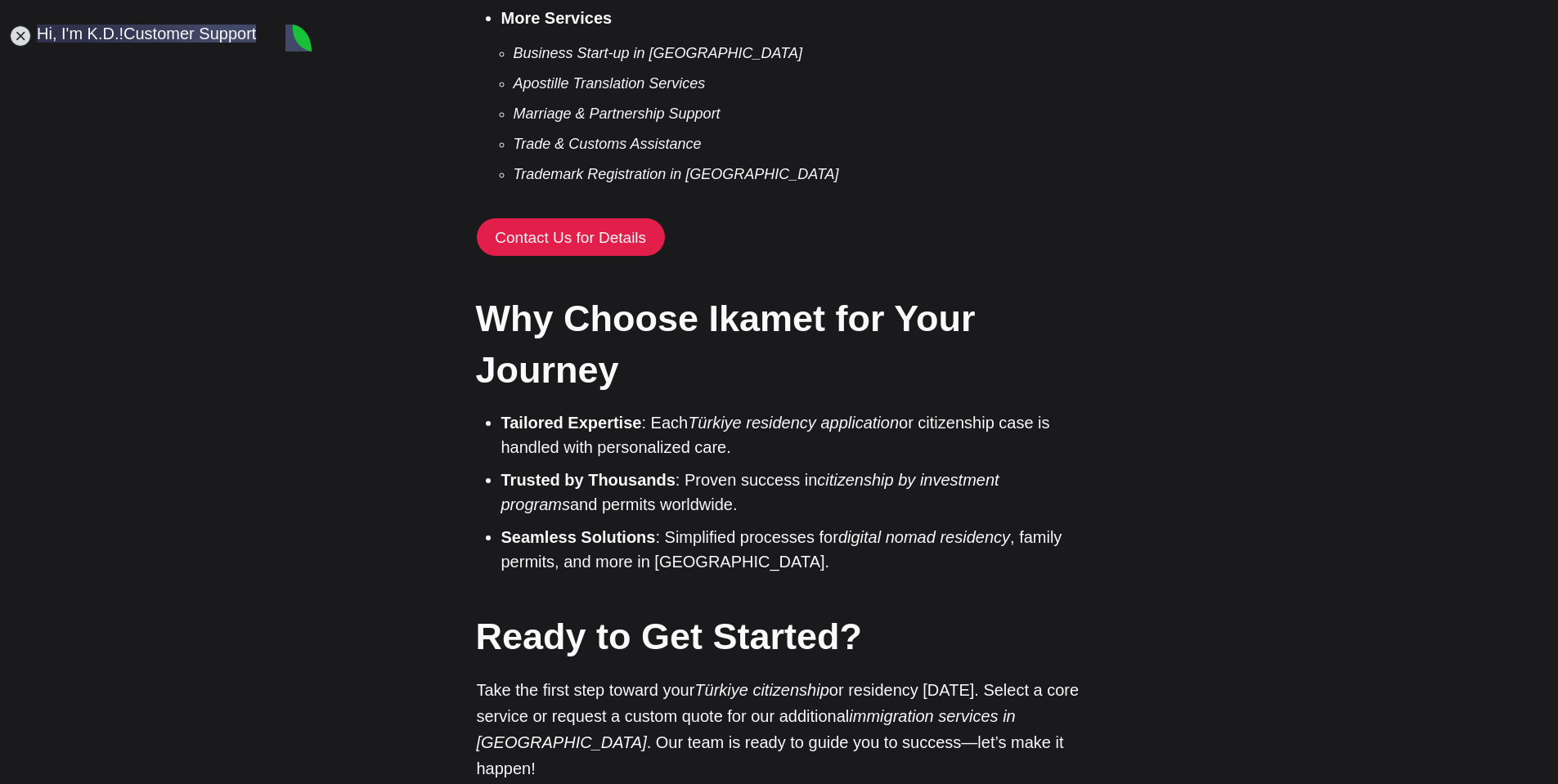
type textarea "ㅛ"
type textarea "Yes"
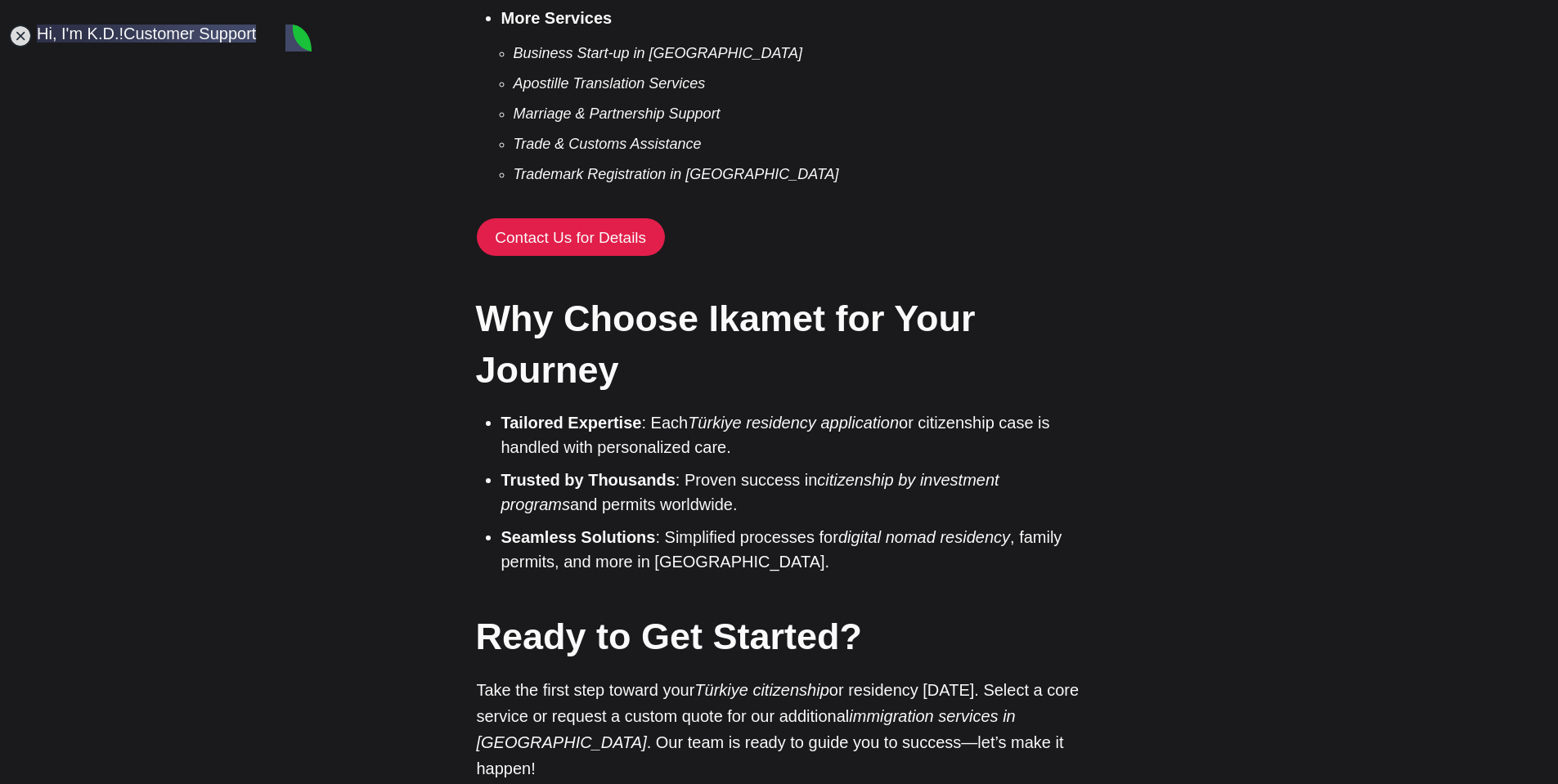
scroll to position [12393, 0]
type textarea "May I ask how I can get a work permit? Is it possible as a business owner?"
type textarea "No problem"
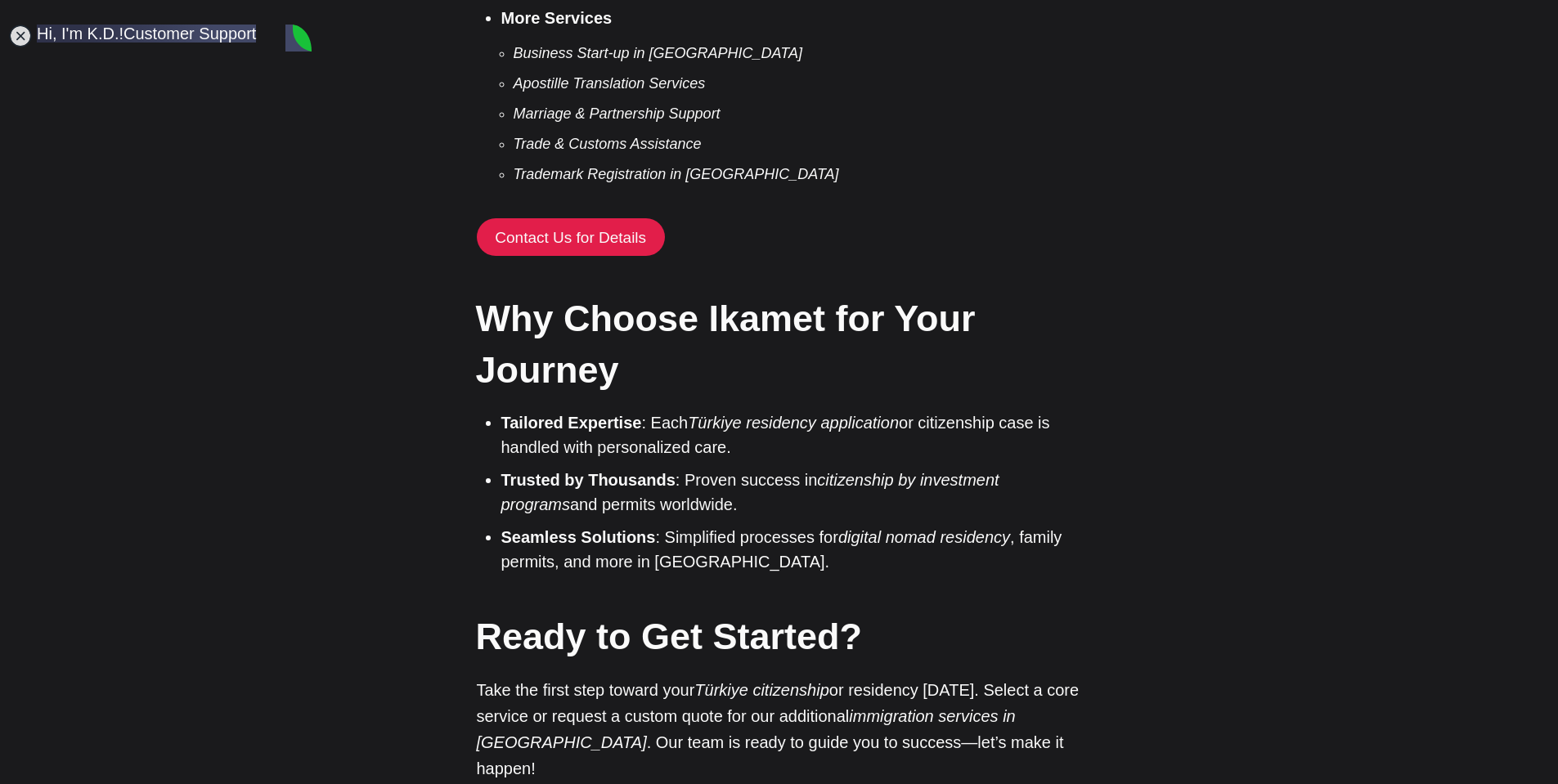
scroll to position [12558, 0]
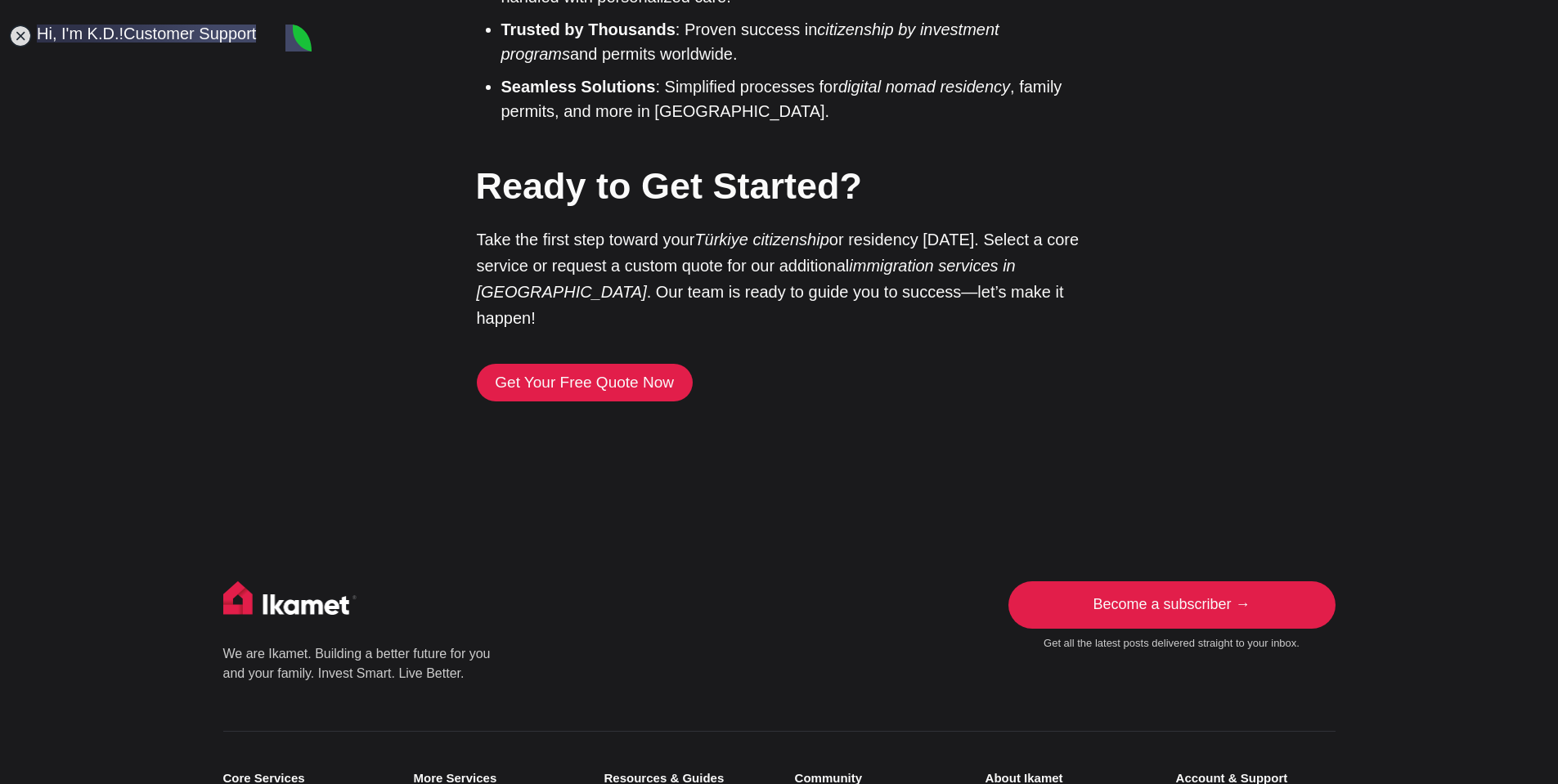
scroll to position [3768, 0]
